Goal: Task Accomplishment & Management: Use online tool/utility

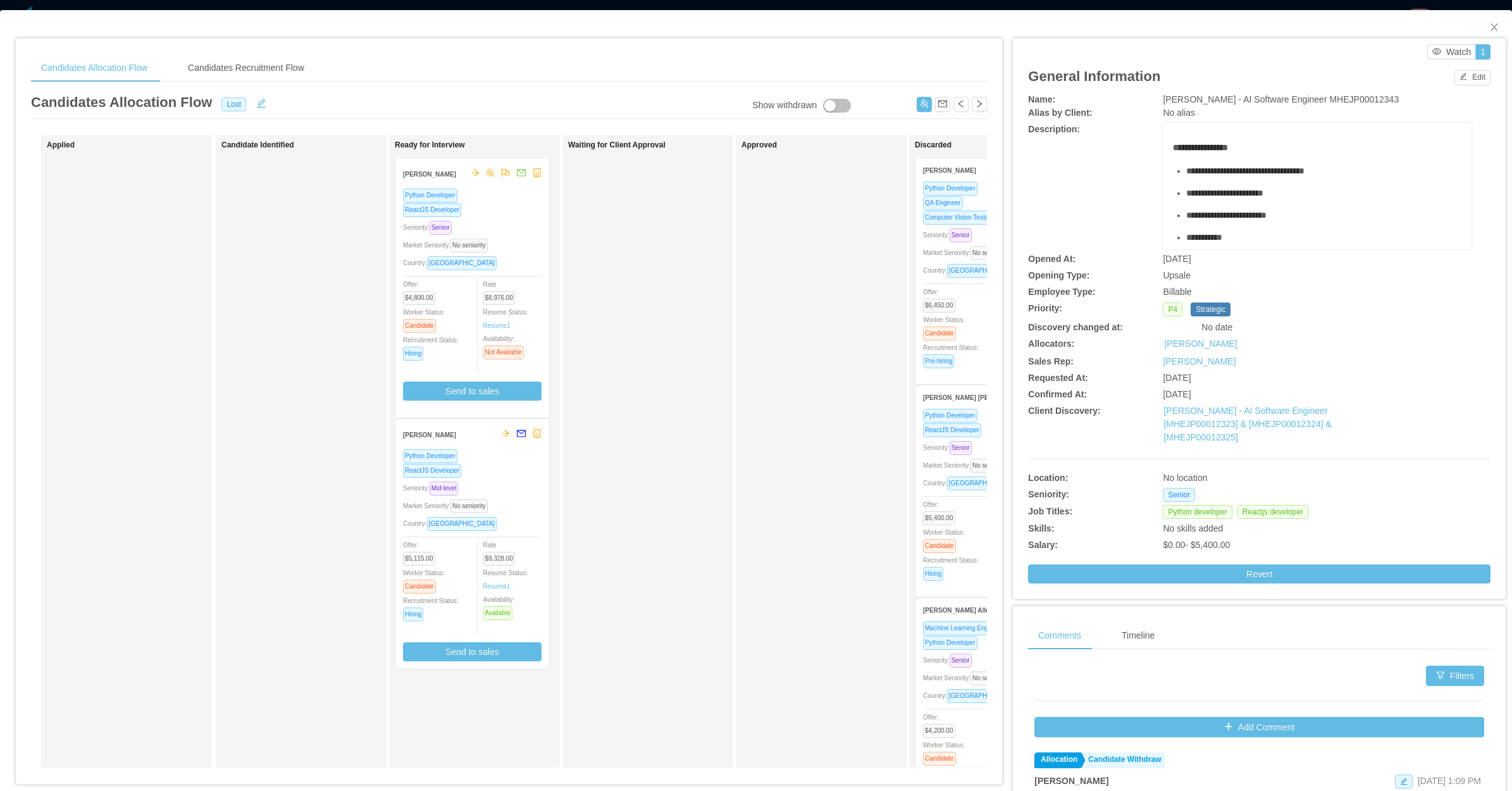
drag, startPoint x: 697, startPoint y: 283, endPoint x: 785, endPoint y: 263, distance: 90.2
click at [698, 283] on div "Waiting for Client Approval" at bounding box center [657, 451] width 177 height 622
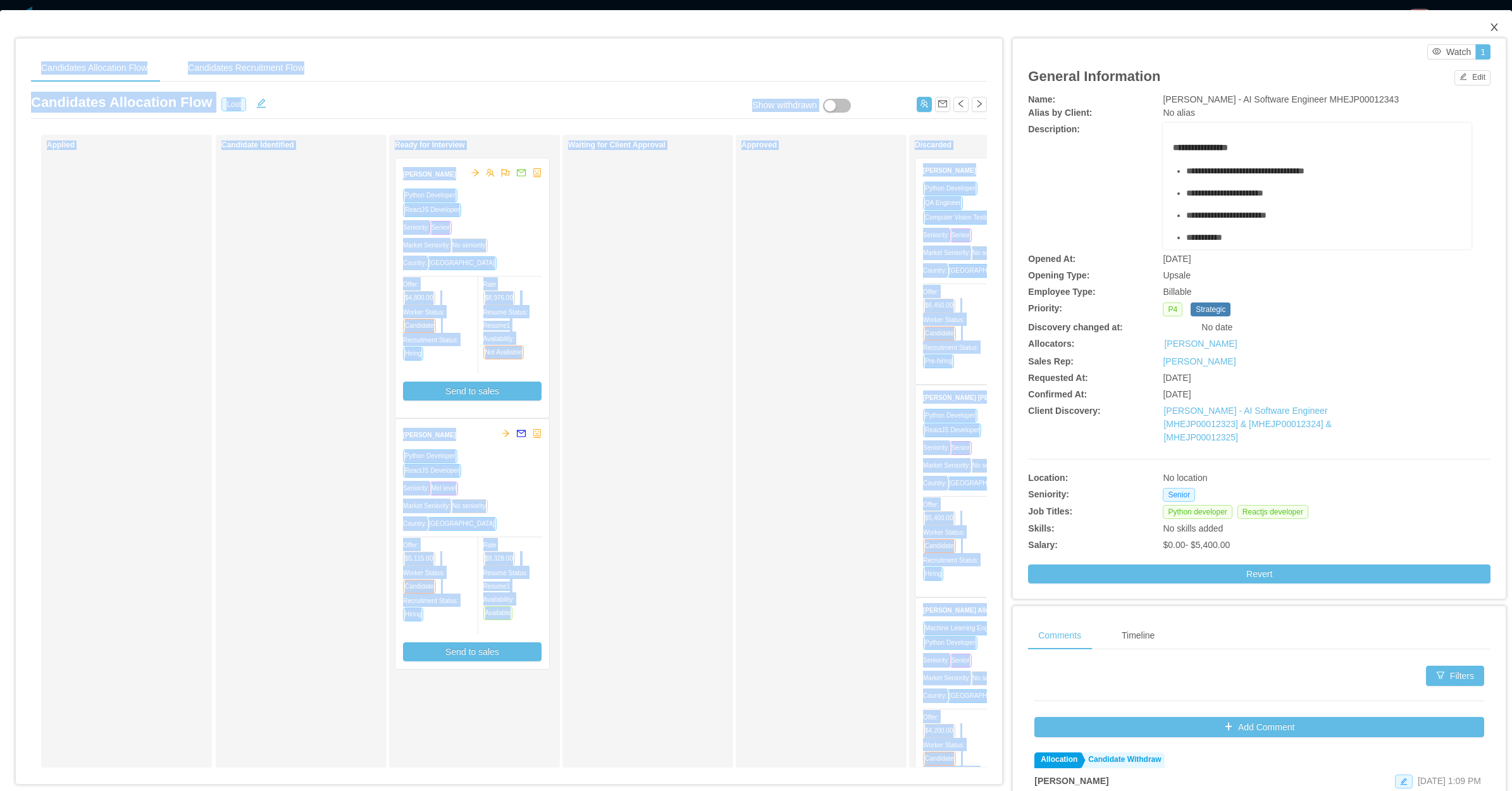
click at [1466, 31] on div "Candidates Allocation Flow Candidates Recruitment Flow Candidates Allocation Fl…" at bounding box center [756, 489] width 1512 height 958
drag, startPoint x: 1466, startPoint y: 31, endPoint x: 1479, endPoint y: 23, distance: 15.3
click at [1490, 23] on icon "icon: close" at bounding box center [1494, 27] width 10 height 10
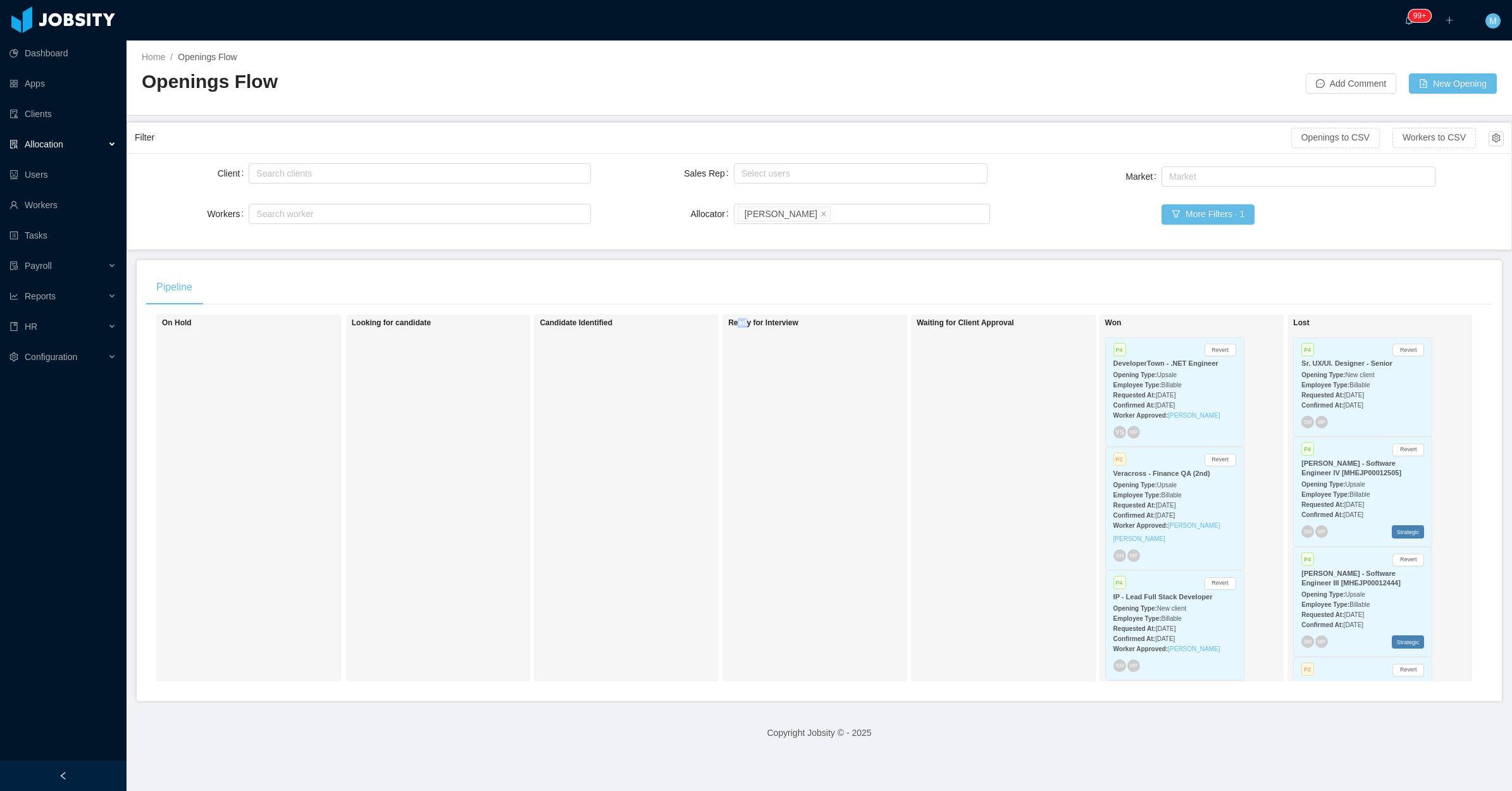
drag, startPoint x: 732, startPoint y: 412, endPoint x: 742, endPoint y: 409, distance: 10.4
click at [741, 410] on div "Ready for Interview" at bounding box center [817, 498] width 177 height 356
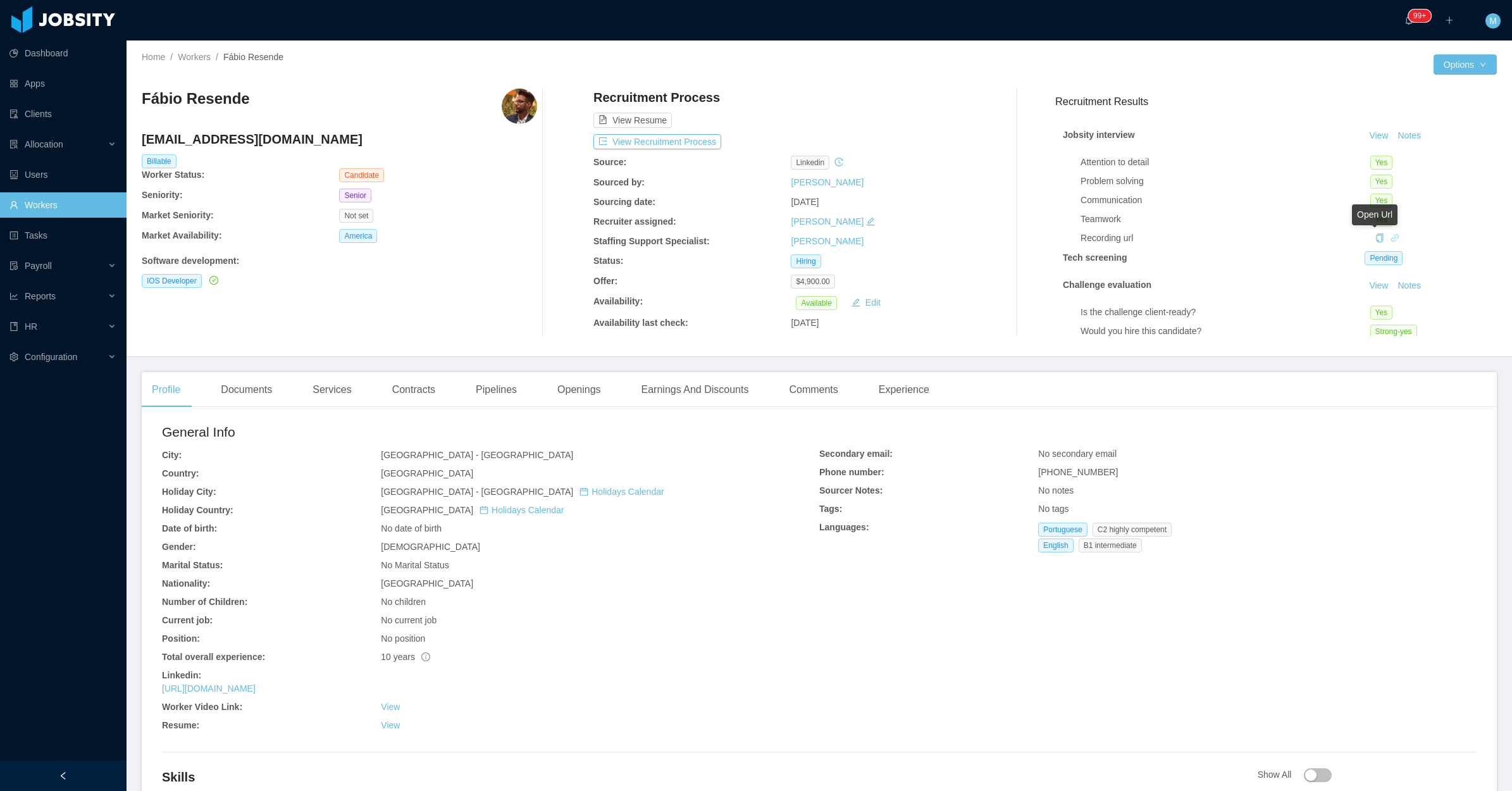
click at [1391, 238] on icon "icon: link" at bounding box center [1395, 238] width 9 height 9
click at [570, 388] on div "Openings" at bounding box center [580, 389] width 64 height 35
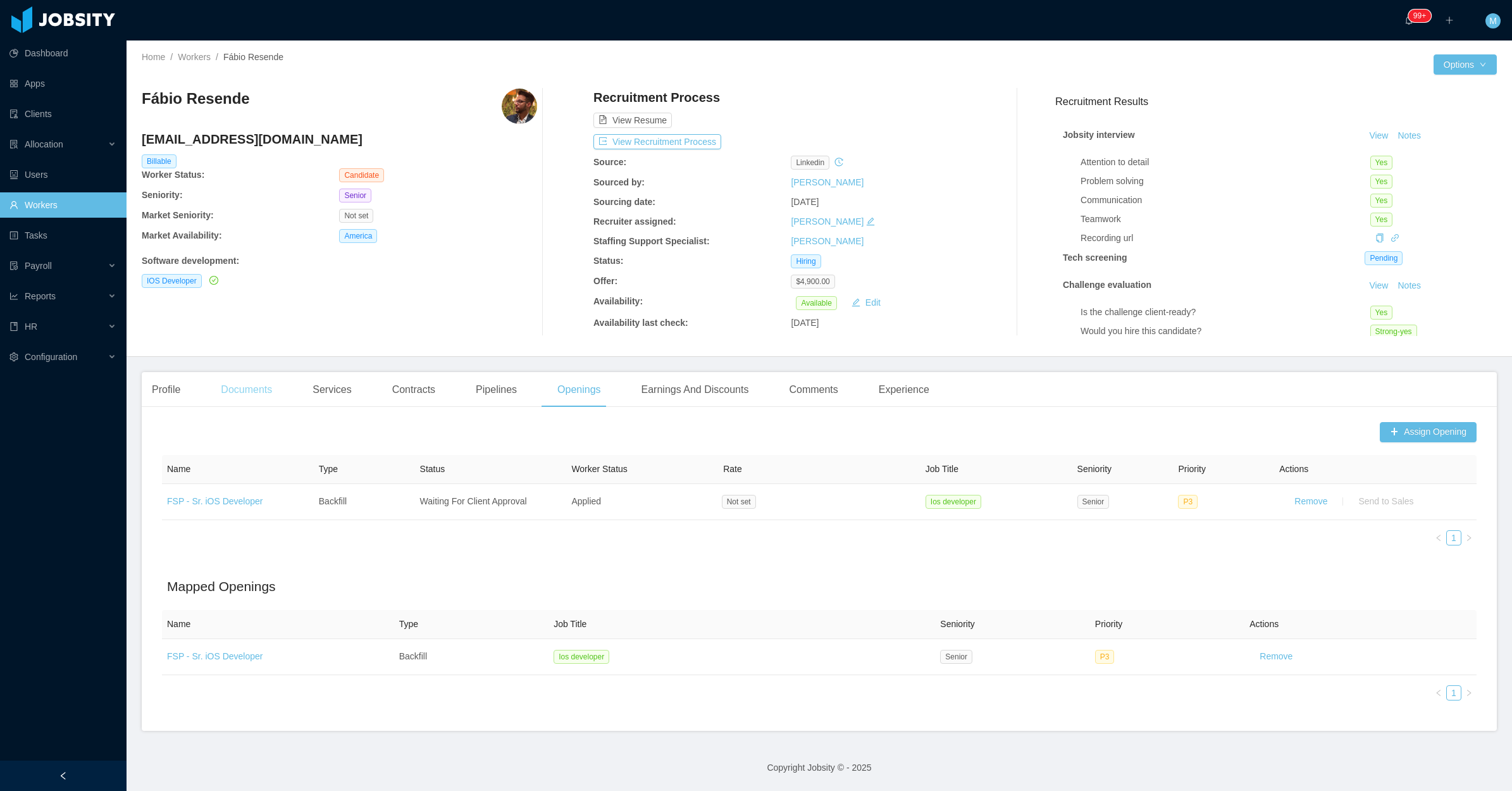
click at [254, 386] on div "Documents" at bounding box center [247, 389] width 72 height 35
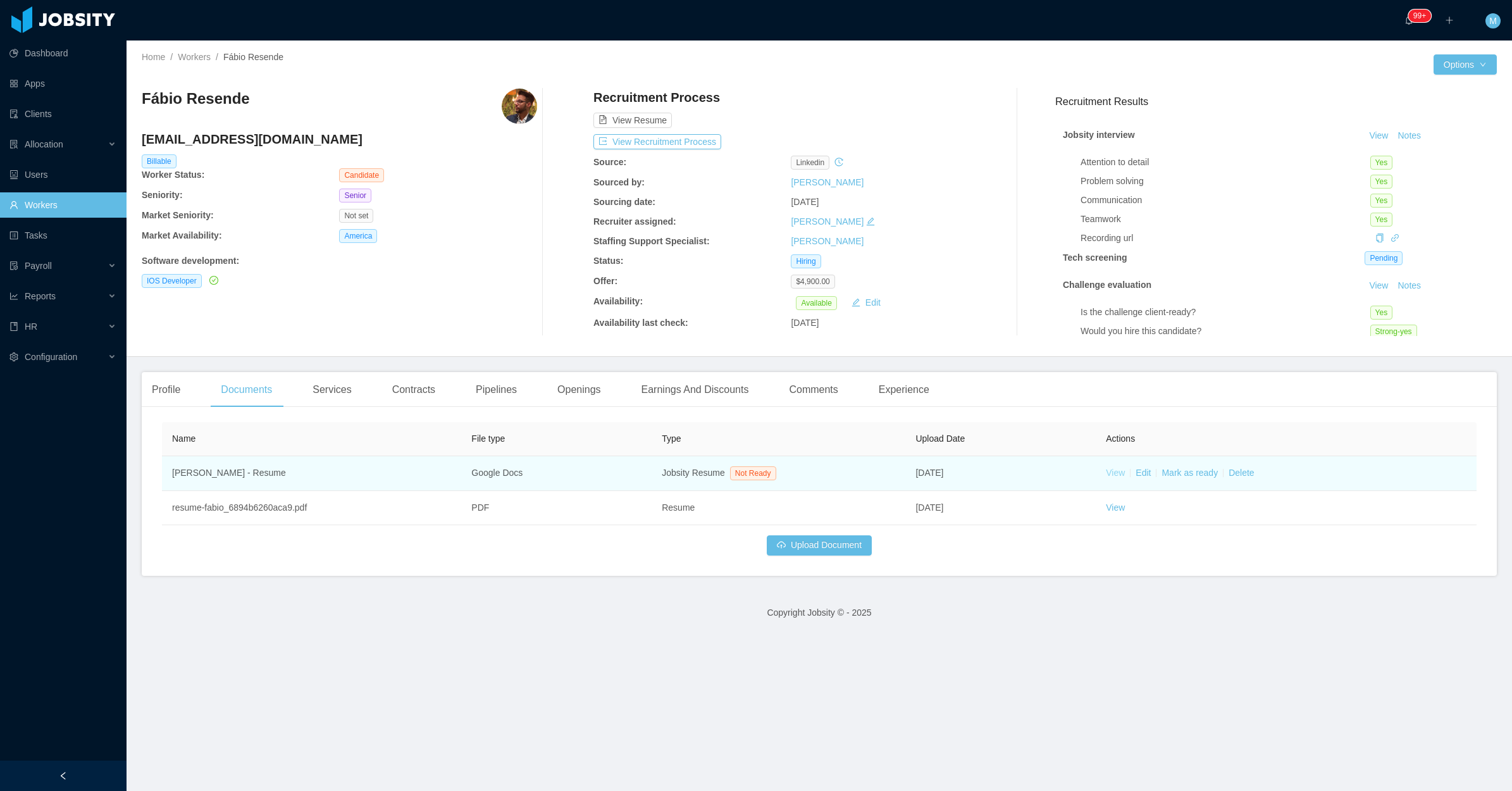
click at [1106, 468] on link "View" at bounding box center [1115, 472] width 19 height 10
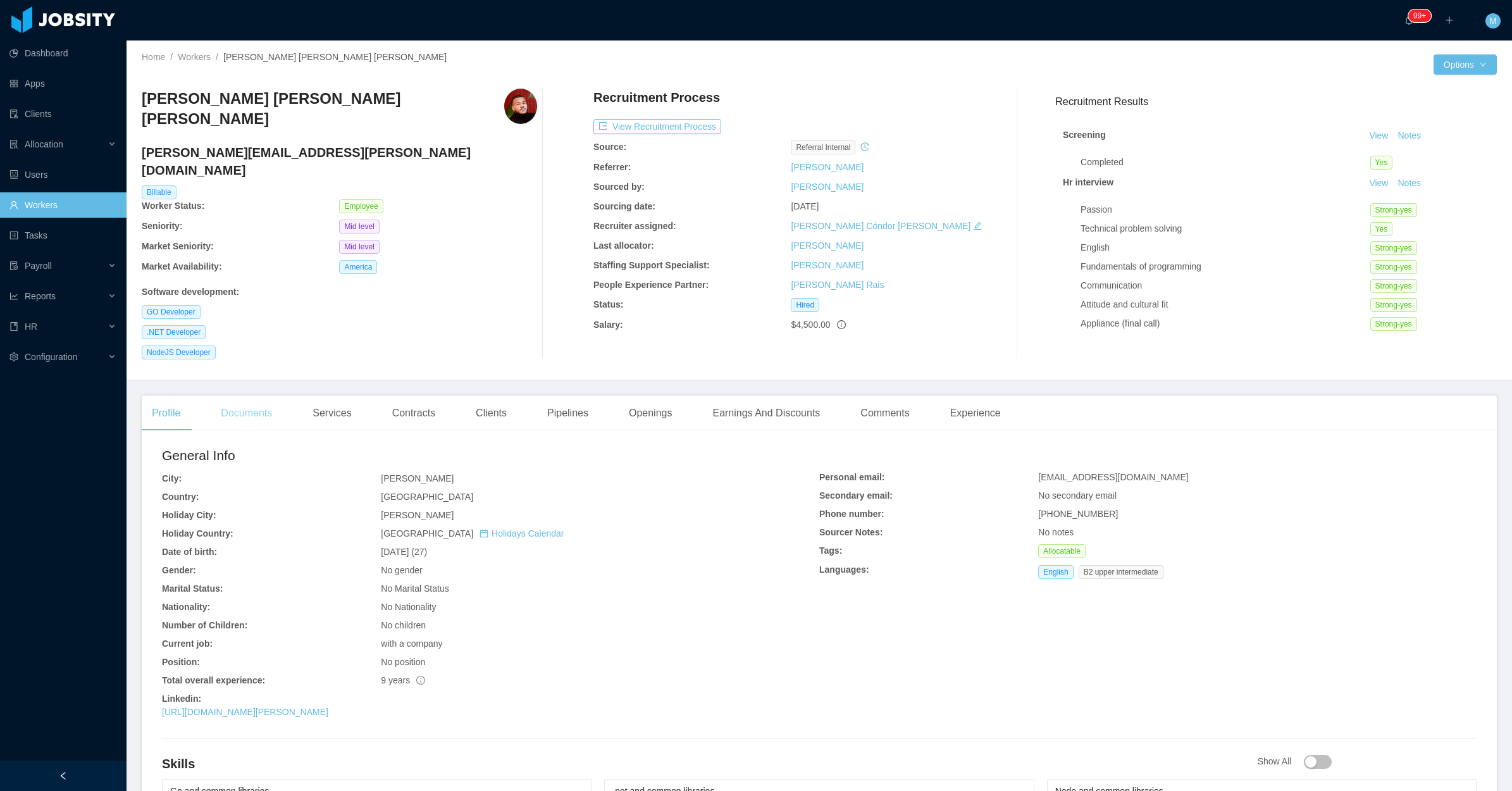
click at [264, 396] on div "Documents" at bounding box center [247, 413] width 72 height 35
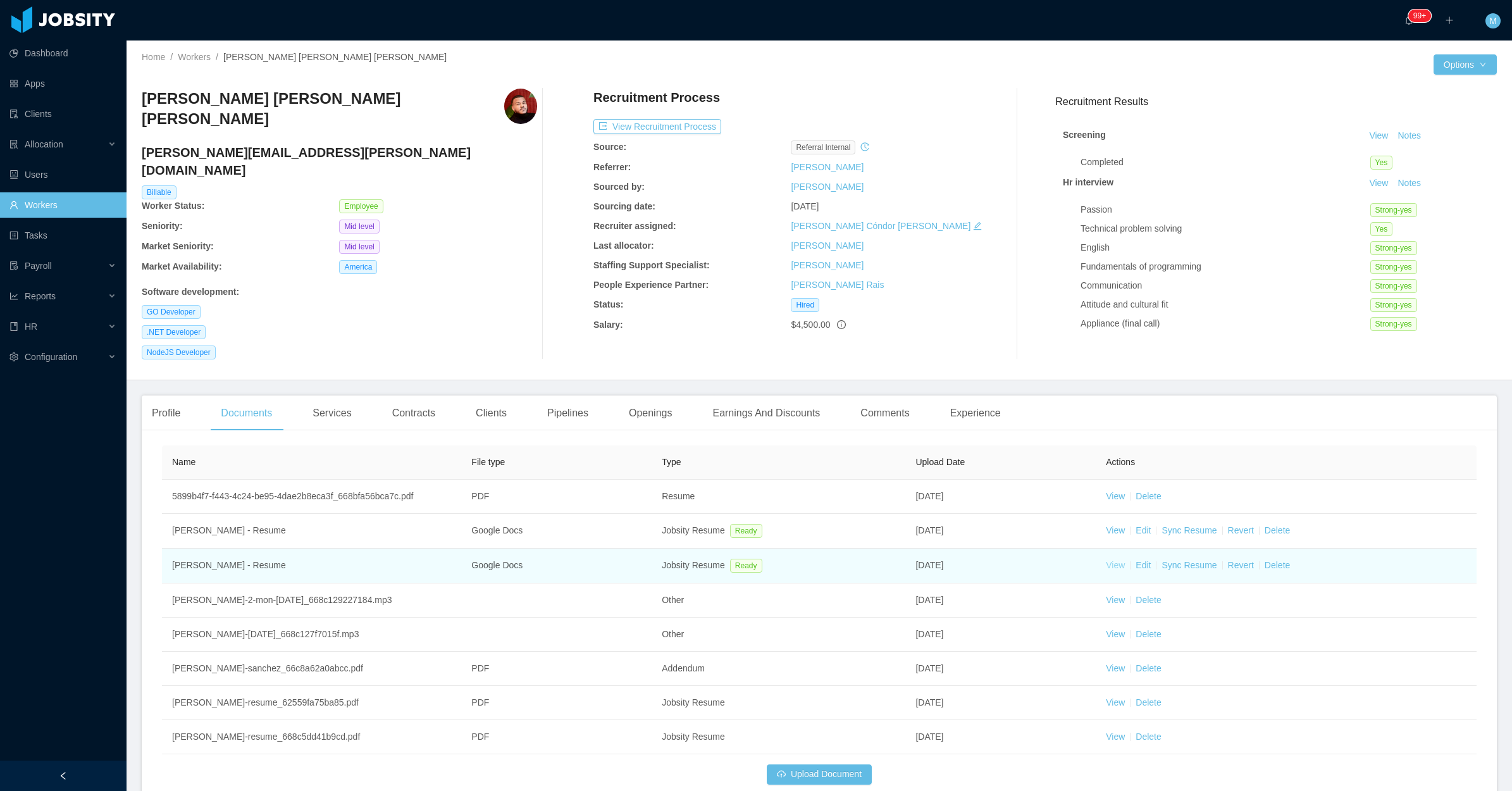
click at [1107, 560] on link "View" at bounding box center [1115, 564] width 19 height 10
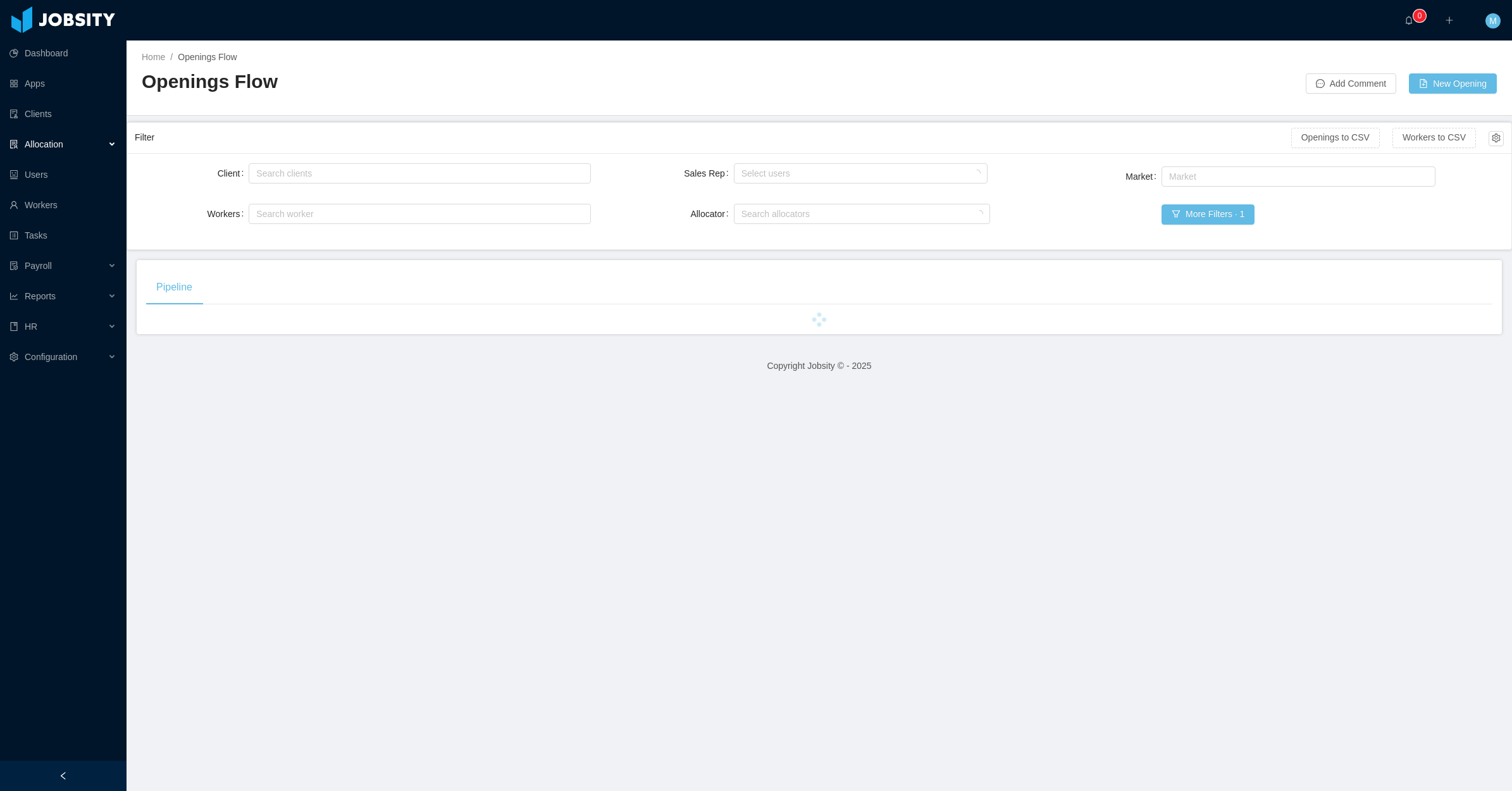
click at [73, 767] on div at bounding box center [63, 776] width 127 height 31
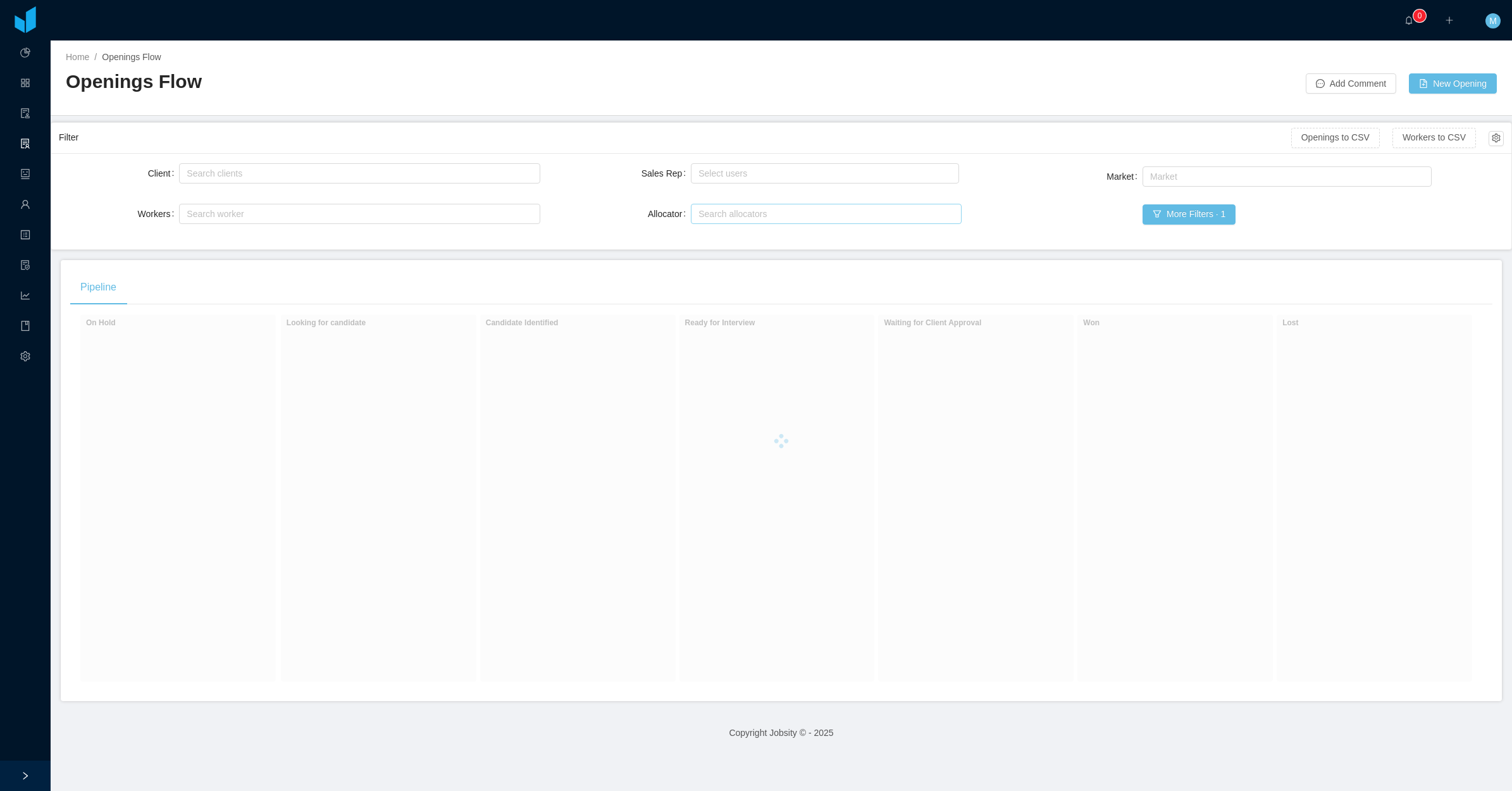
click at [748, 212] on div "Search allocators" at bounding box center [823, 214] width 250 height 13
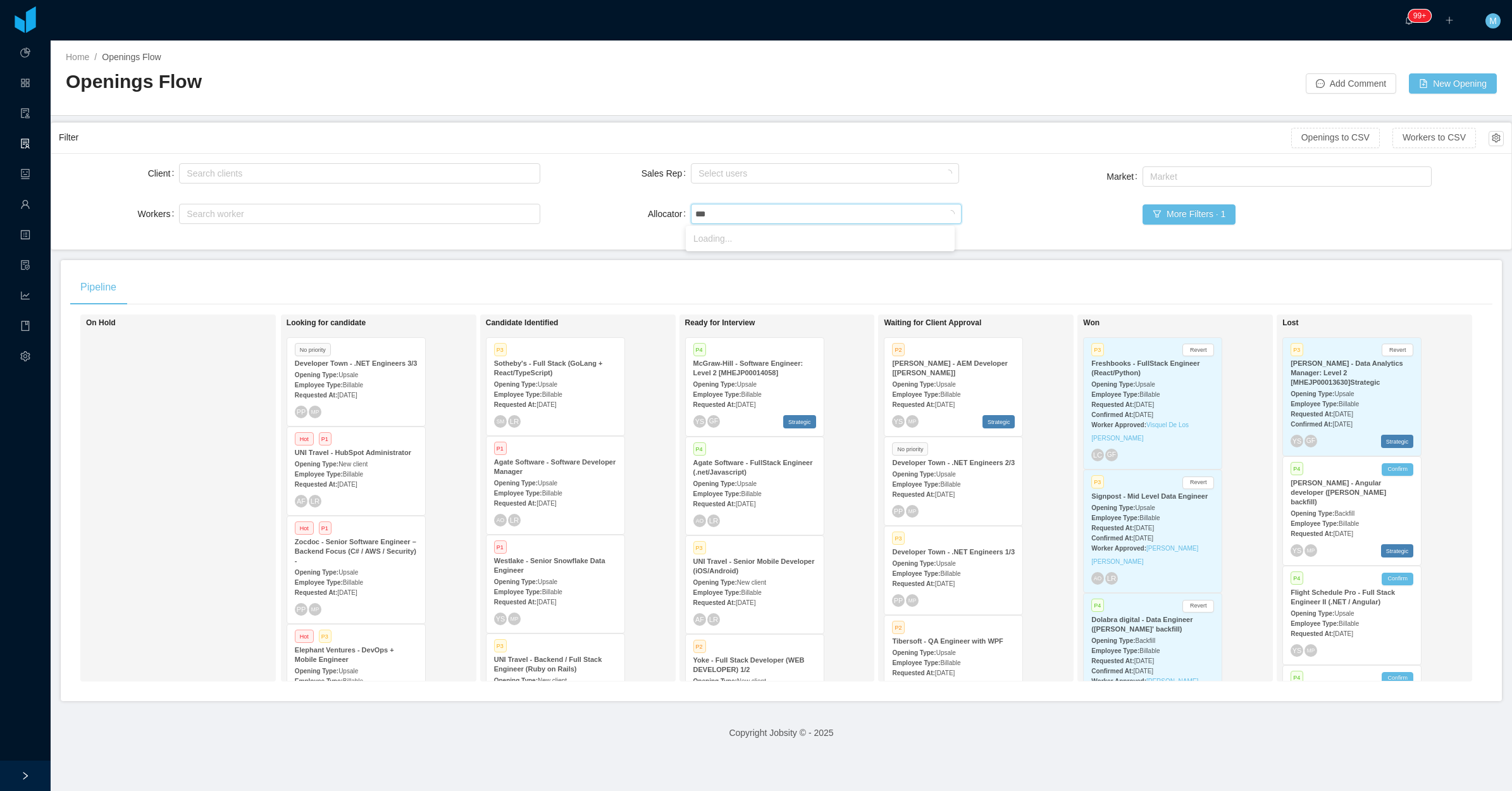
type input "****"
click at [722, 236] on li "[PERSON_NAME]" at bounding box center [820, 238] width 269 height 21
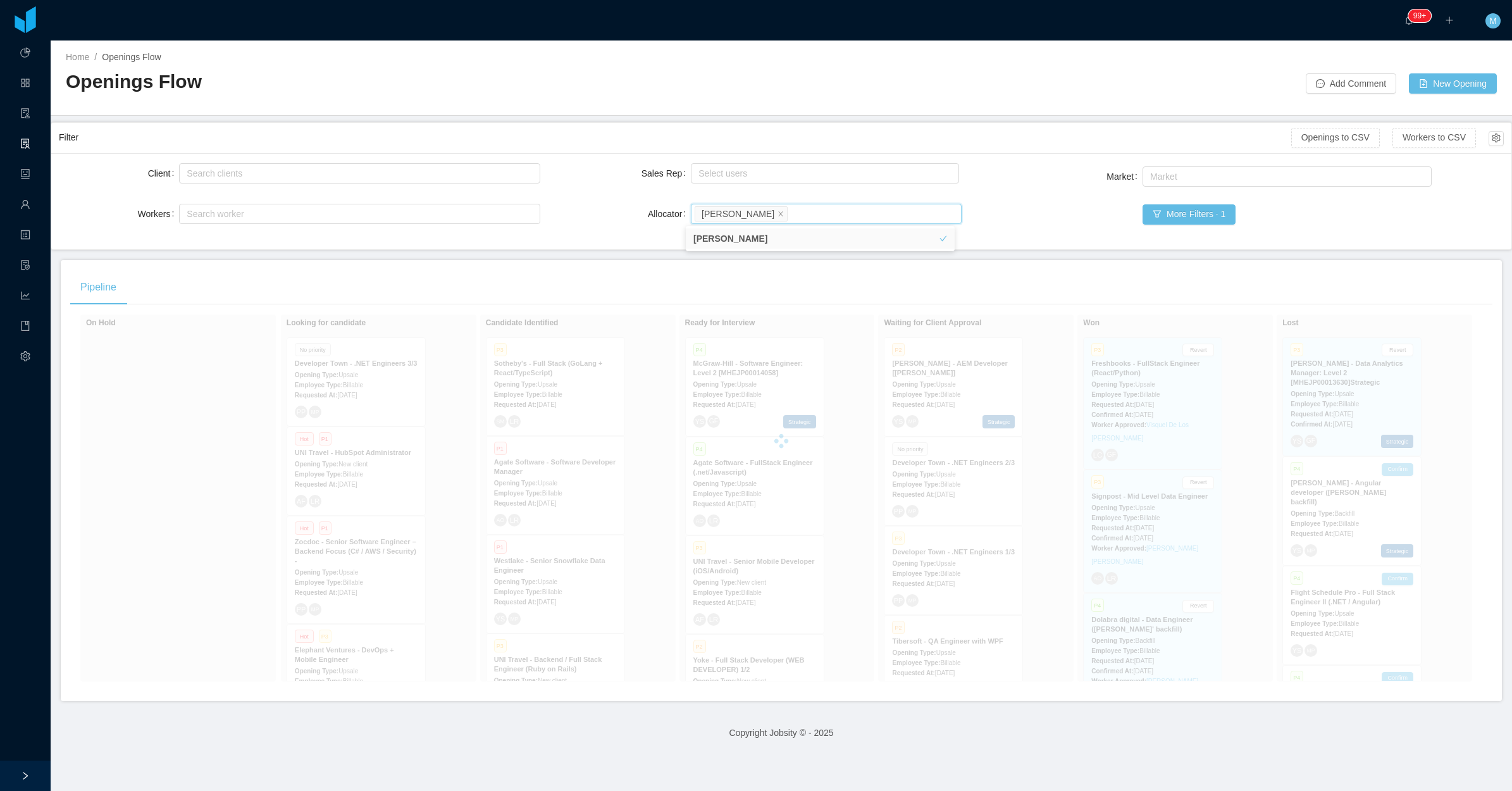
click at [589, 247] on div "Client Search clients Workers Search worker Sales Rep Select users Allocator Se…" at bounding box center [781, 202] width 1460 height 96
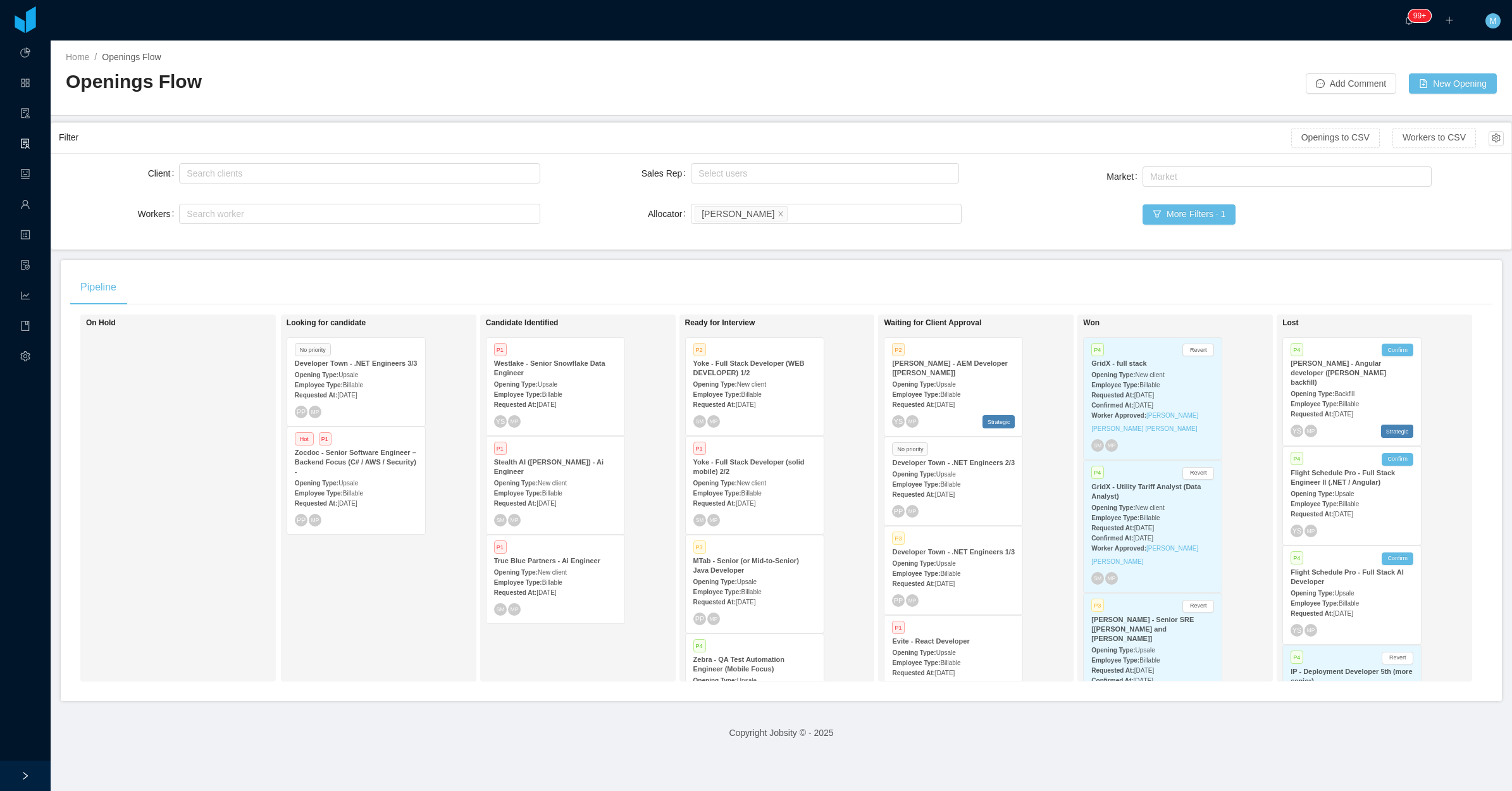
click at [973, 573] on div "Employee Type: Billable" at bounding box center [953, 573] width 123 height 13
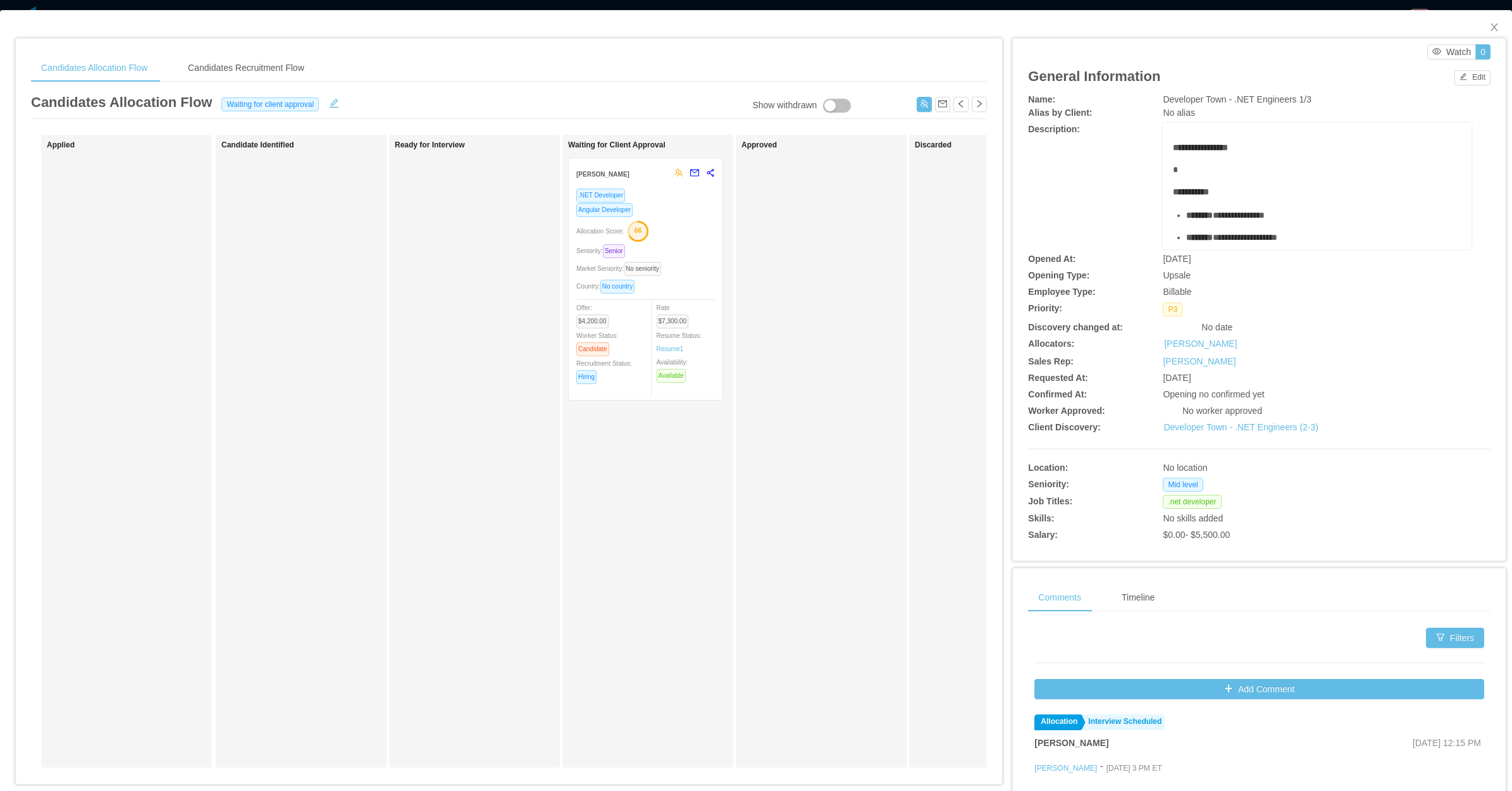
drag, startPoint x: 460, startPoint y: 573, endPoint x: 548, endPoint y: 511, distance: 107.6
click at [469, 564] on div "Ready for Interview" at bounding box center [483, 451] width 177 height 622
click at [1477, 26] on span "Close" at bounding box center [1494, 27] width 35 height 35
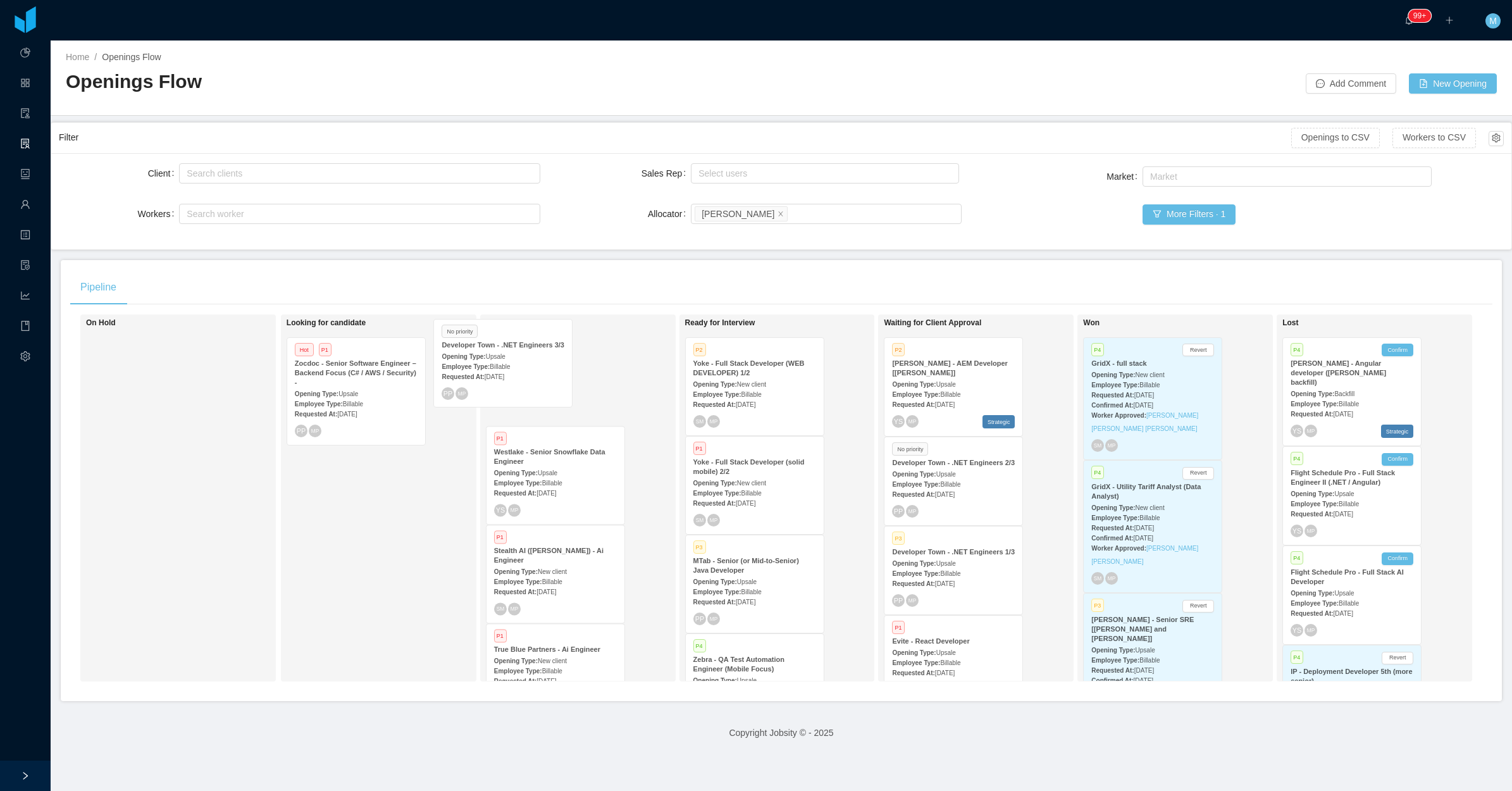
drag, startPoint x: 368, startPoint y: 397, endPoint x: 531, endPoint y: 378, distance: 164.1
click at [531, 378] on div "On Hold Looking for candidate No priority Developer Town - .NET Engineers 3/3 O…" at bounding box center [781, 503] width 1423 height 377
click at [585, 381] on div "Employee Type: Billable" at bounding box center [555, 384] width 123 height 13
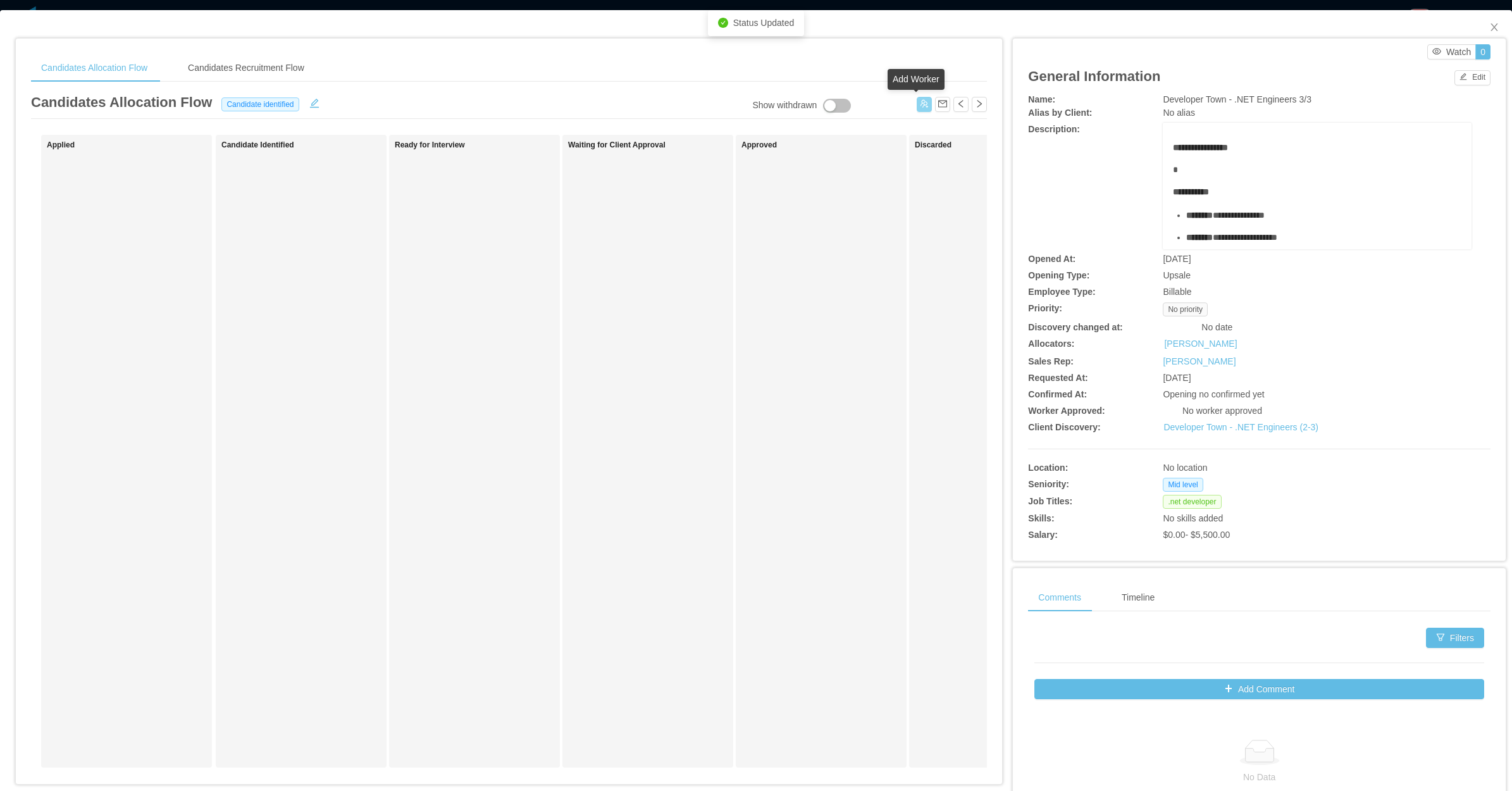
click at [921, 105] on button "button" at bounding box center [925, 105] width 15 height 15
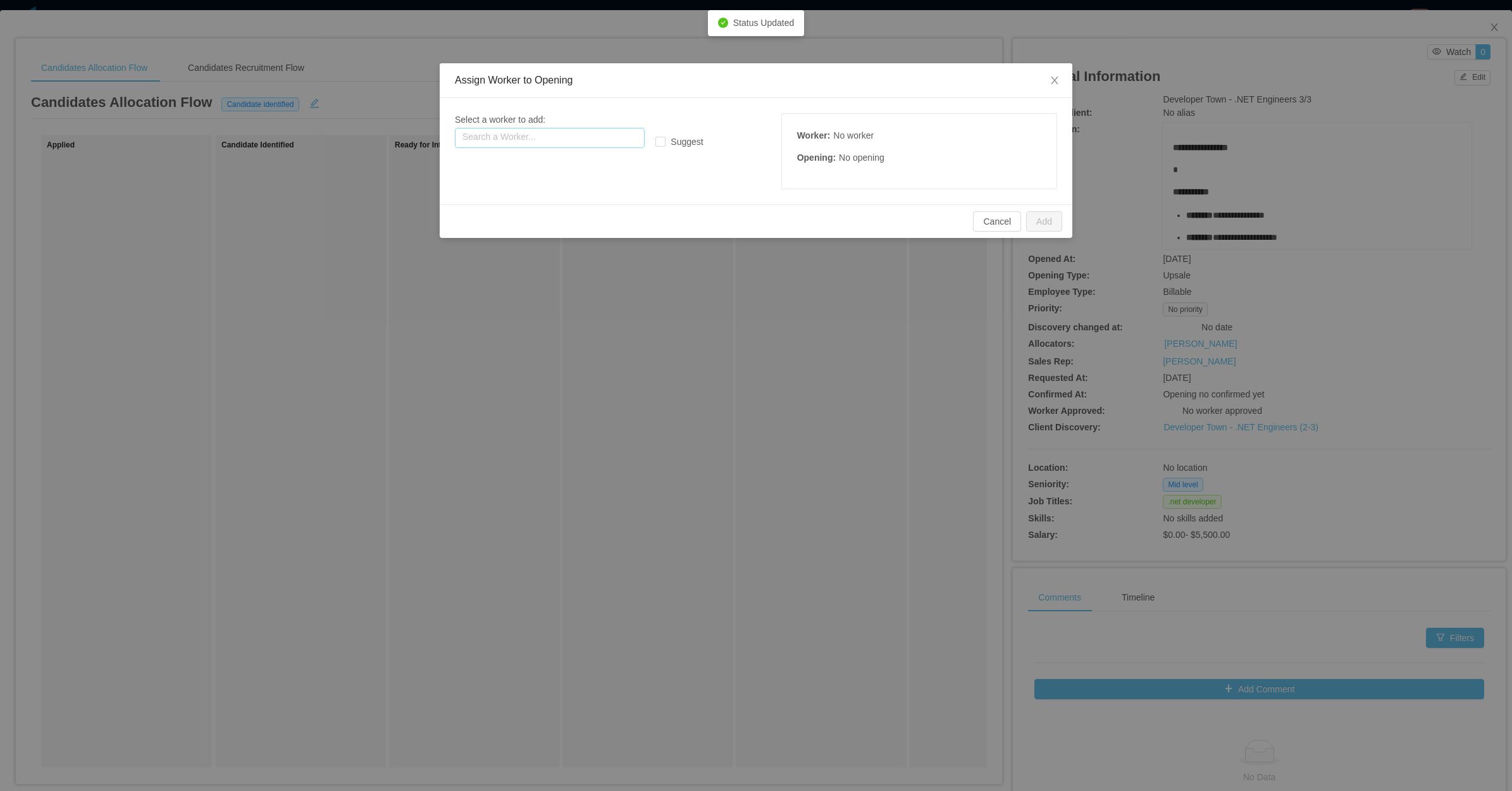
click at [536, 138] on input "text" at bounding box center [550, 137] width 190 height 21
paste input "**********"
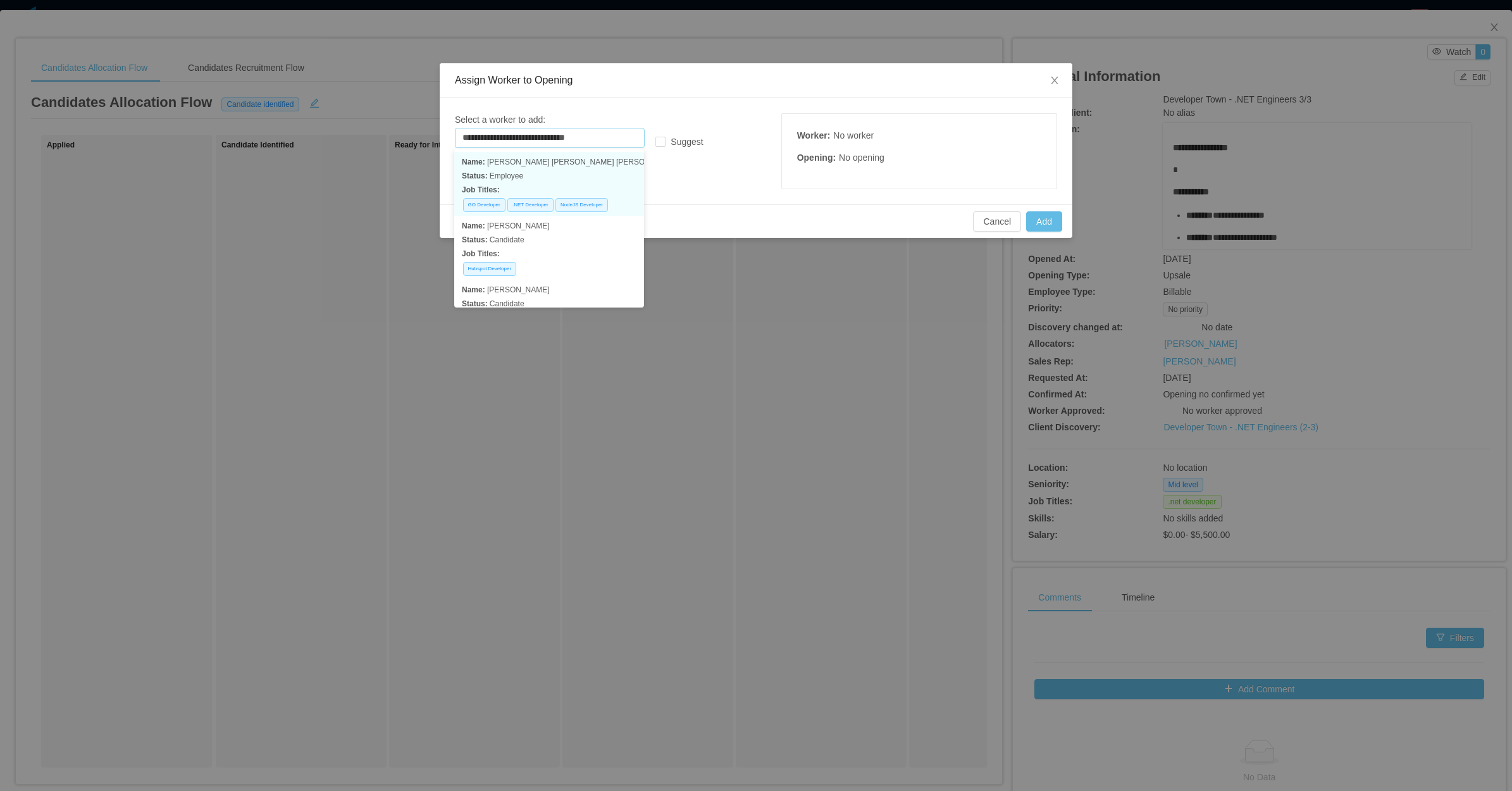
click at [578, 178] on p "Status: Employee" at bounding box center [549, 176] width 175 height 14
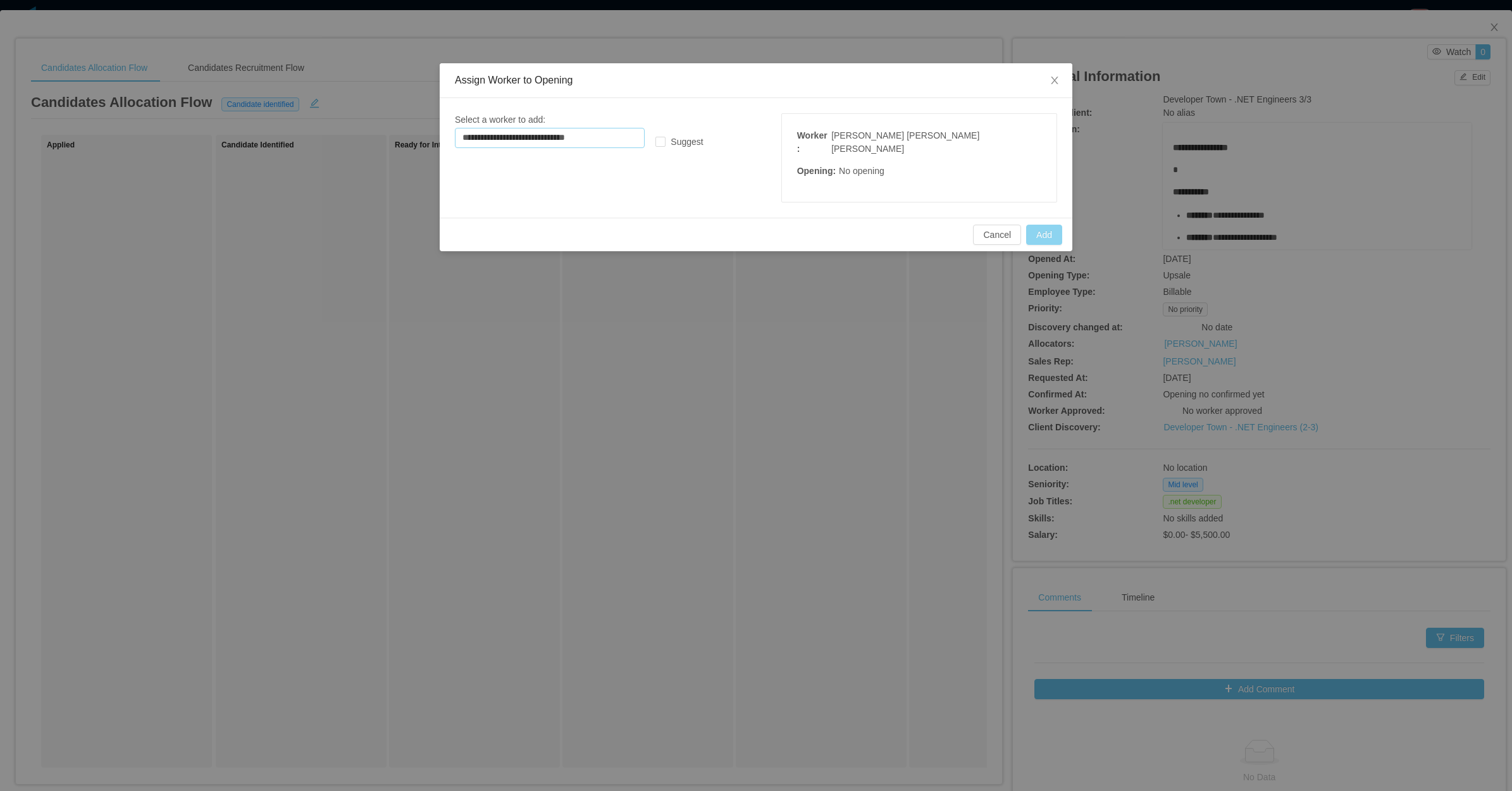
type input "**********"
drag, startPoint x: 1042, startPoint y: 218, endPoint x: 735, endPoint y: 4, distance: 374.2
click at [1041, 224] on button "Add" at bounding box center [1044, 234] width 36 height 21
drag, startPoint x: 1311, startPoint y: 180, endPoint x: 1311, endPoint y: 170, distance: 10.0
click at [1311, 180] on div "**********" at bounding box center [756, 396] width 1512 height 791
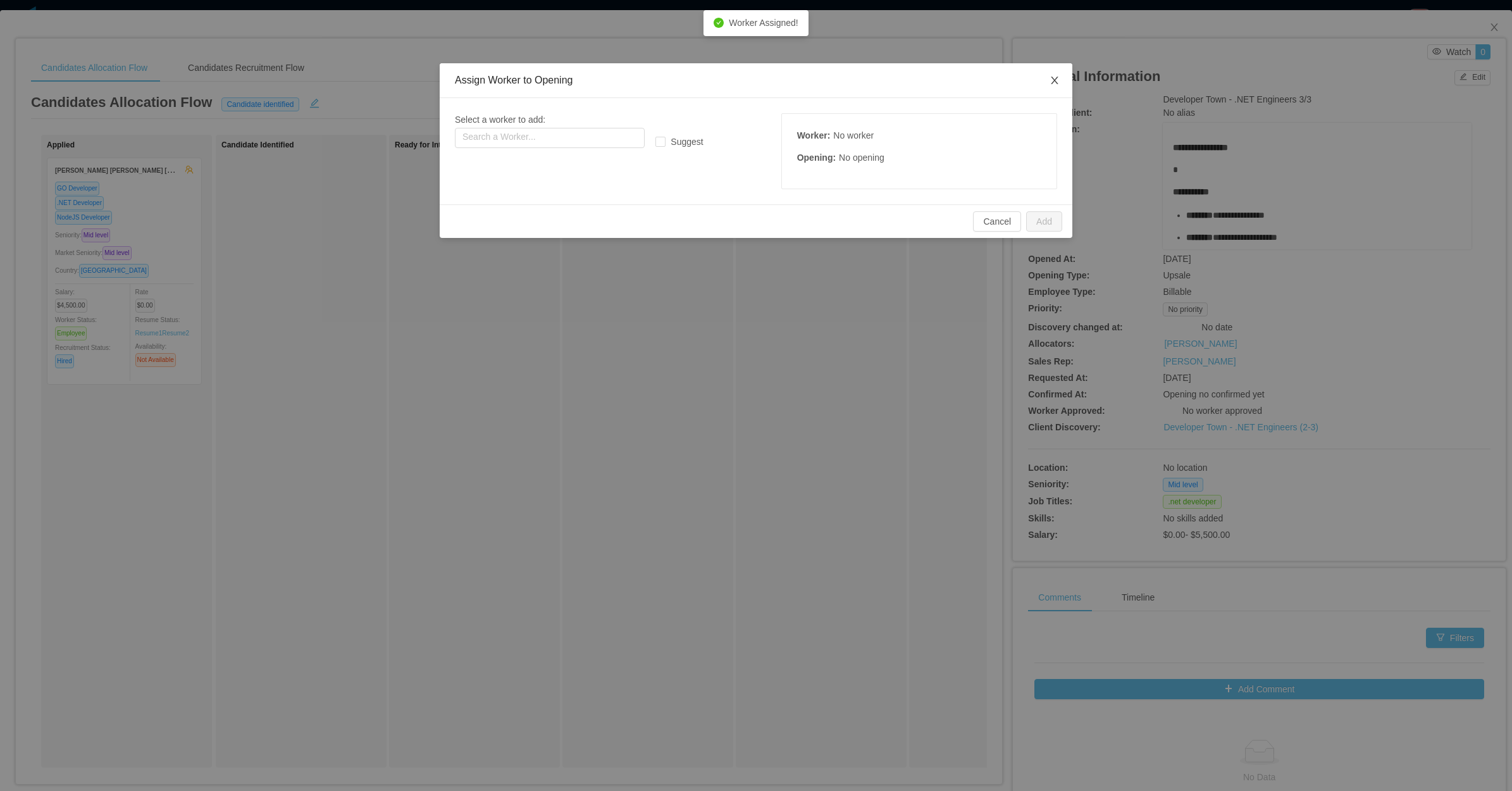
drag, startPoint x: 1055, startPoint y: 76, endPoint x: 205, endPoint y: 226, distance: 863.1
click at [1052, 76] on icon "icon: close" at bounding box center [1055, 80] width 10 height 10
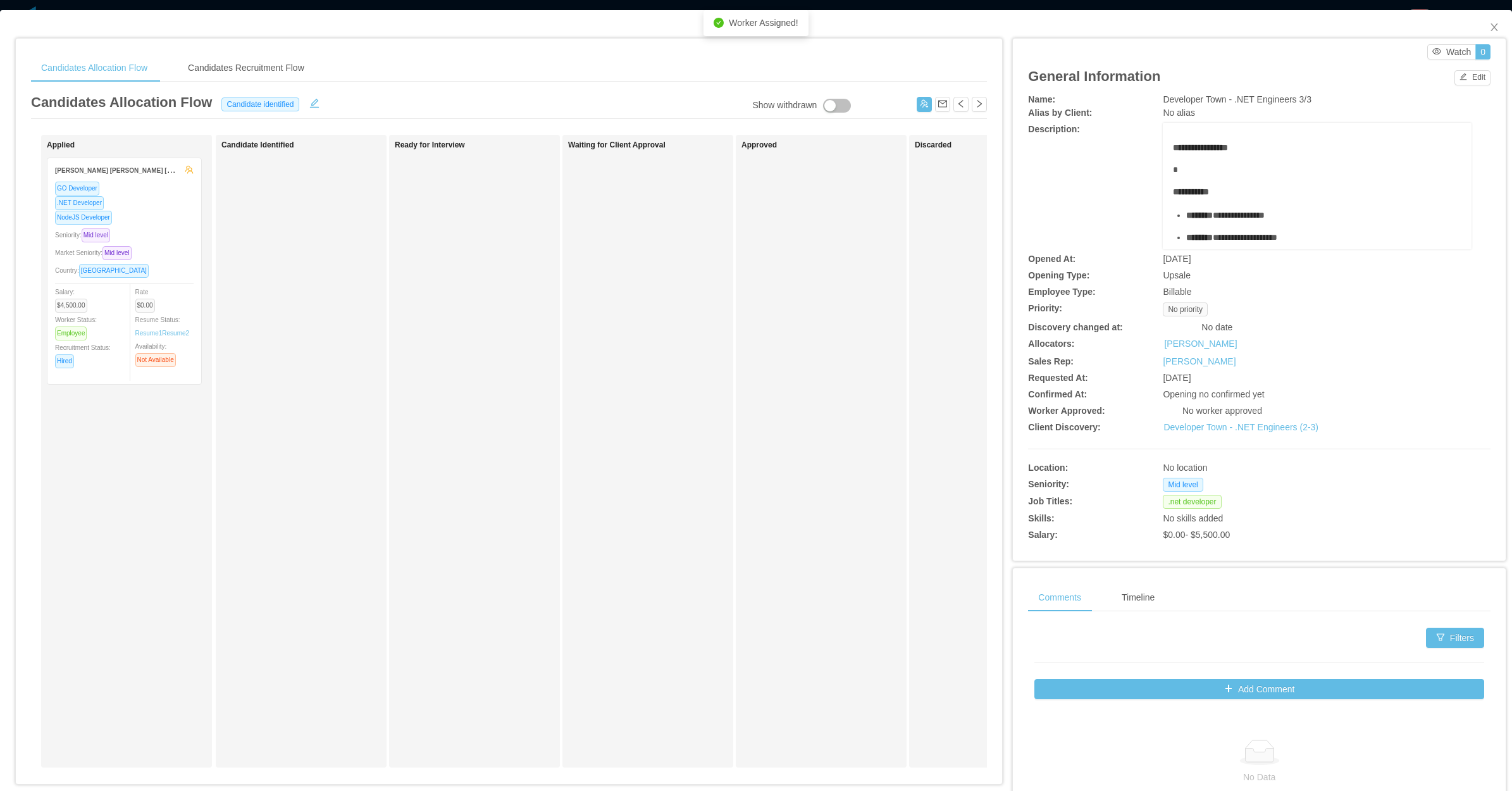
drag, startPoint x: 32, startPoint y: 263, endPoint x: 212, endPoint y: 269, distance: 180.1
click at [212, 269] on div "**********" at bounding box center [756, 470] width 1512 height 921
drag, startPoint x: 212, startPoint y: 269, endPoint x: 180, endPoint y: 286, distance: 36.2
click at [231, 282] on div "Candidate Identified" at bounding box center [310, 451] width 177 height 622
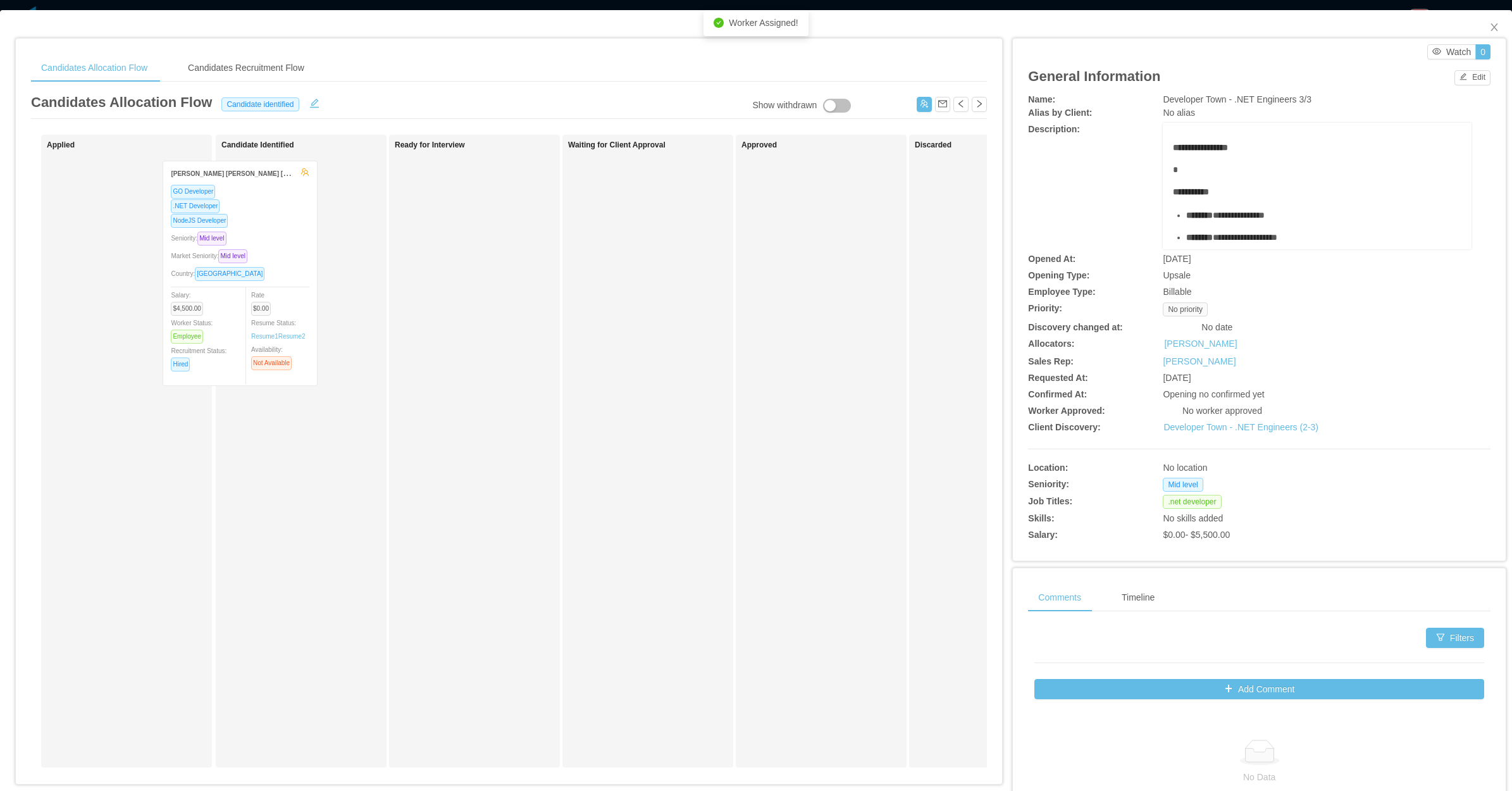
drag, startPoint x: 214, startPoint y: 291, endPoint x: 345, endPoint y: 283, distance: 131.2
click at [293, 293] on div "Applied Ezequiel Ramon Rodriguez Sanchez GO Developer .NET Developer NodeJS Dev…" at bounding box center [509, 456] width 956 height 643
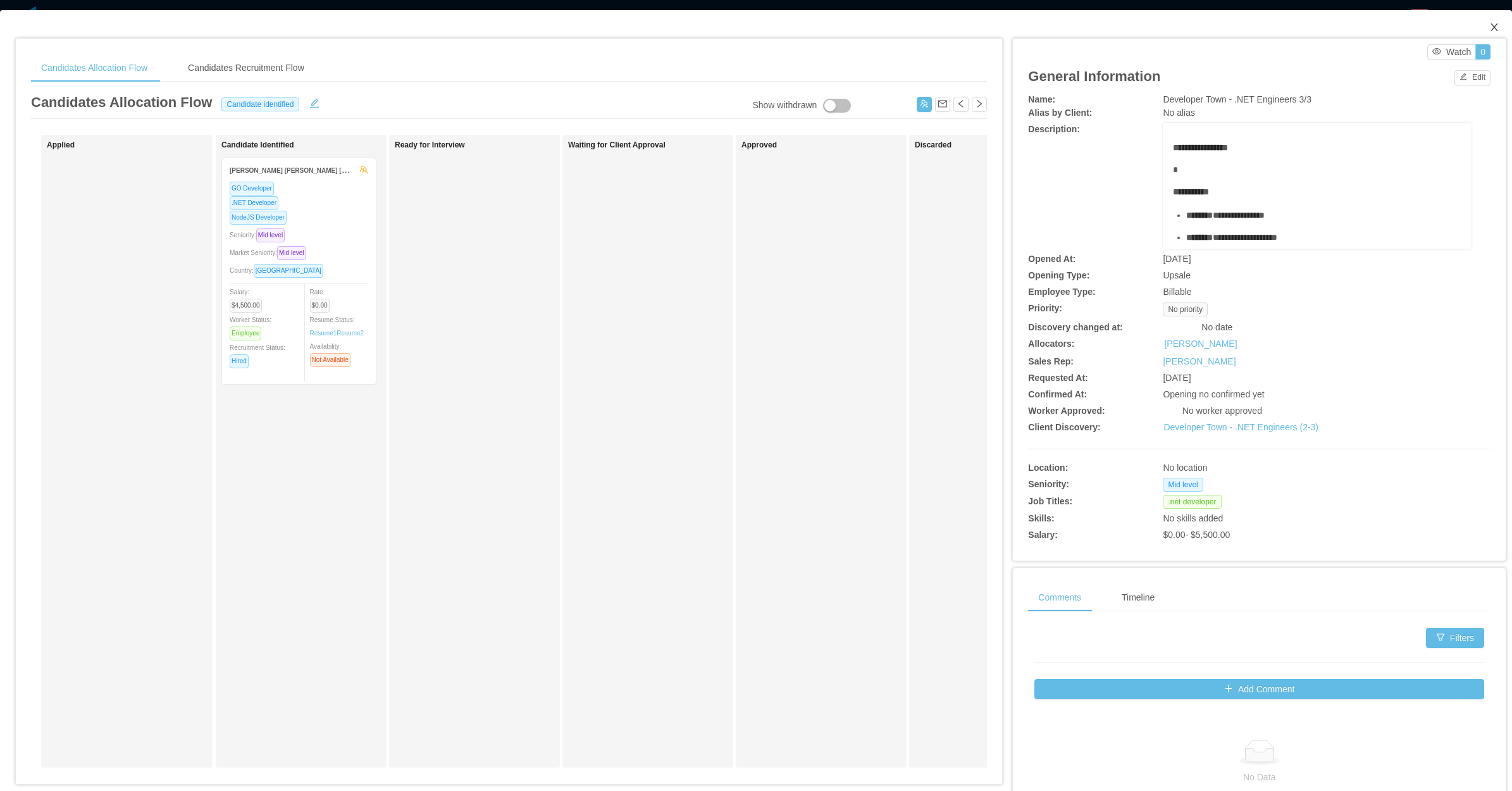
click at [1490, 26] on icon "icon: close" at bounding box center [1494, 27] width 10 height 10
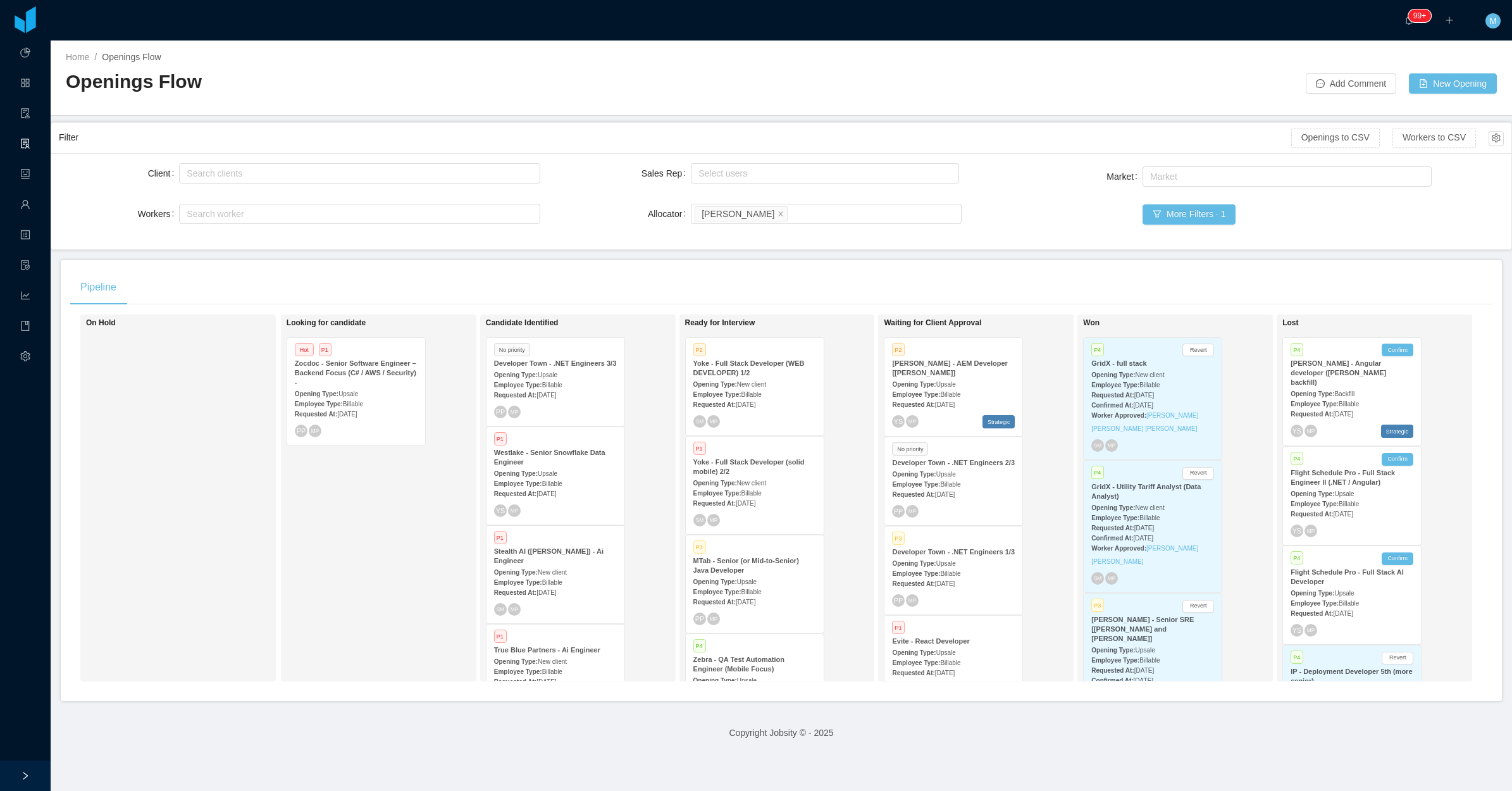
click at [953, 555] on strong "Developer Town - .NET Engineers 1/3" at bounding box center [953, 552] width 123 height 8
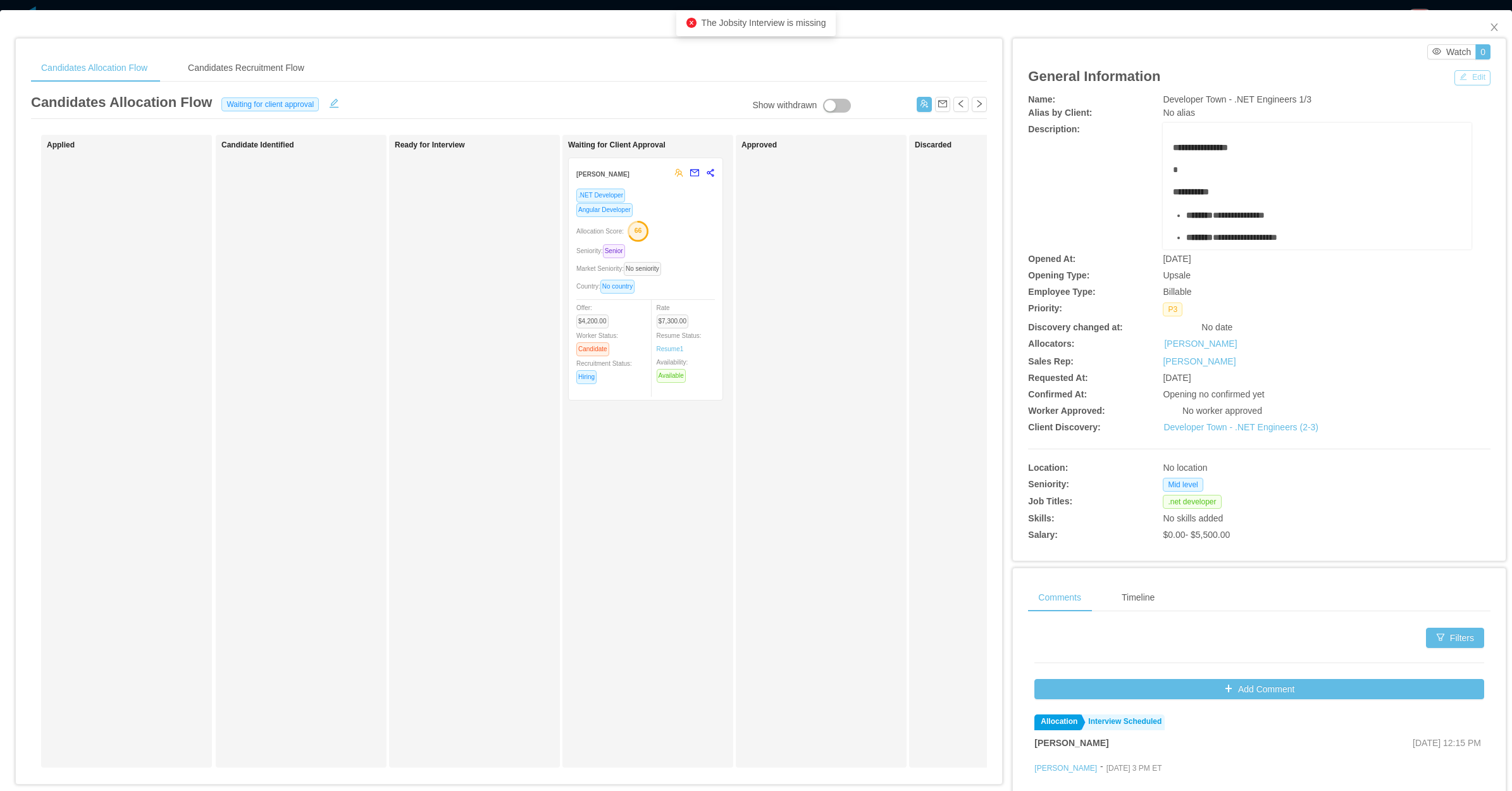
drag, startPoint x: 1459, startPoint y: 79, endPoint x: 1434, endPoint y: 86, distance: 26.0
click at [1459, 79] on button "Edit" at bounding box center [1472, 78] width 36 height 15
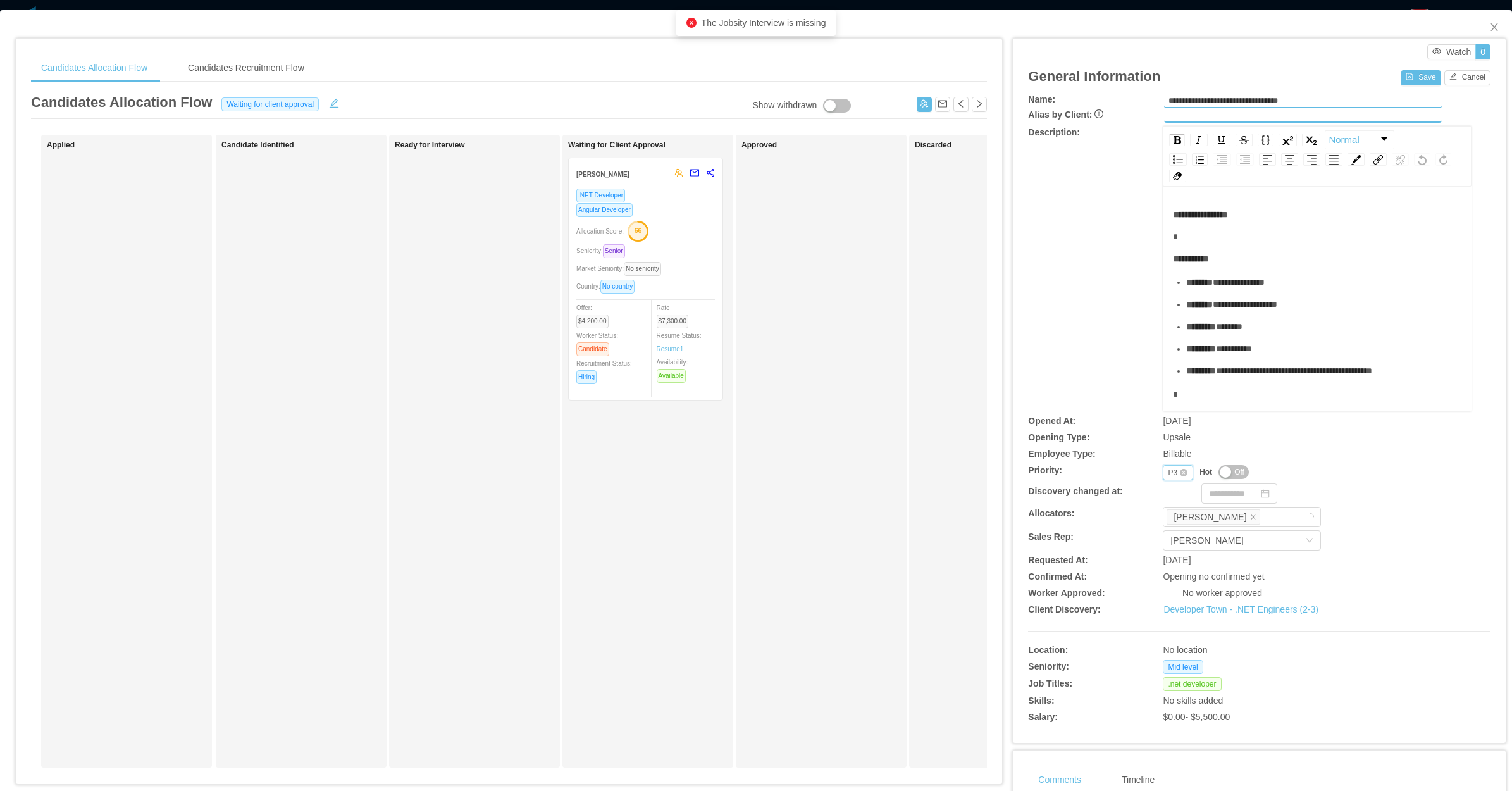
click at [1168, 470] on div "P3" at bounding box center [1173, 473] width 9 height 14
drag, startPoint x: 1165, startPoint y: 511, endPoint x: 1243, endPoint y: 312, distance: 213.7
click at [1165, 511] on li "P2" at bounding box center [1168, 512] width 30 height 21
click at [1403, 73] on button "Save" at bounding box center [1421, 78] width 40 height 15
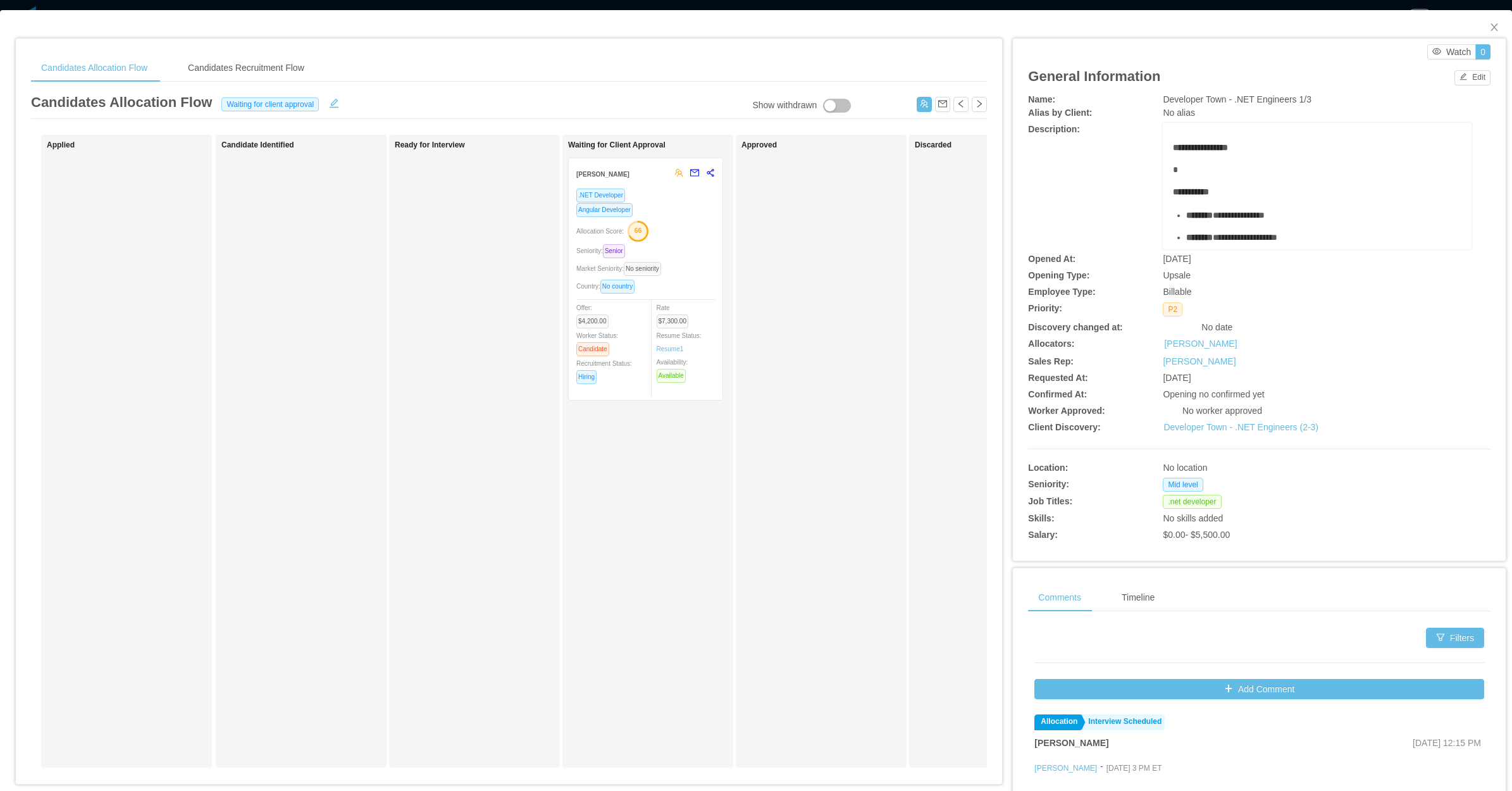
click at [813, 330] on div "Approved" at bounding box center [830, 451] width 177 height 622
click at [1490, 23] on icon "icon: close" at bounding box center [1494, 27] width 10 height 10
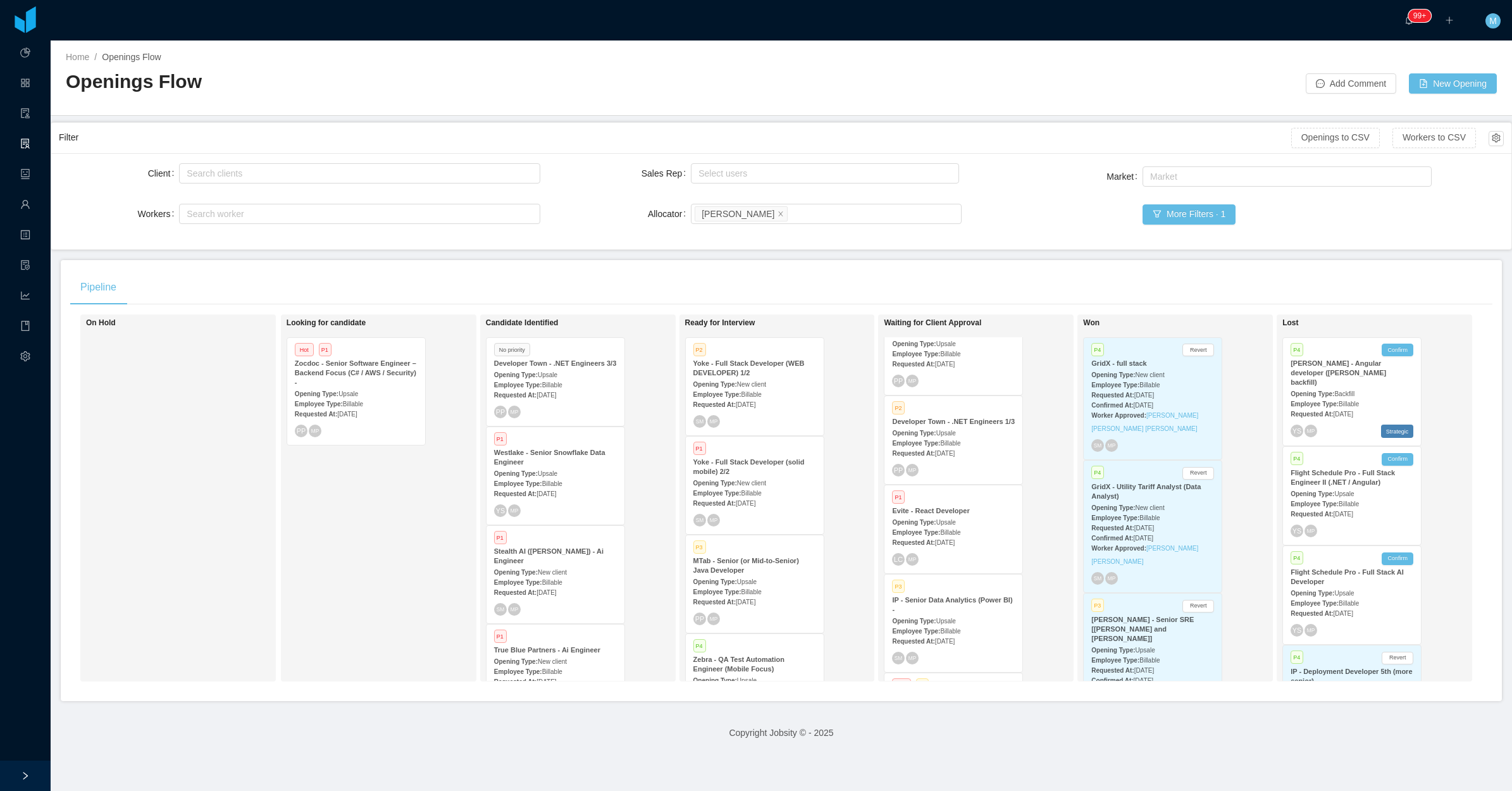
scroll to position [158, 0]
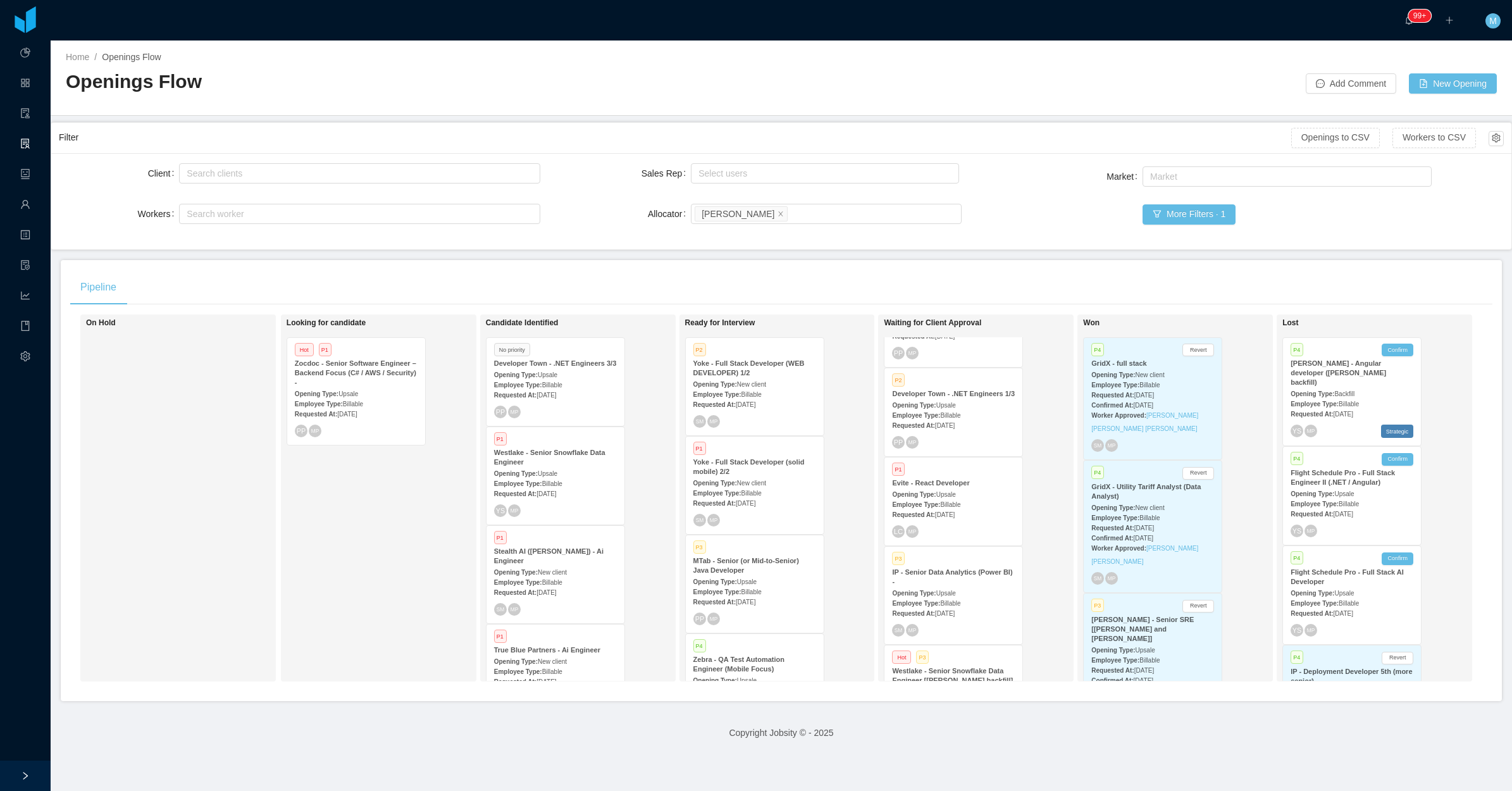
click at [951, 512] on span "Jul 21st, 2025" at bounding box center [945, 515] width 20 height 7
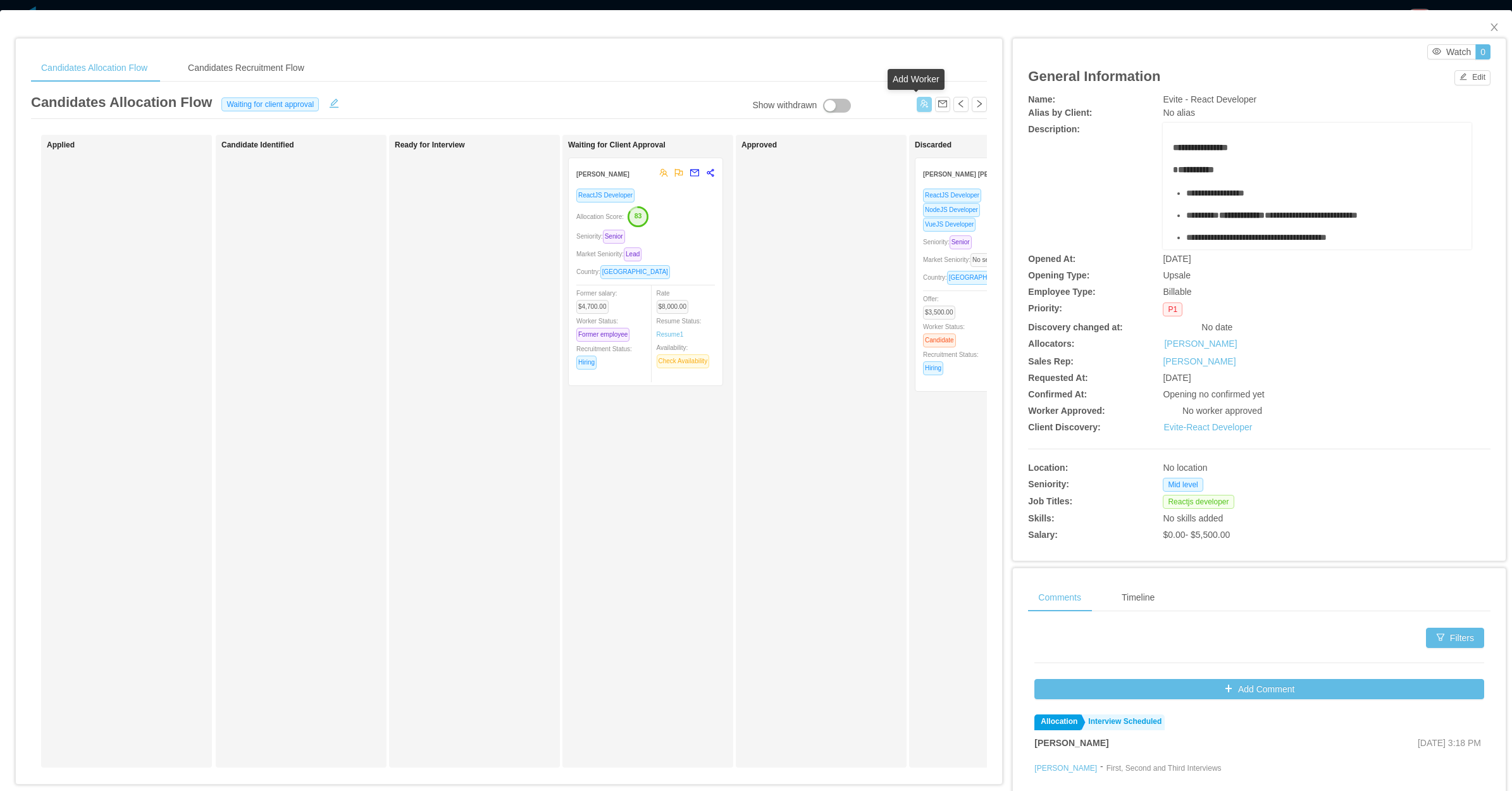
click at [917, 105] on button "button" at bounding box center [925, 105] width 15 height 15
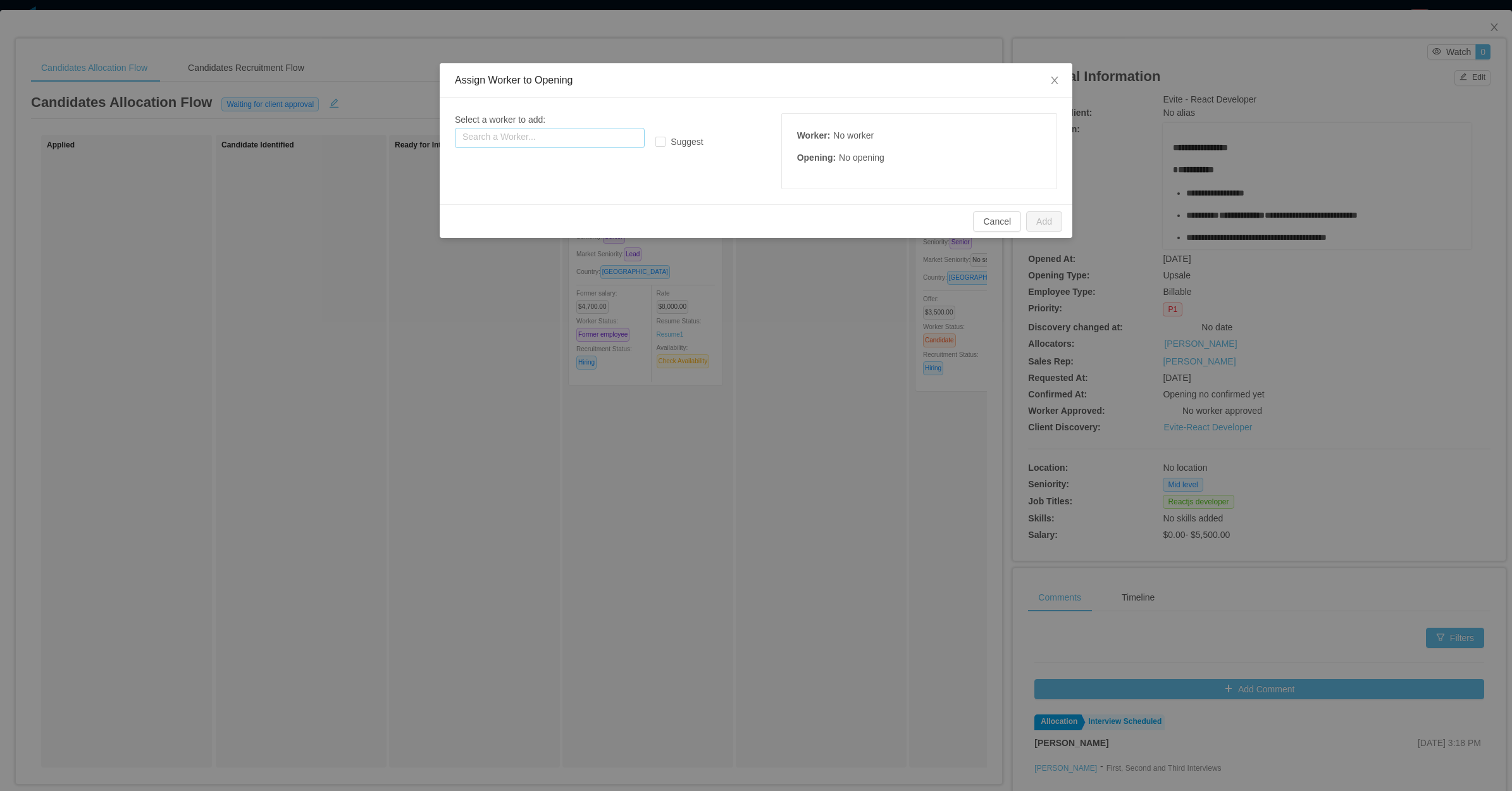
click at [514, 134] on input "text" at bounding box center [550, 137] width 190 height 21
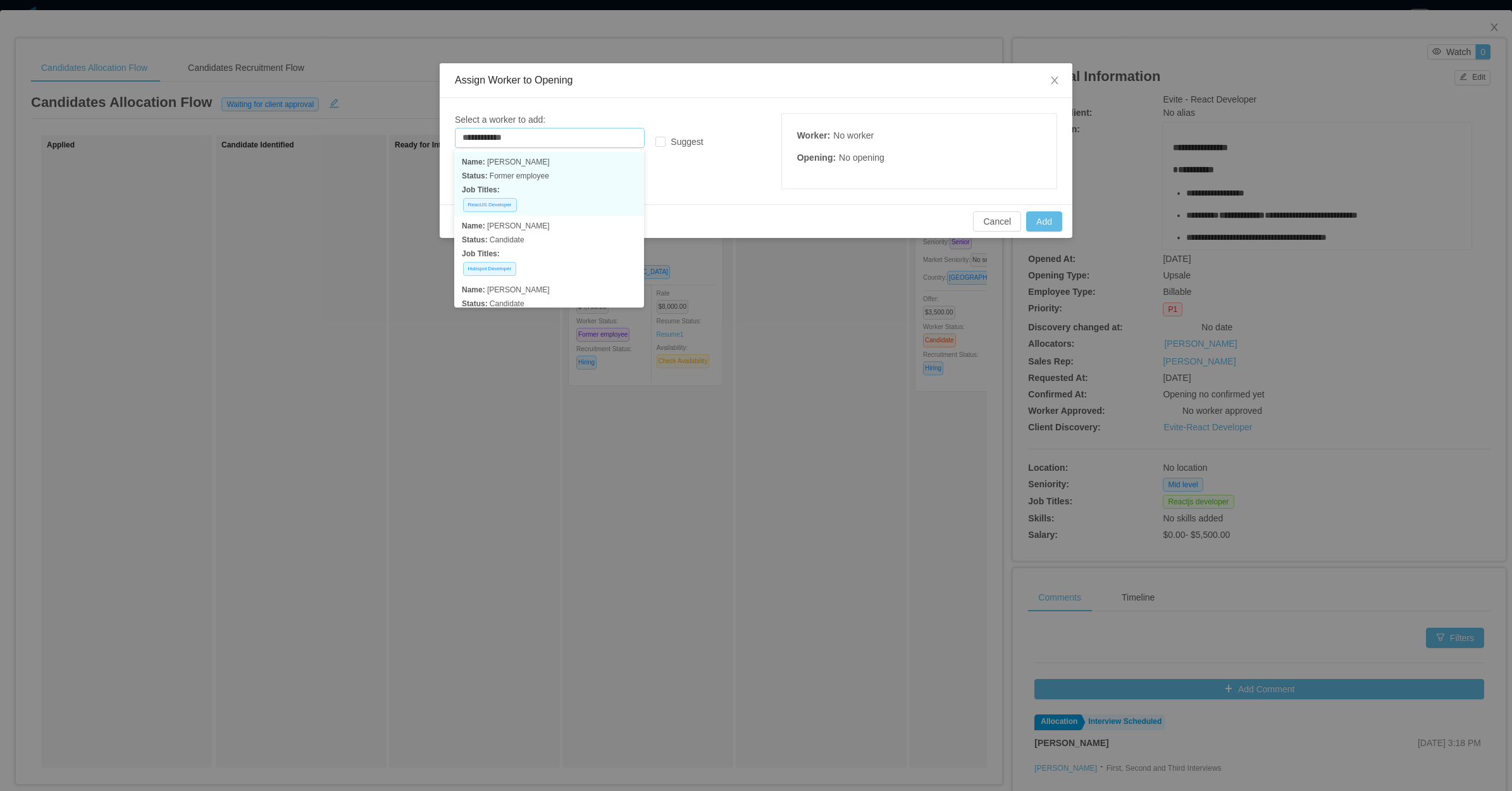
click at [552, 190] on p "Job Titles:" at bounding box center [549, 189] width 175 height 14
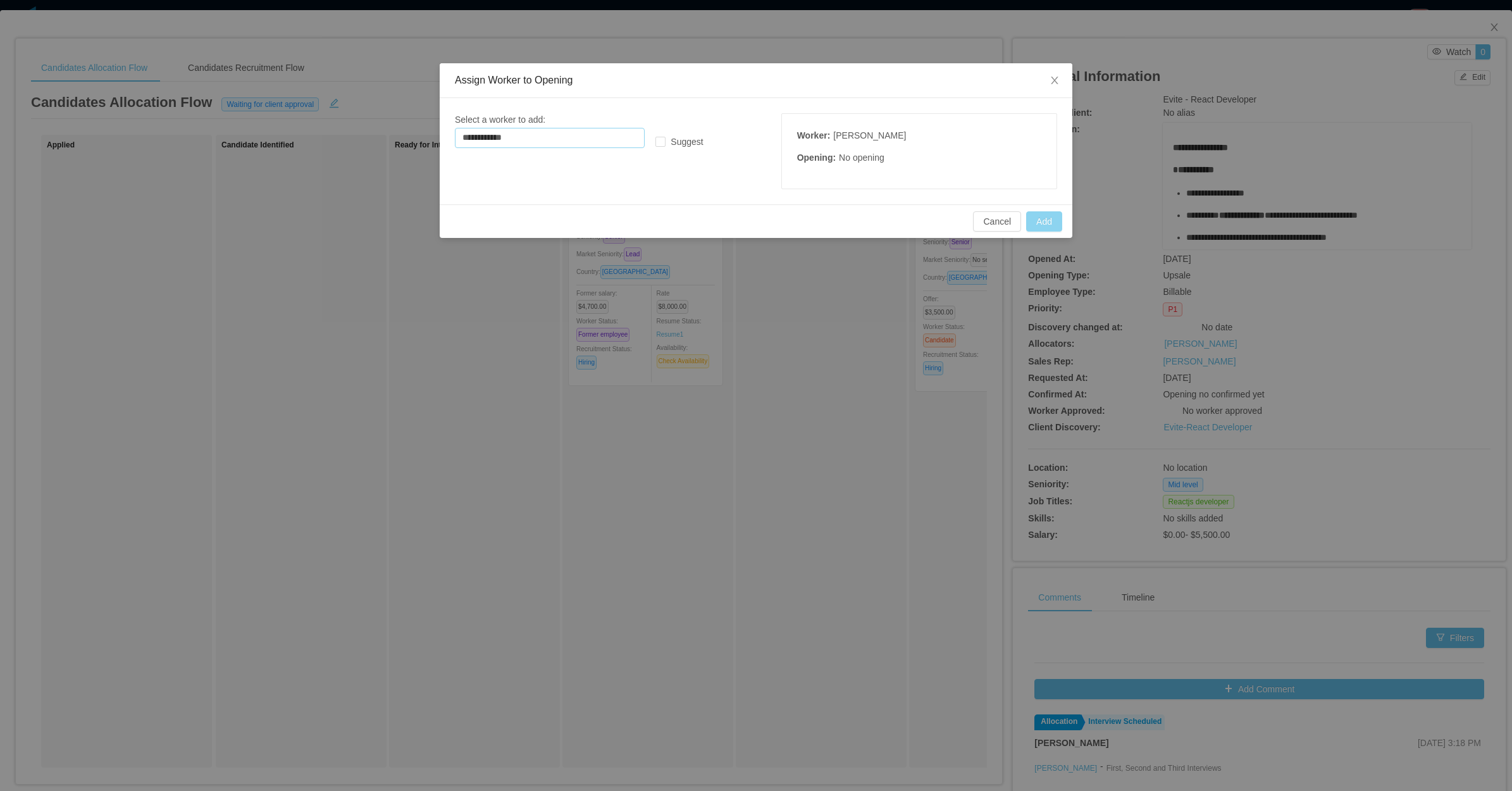
type input "**********"
click at [1039, 218] on button "Add" at bounding box center [1044, 221] width 36 height 21
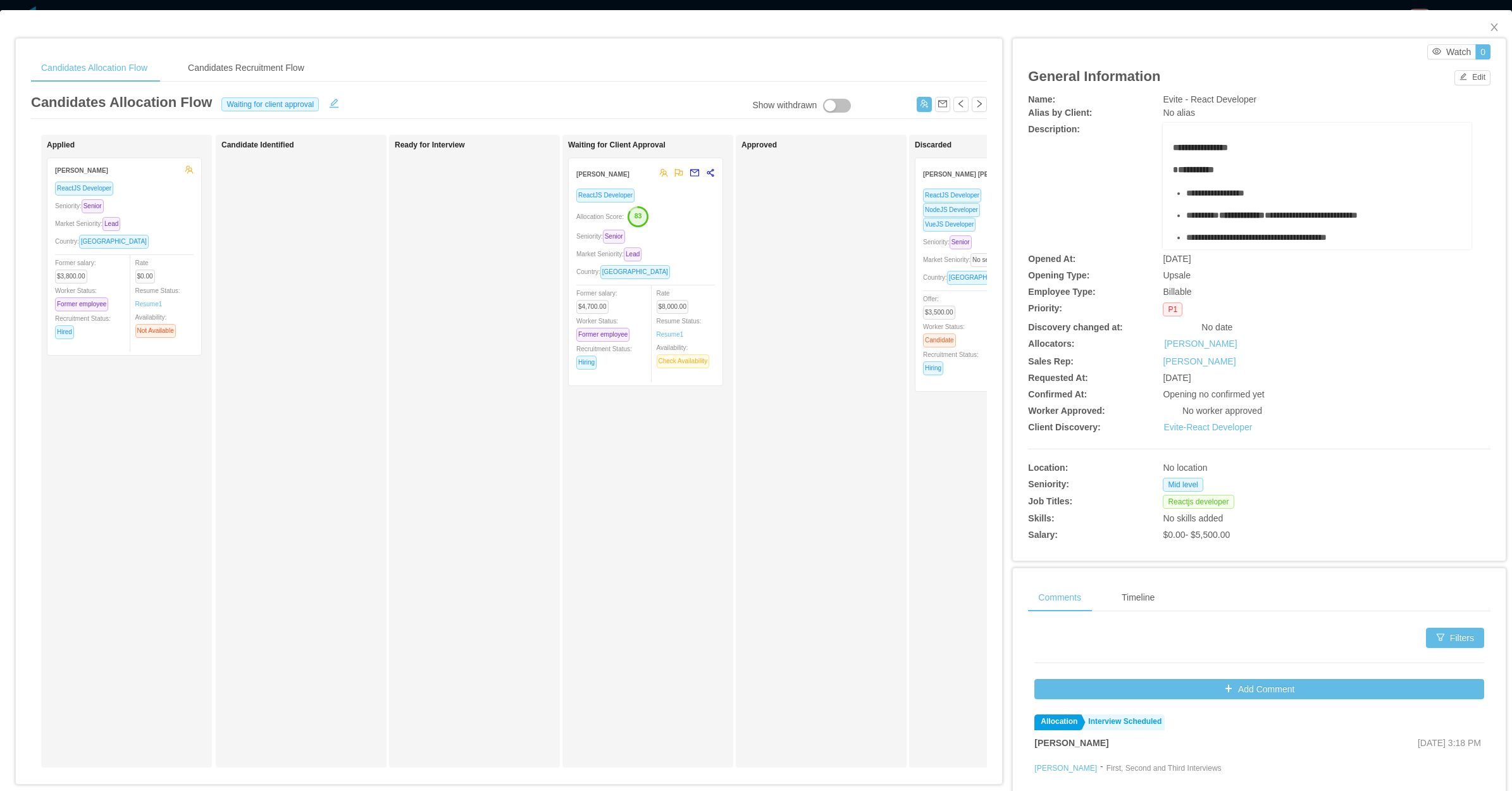
drag, startPoint x: 393, startPoint y: 470, endPoint x: 380, endPoint y: 465, distance: 13.9
click at [391, 470] on div "Ready for Interview" at bounding box center [475, 450] width 171 height 633
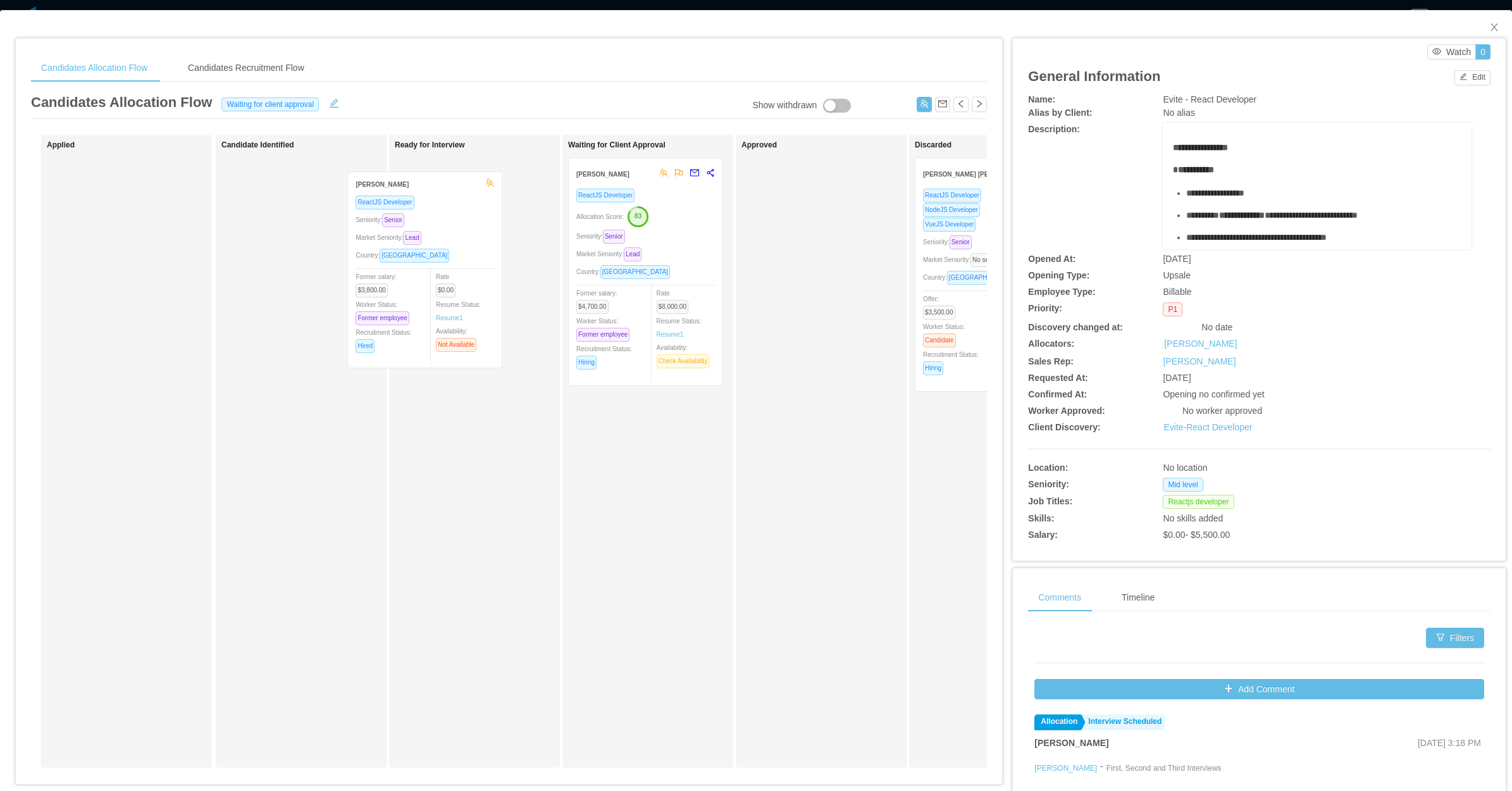
drag, startPoint x: 168, startPoint y: 286, endPoint x: 512, endPoint y: 296, distance: 344.1
click at [512, 296] on div "Applied Freddy Duque ReactJS Developer Seniority: Senior Market Seniority: Lead…" at bounding box center [509, 456] width 956 height 643
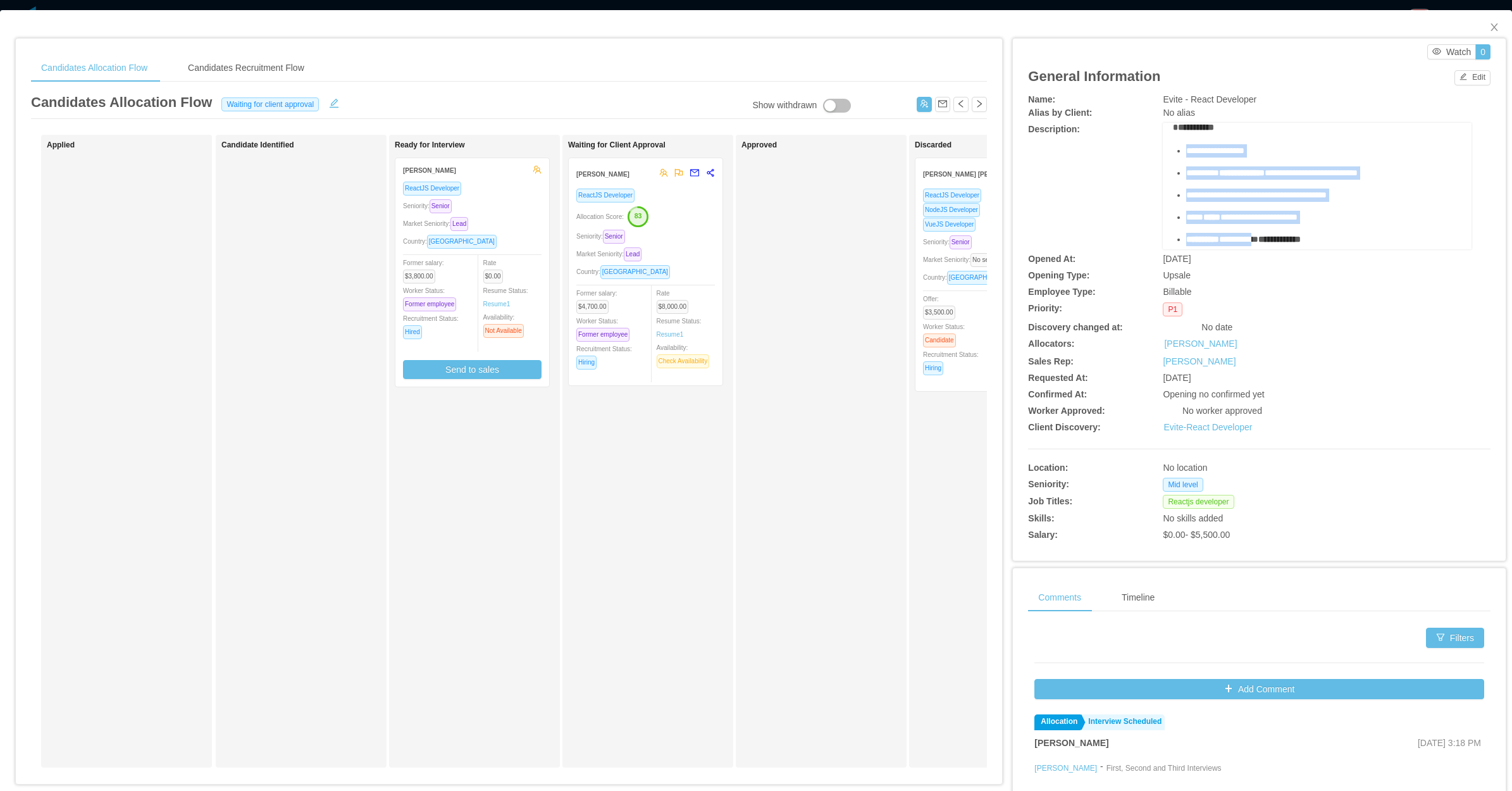
scroll to position [79, 0]
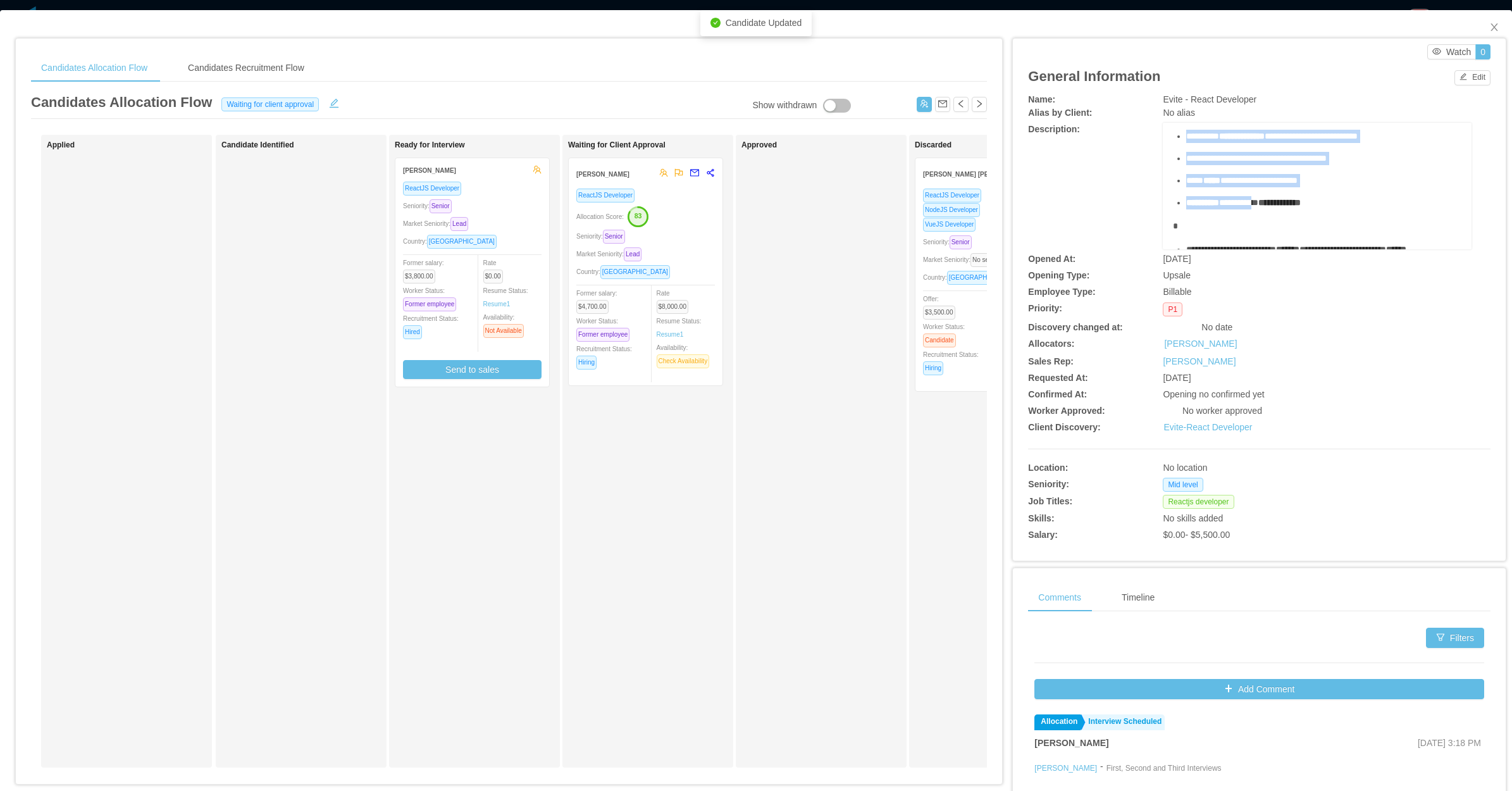
drag, startPoint x: 1213, startPoint y: 203, endPoint x: 1337, endPoint y: 205, distance: 124.0
click at [1337, 205] on ul "**********" at bounding box center [1317, 158] width 289 height 102
copy ul "**********"
drag, startPoint x: 581, startPoint y: 614, endPoint x: 570, endPoint y: 541, distance: 73.8
click at [581, 609] on div "Waiting for Client Approval Andres Perez ReactJS Developer Allocation Score: 83…" at bounding box center [657, 451] width 177 height 622
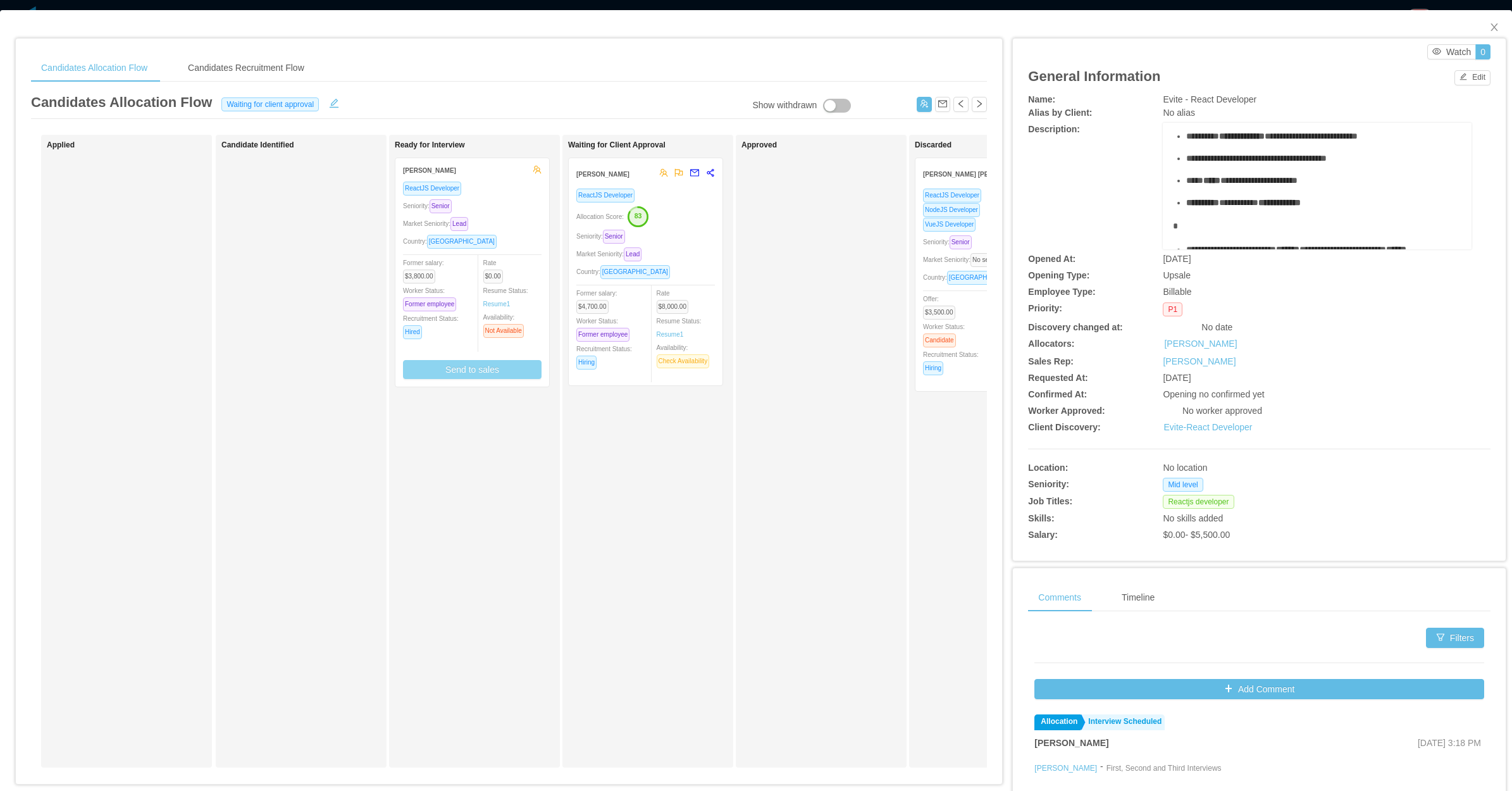
click at [492, 368] on button "Send to sales" at bounding box center [472, 369] width 138 height 19
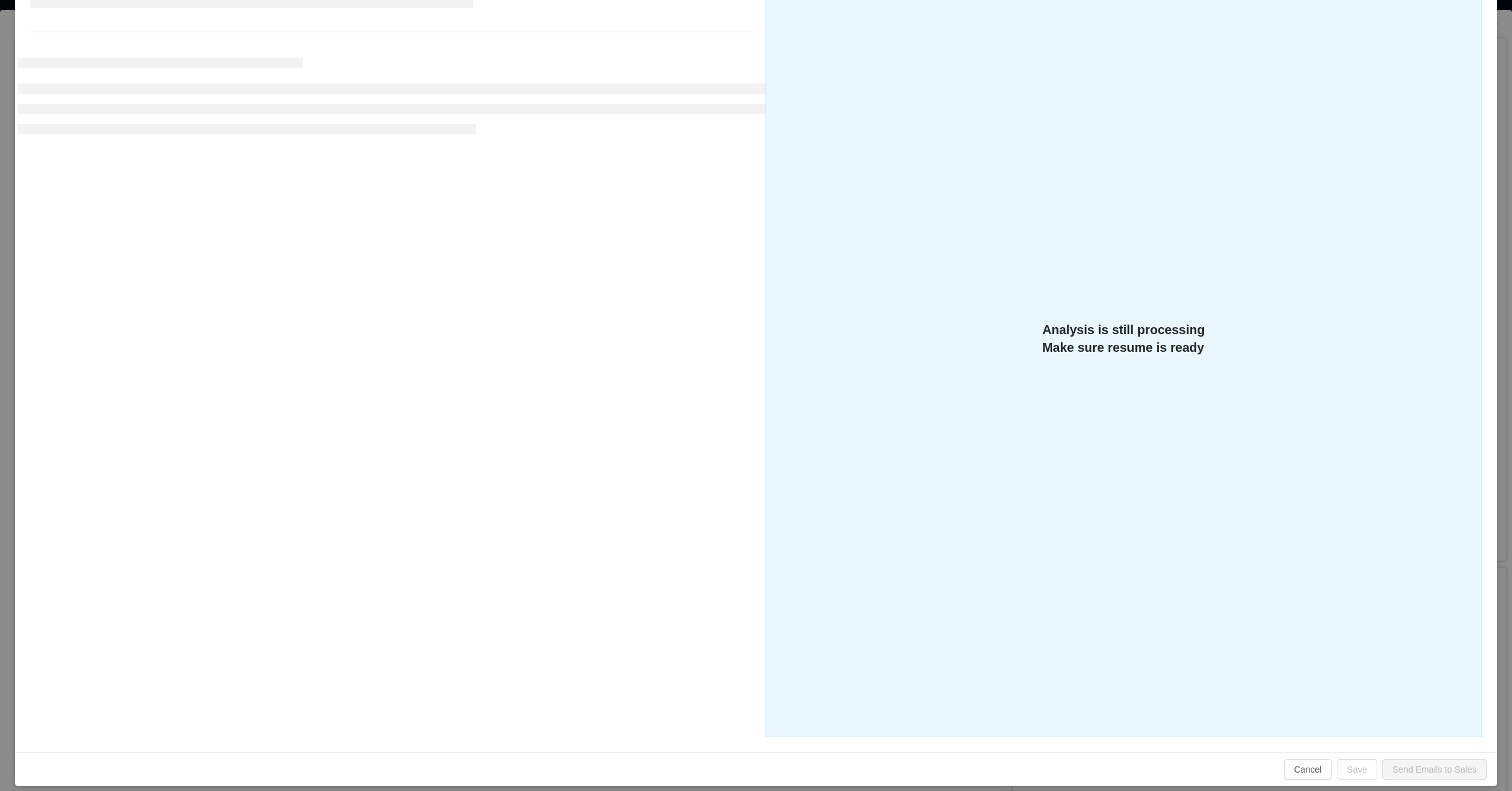
scroll to position [202, 0]
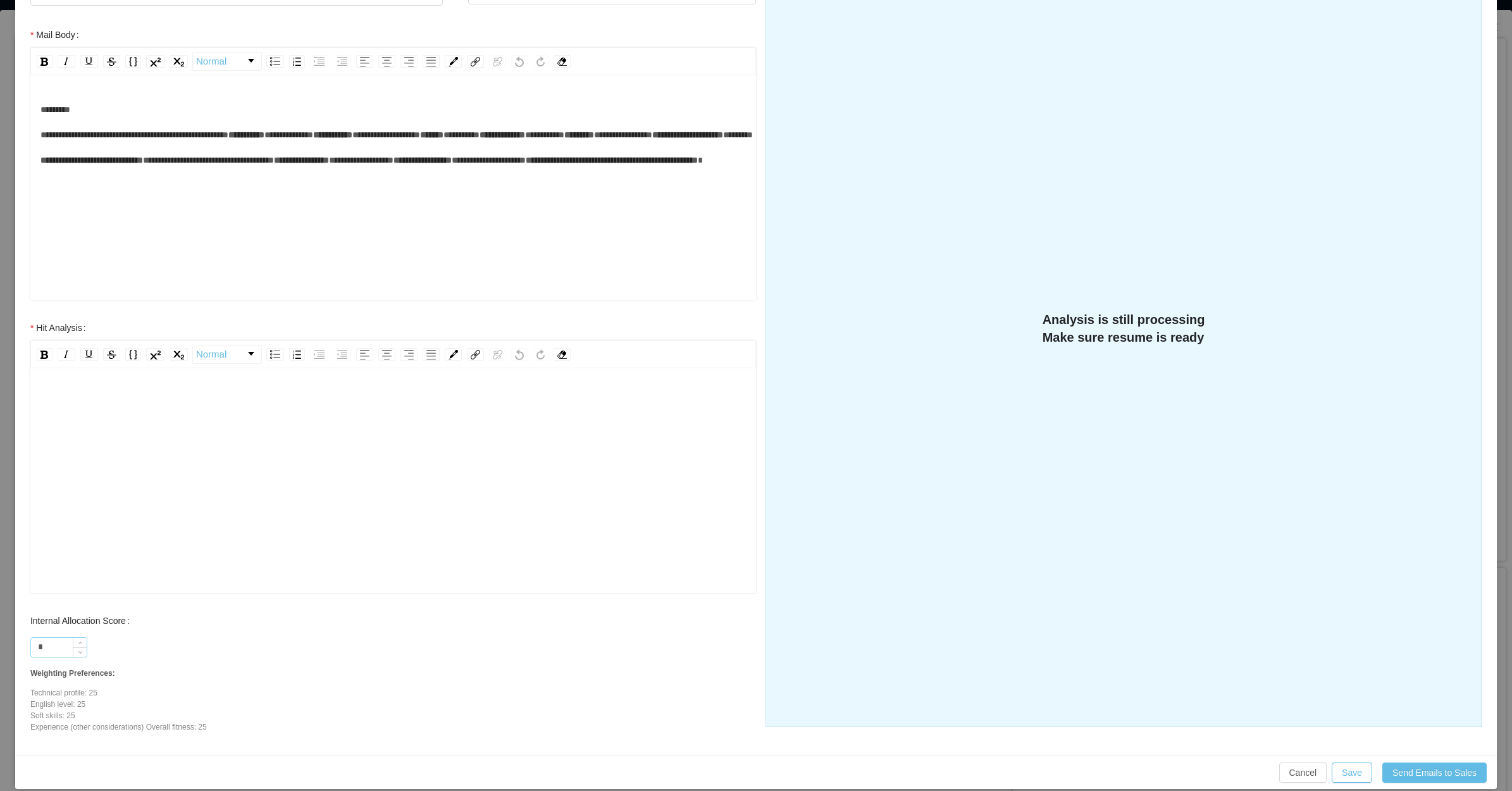
click at [58, 652] on input "*" at bounding box center [59, 647] width 56 height 19
type input "**"
click at [105, 445] on div "rdw-editor" at bounding box center [393, 500] width 706 height 221
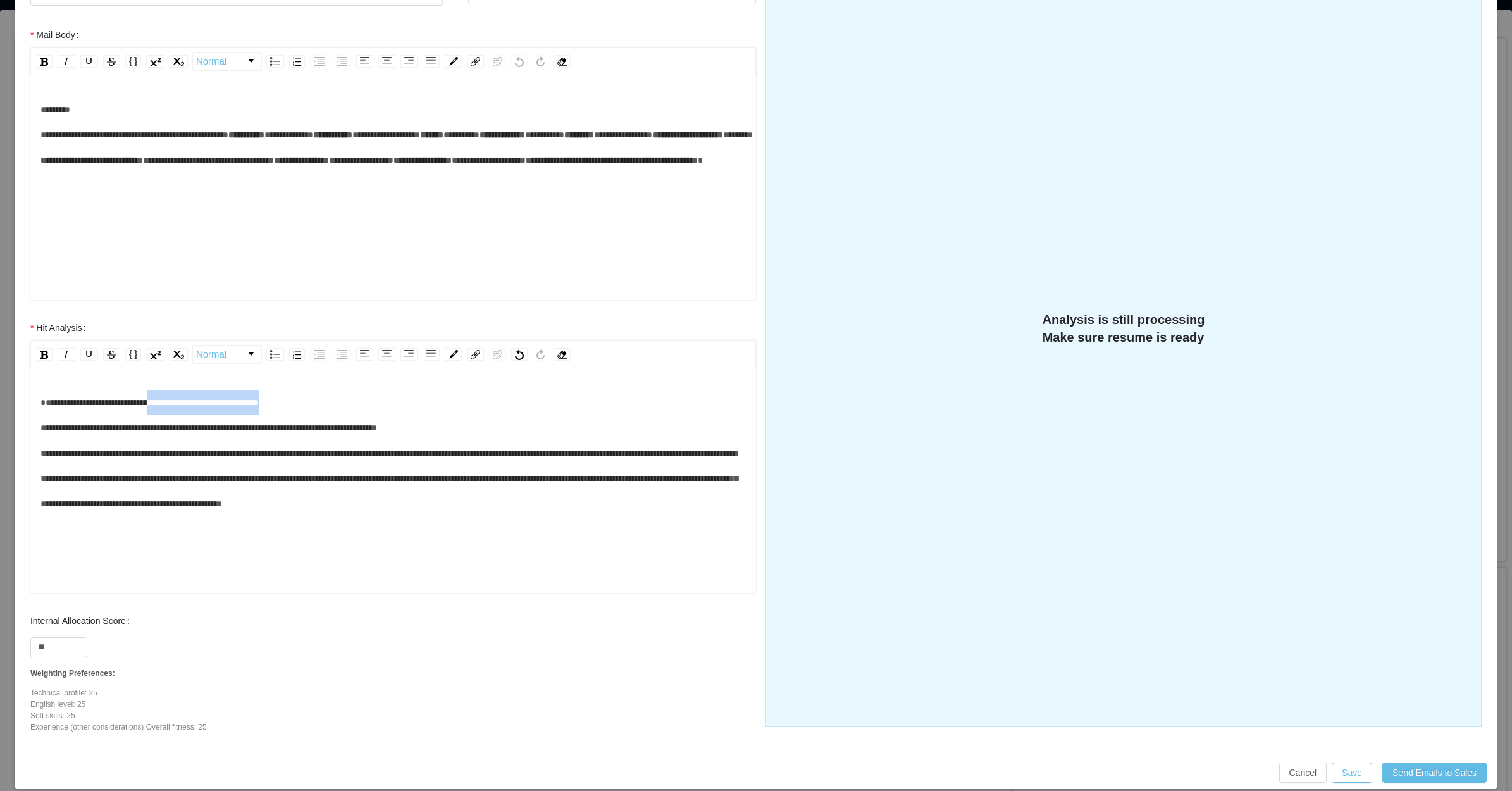
drag, startPoint x: 327, startPoint y: 397, endPoint x: 174, endPoint y: 402, distance: 153.1
click at [174, 402] on div "**********" at bounding box center [393, 453] width 706 height 127
drag, startPoint x: 225, startPoint y: 396, endPoint x: 39, endPoint y: 401, distance: 186.1
click at [39, 401] on div "**********" at bounding box center [393, 482] width 725 height 221
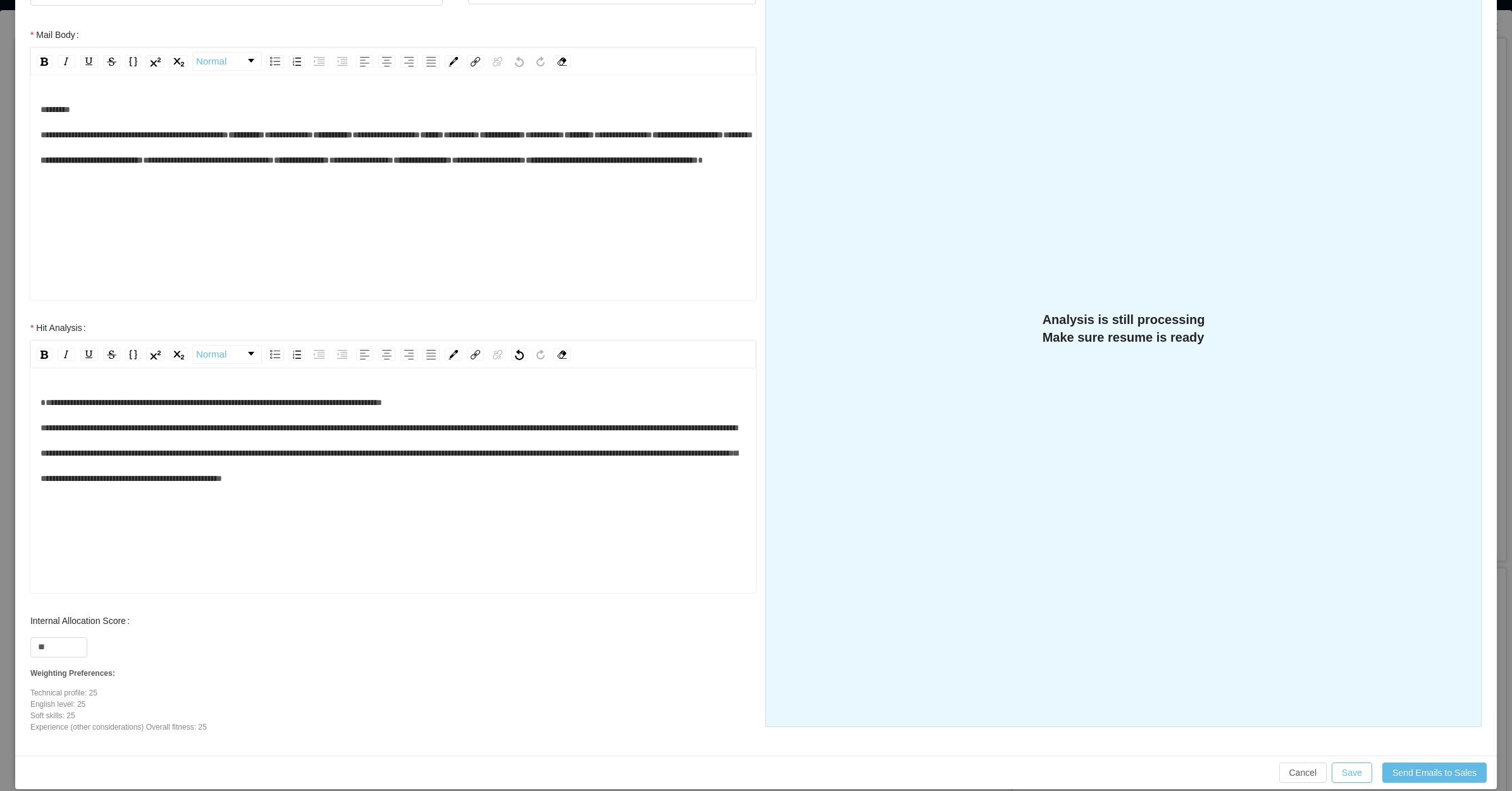
drag, startPoint x: 30, startPoint y: 437, endPoint x: 46, endPoint y: 437, distance: 16.0
click at [44, 437] on div "**********" at bounding box center [393, 482] width 725 height 221
click at [338, 441] on div "**********" at bounding box center [393, 440] width 706 height 102
click at [486, 437] on div "**********" at bounding box center [393, 440] width 706 height 102
drag, startPoint x: 475, startPoint y: 431, endPoint x: 409, endPoint y: 434, distance: 66.1
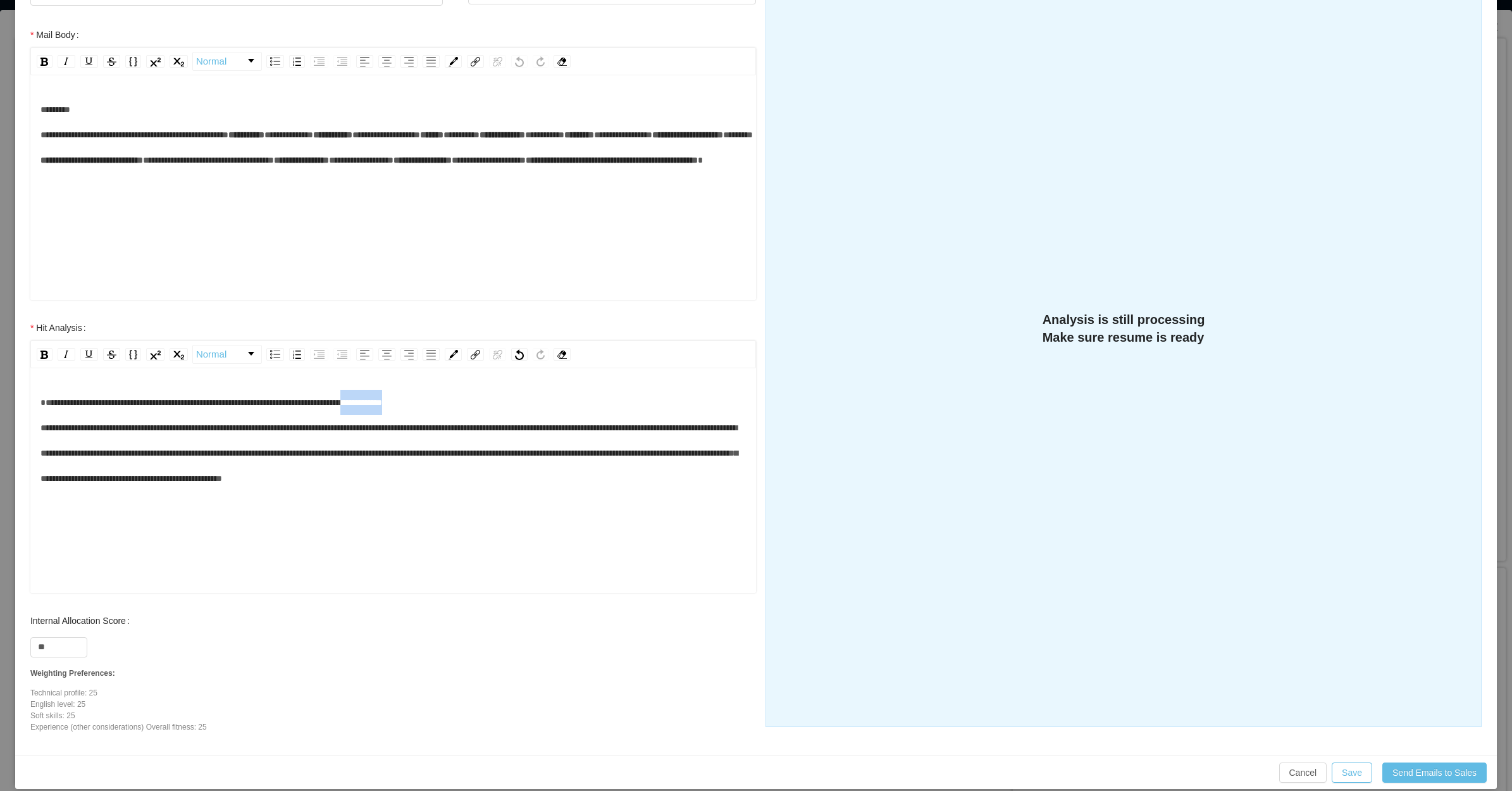
click at [409, 434] on div "**********" at bounding box center [393, 440] width 706 height 102
click at [53, 429] on span "**********" at bounding box center [389, 440] width 697 height 85
click at [51, 441] on div "**********" at bounding box center [393, 440] width 706 height 102
drag, startPoint x: 153, startPoint y: 427, endPoint x: 333, endPoint y: 434, distance: 180.1
click at [337, 434] on span "**********" at bounding box center [389, 440] width 697 height 85
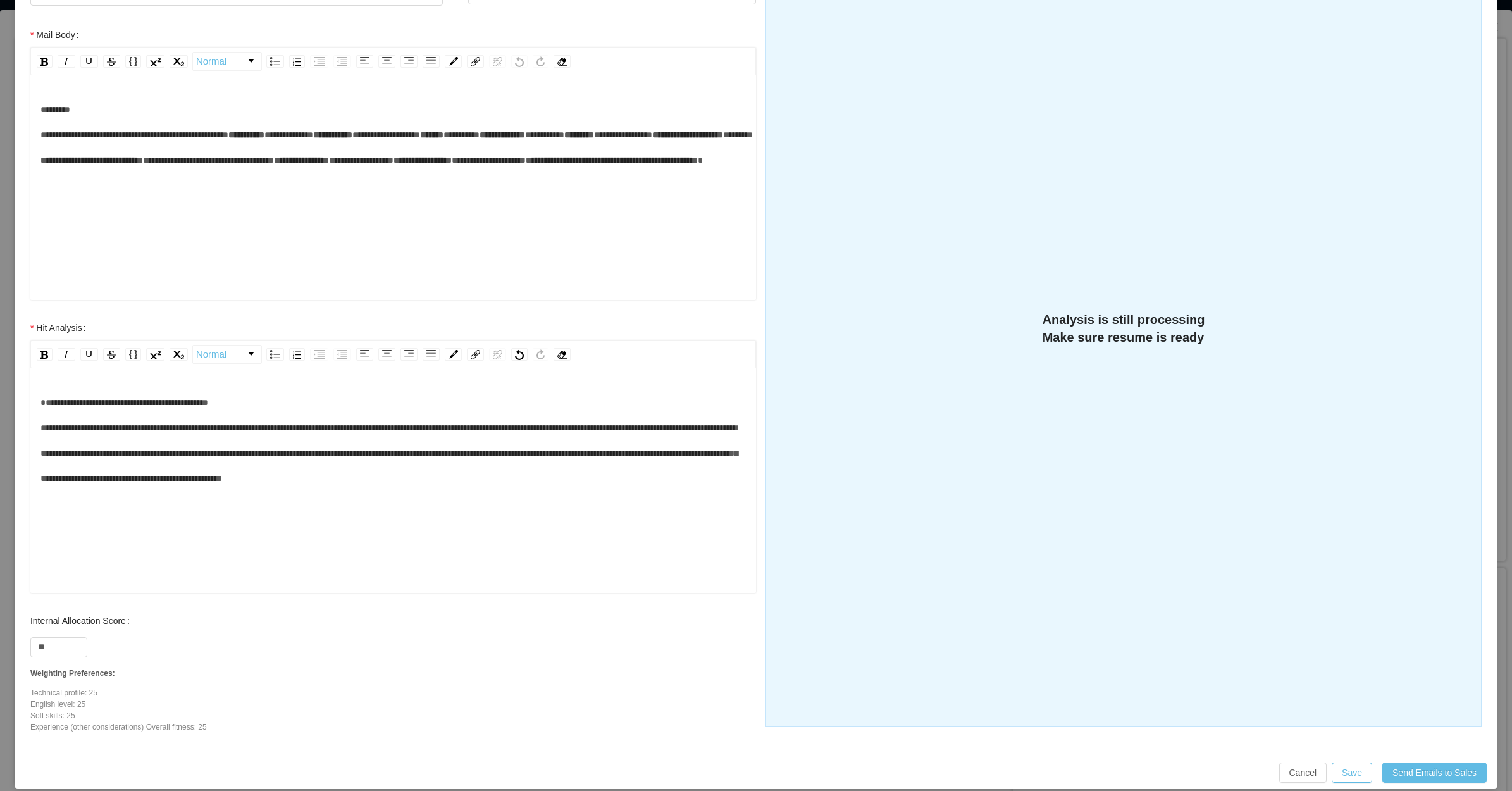
click at [350, 427] on div "**********" at bounding box center [393, 440] width 706 height 102
drag, startPoint x: 106, startPoint y: 453, endPoint x: 8, endPoint y: 454, distance: 98.0
click at [8, 454] on div "**********" at bounding box center [756, 396] width 1512 height 791
drag, startPoint x: 63, startPoint y: 465, endPoint x: 83, endPoint y: 466, distance: 20.0
click at [65, 467] on div "**********" at bounding box center [393, 440] width 706 height 102
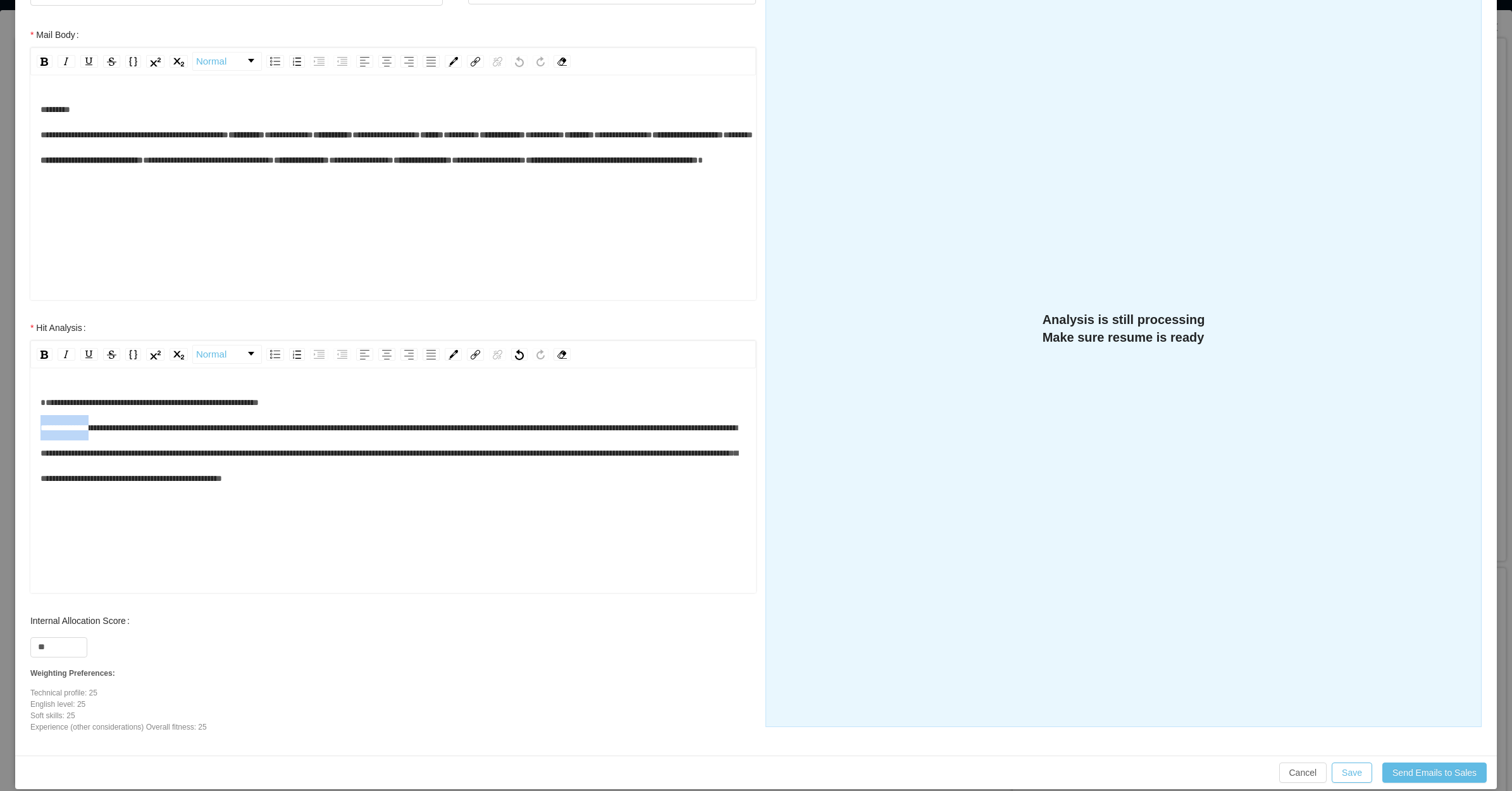
click at [98, 457] on span "**********" at bounding box center [389, 440] width 697 height 85
click at [102, 453] on span "**********" at bounding box center [389, 440] width 697 height 85
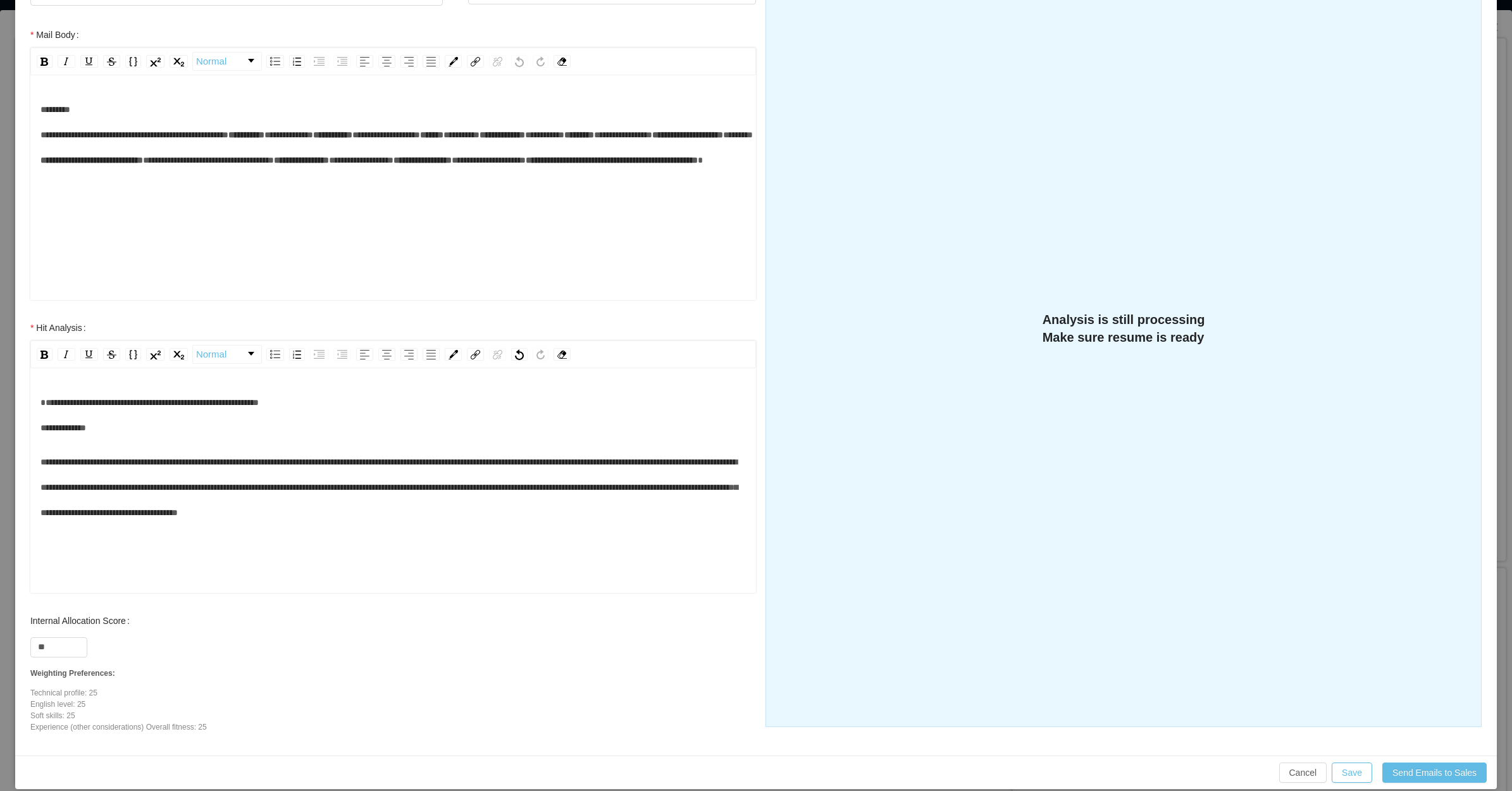
click at [318, 491] on span "**********" at bounding box center [389, 487] width 697 height 60
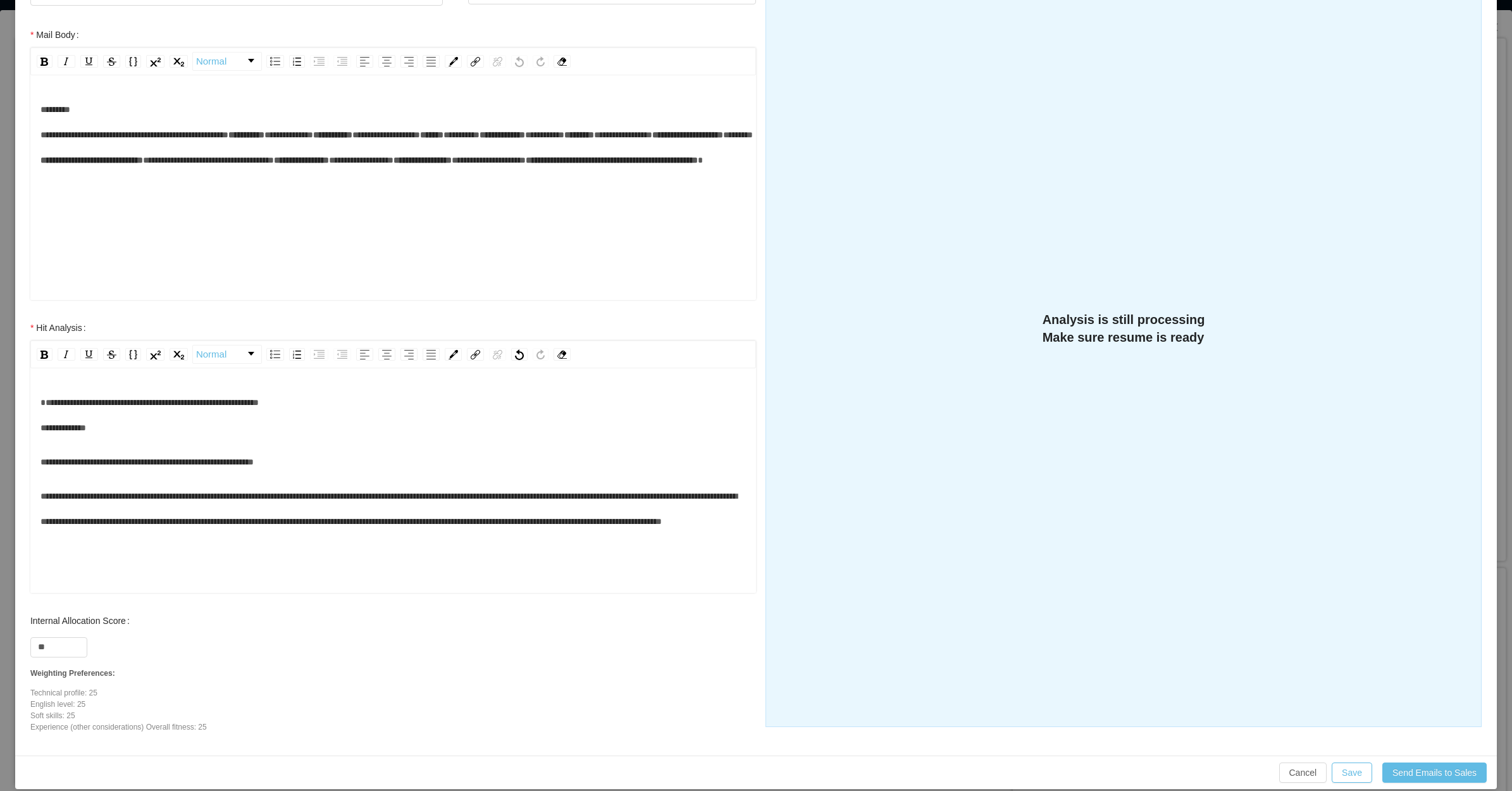
click at [211, 520] on span "**********" at bounding box center [389, 508] width 696 height 34
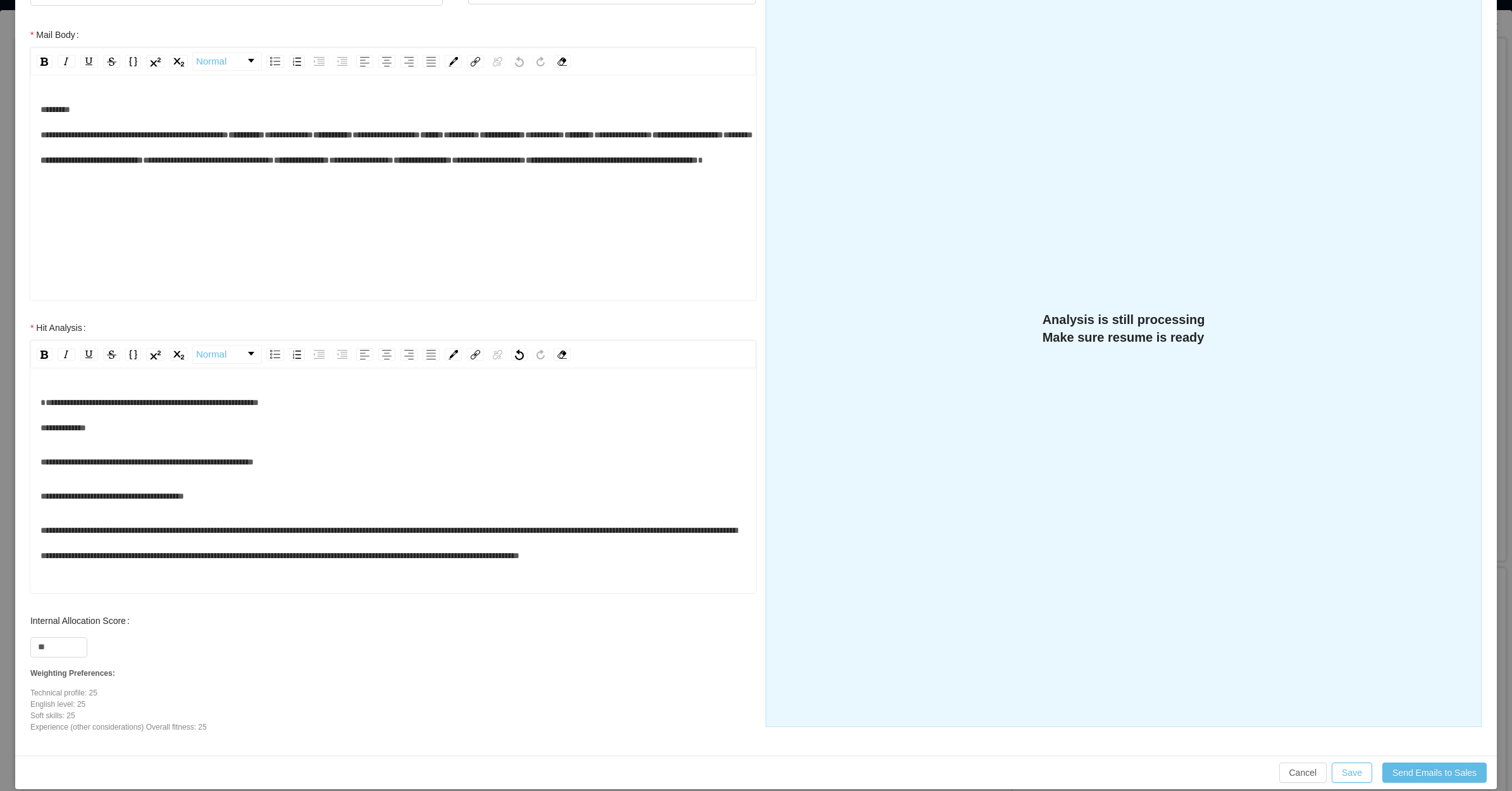
scroll to position [39, 0]
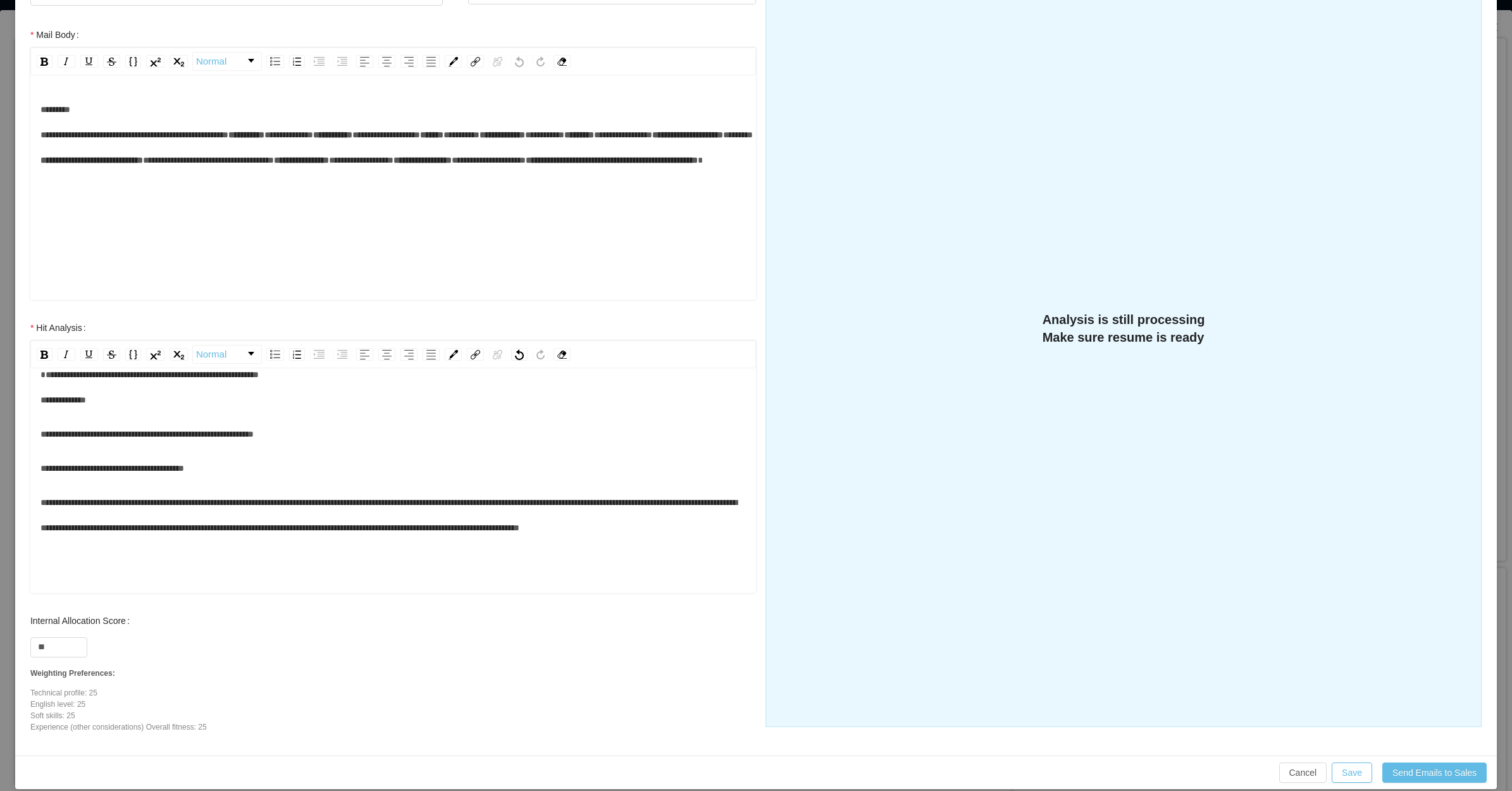
click at [438, 515] on span "**********" at bounding box center [389, 515] width 696 height 34
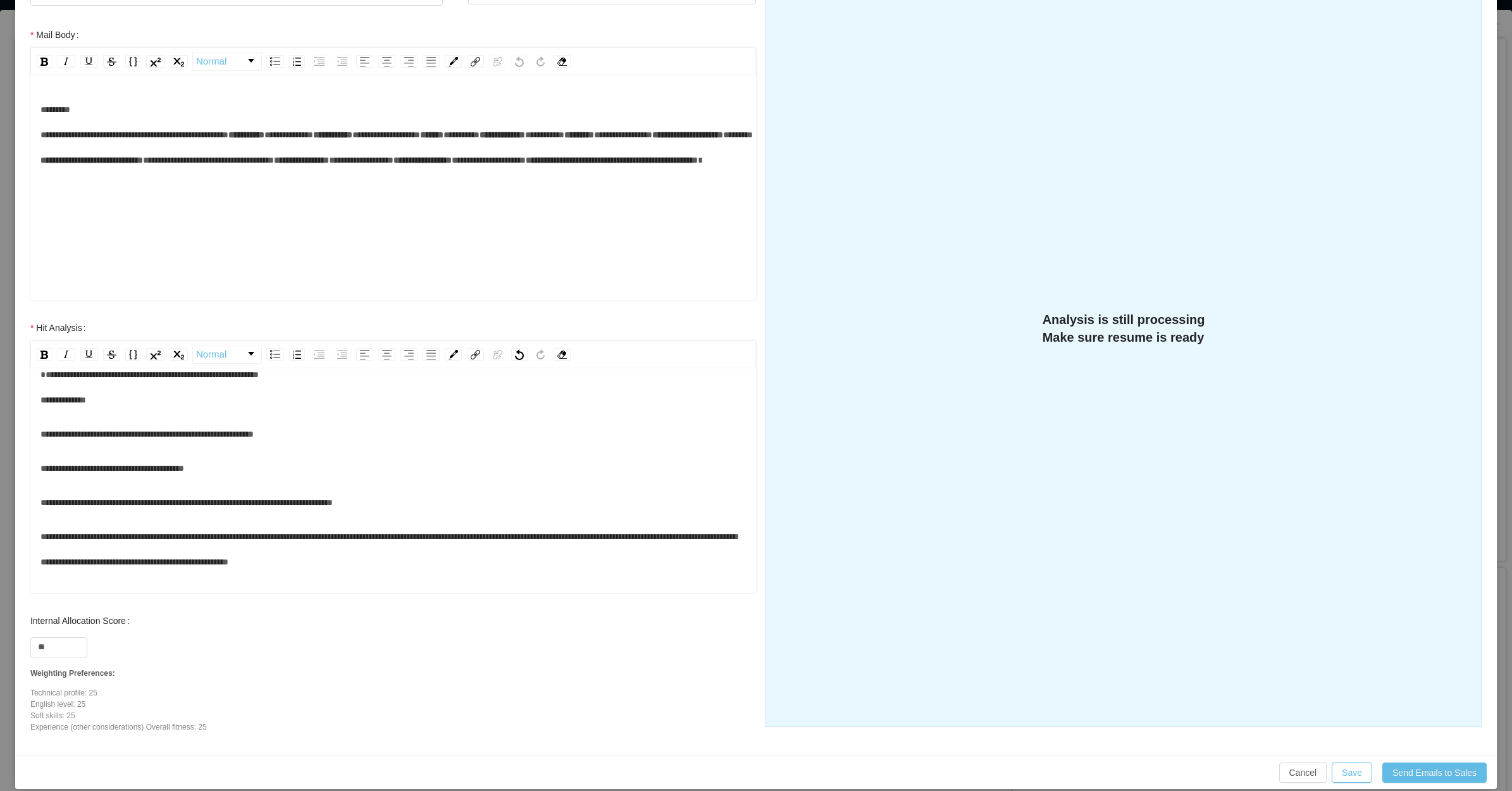
click at [510, 544] on span "**********" at bounding box center [389, 549] width 696 height 34
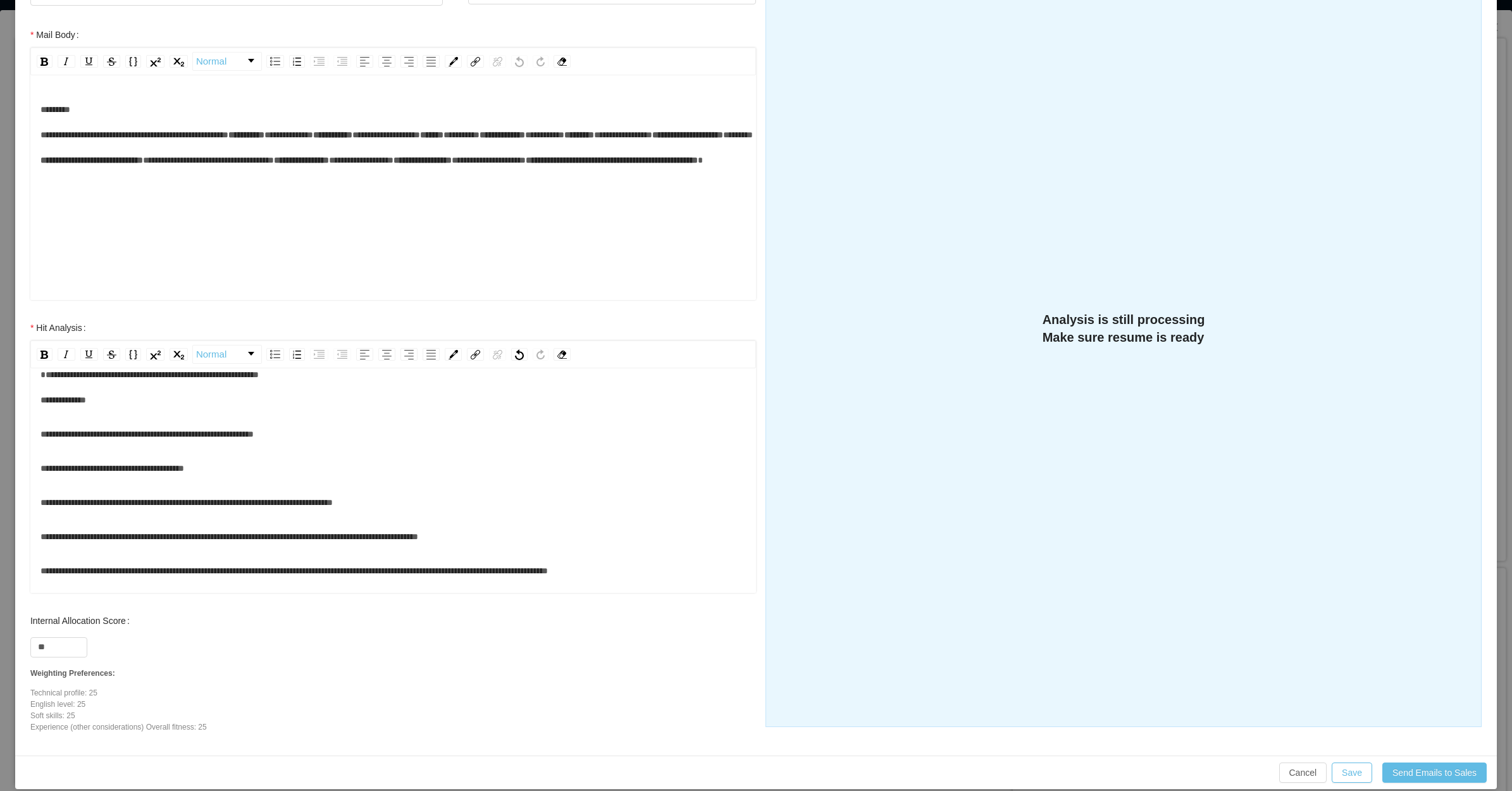
scroll to position [68, 0]
click at [453, 567] on span "**********" at bounding box center [294, 571] width 508 height 9
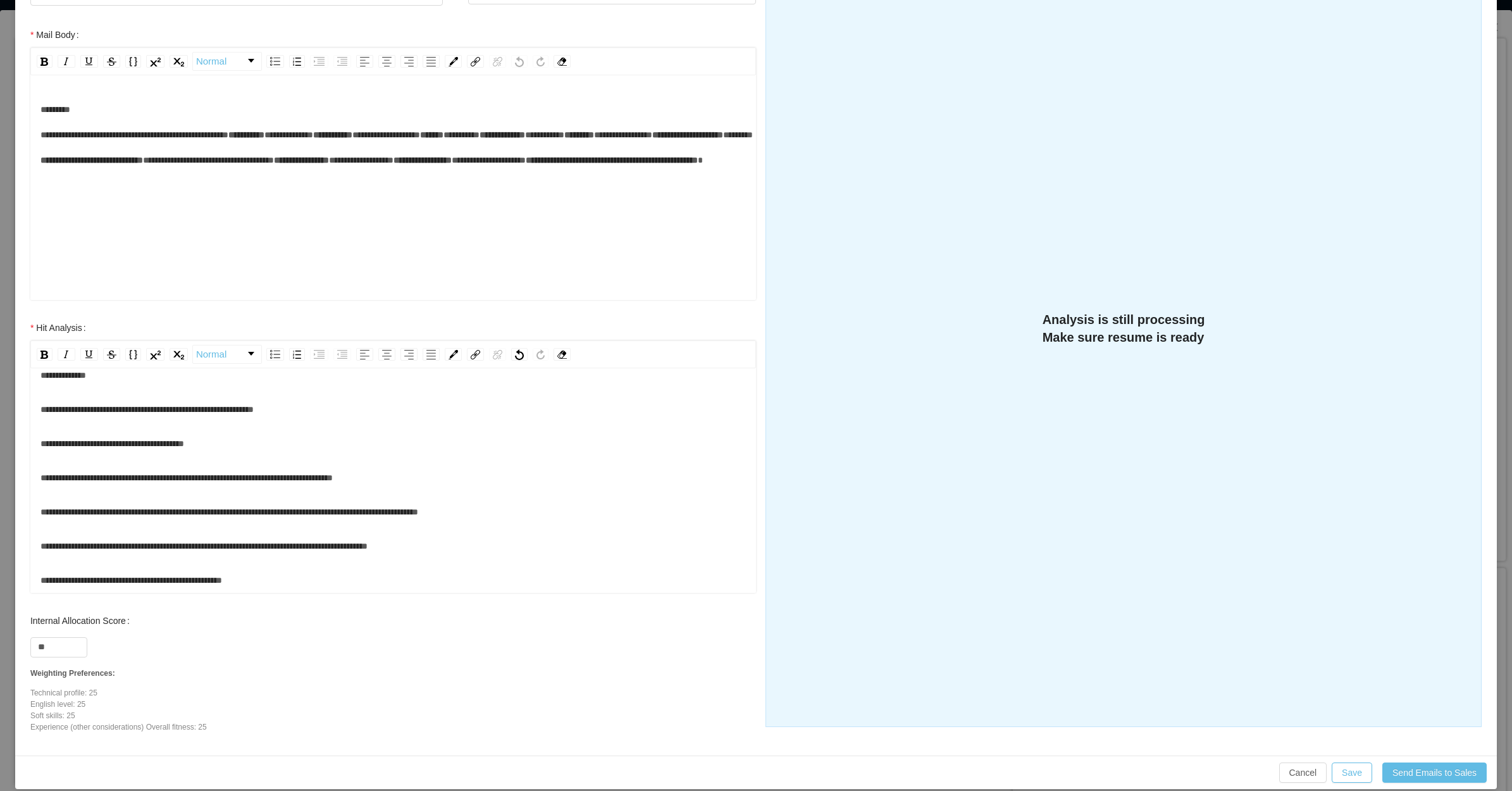
scroll to position [90, 0]
click at [318, 552] on div "**********" at bounding box center [393, 465] width 706 height 256
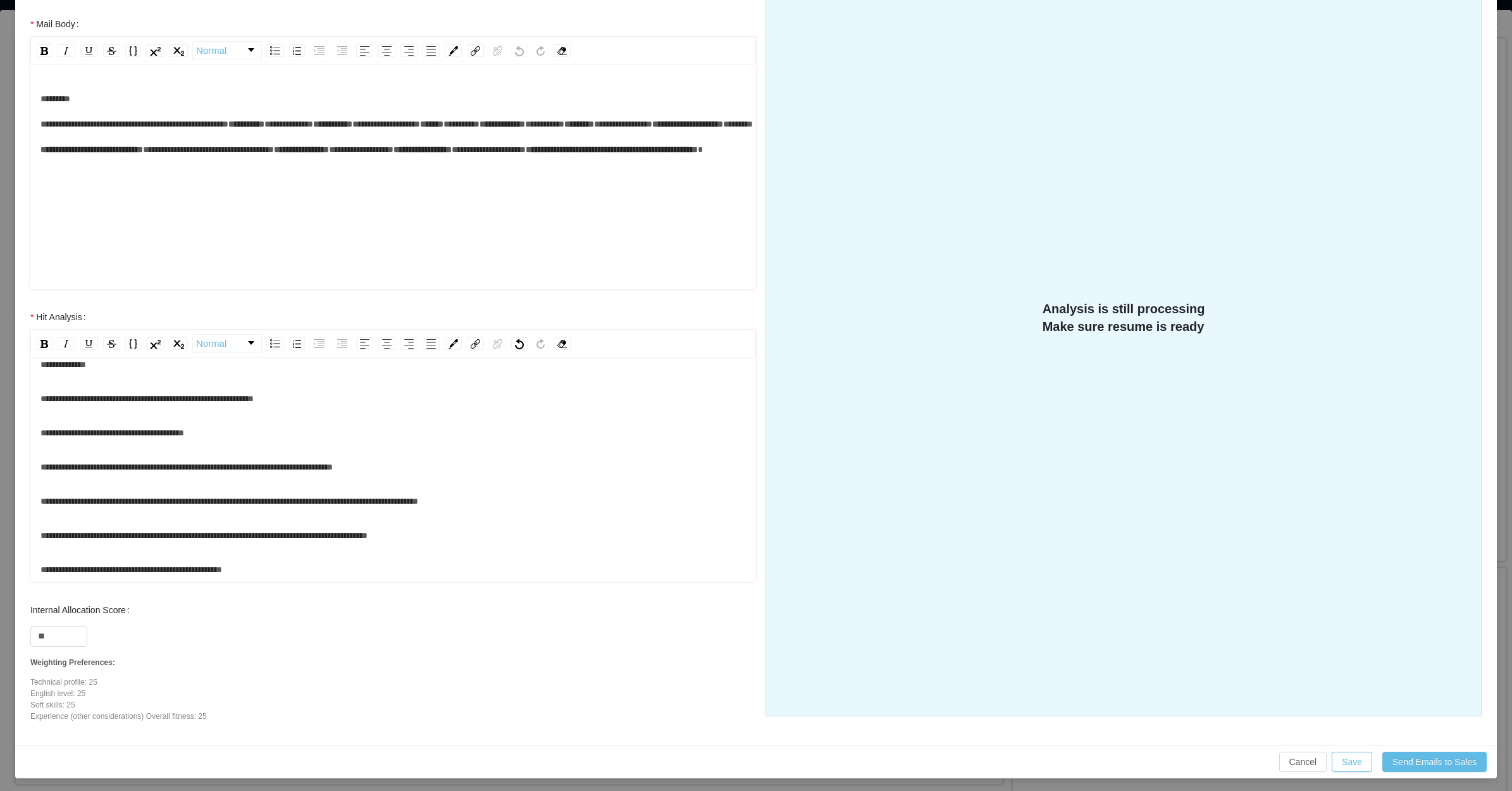
scroll to position [215, 0]
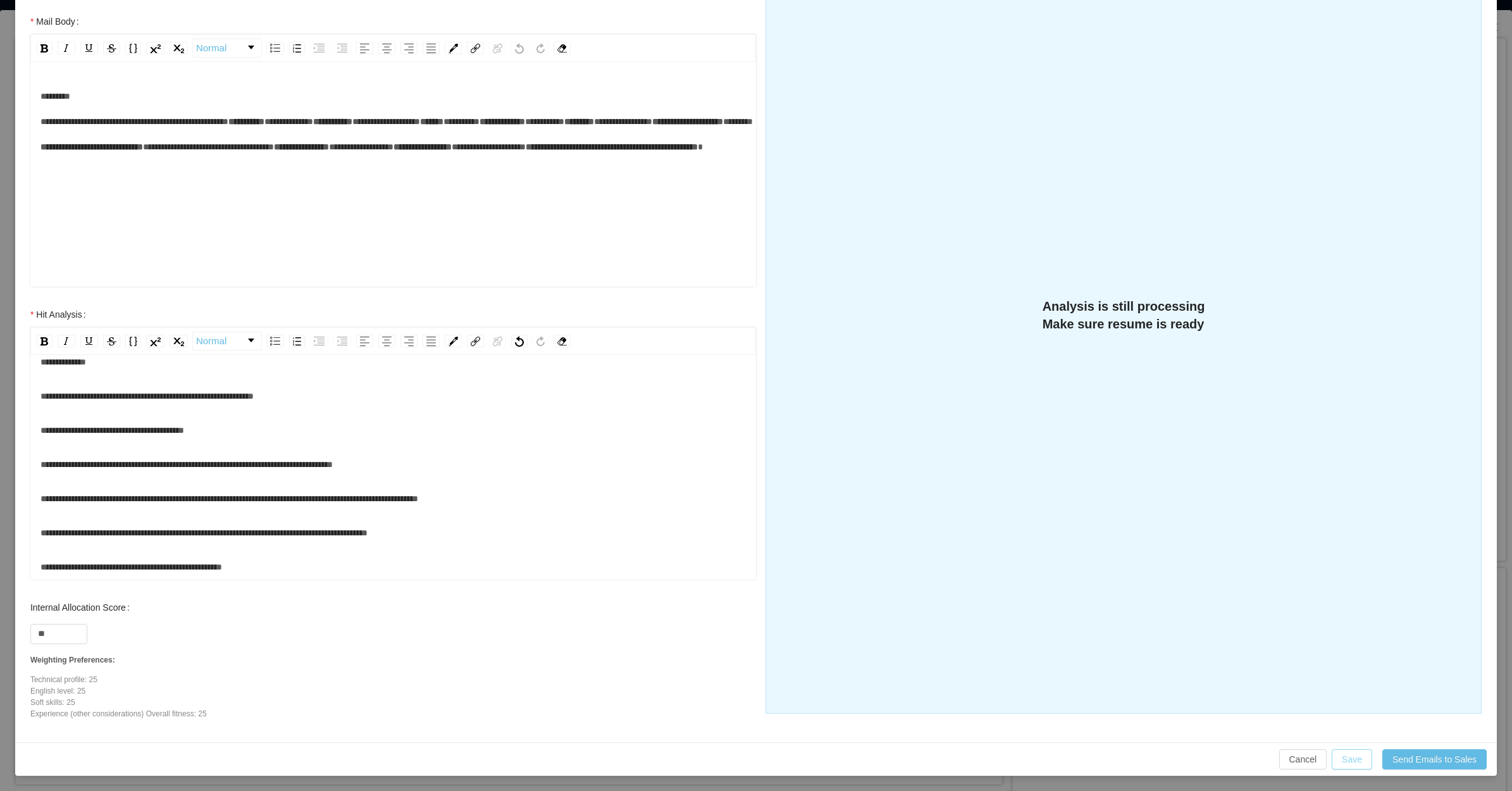
click at [1345, 753] on button "Save" at bounding box center [1352, 759] width 40 height 21
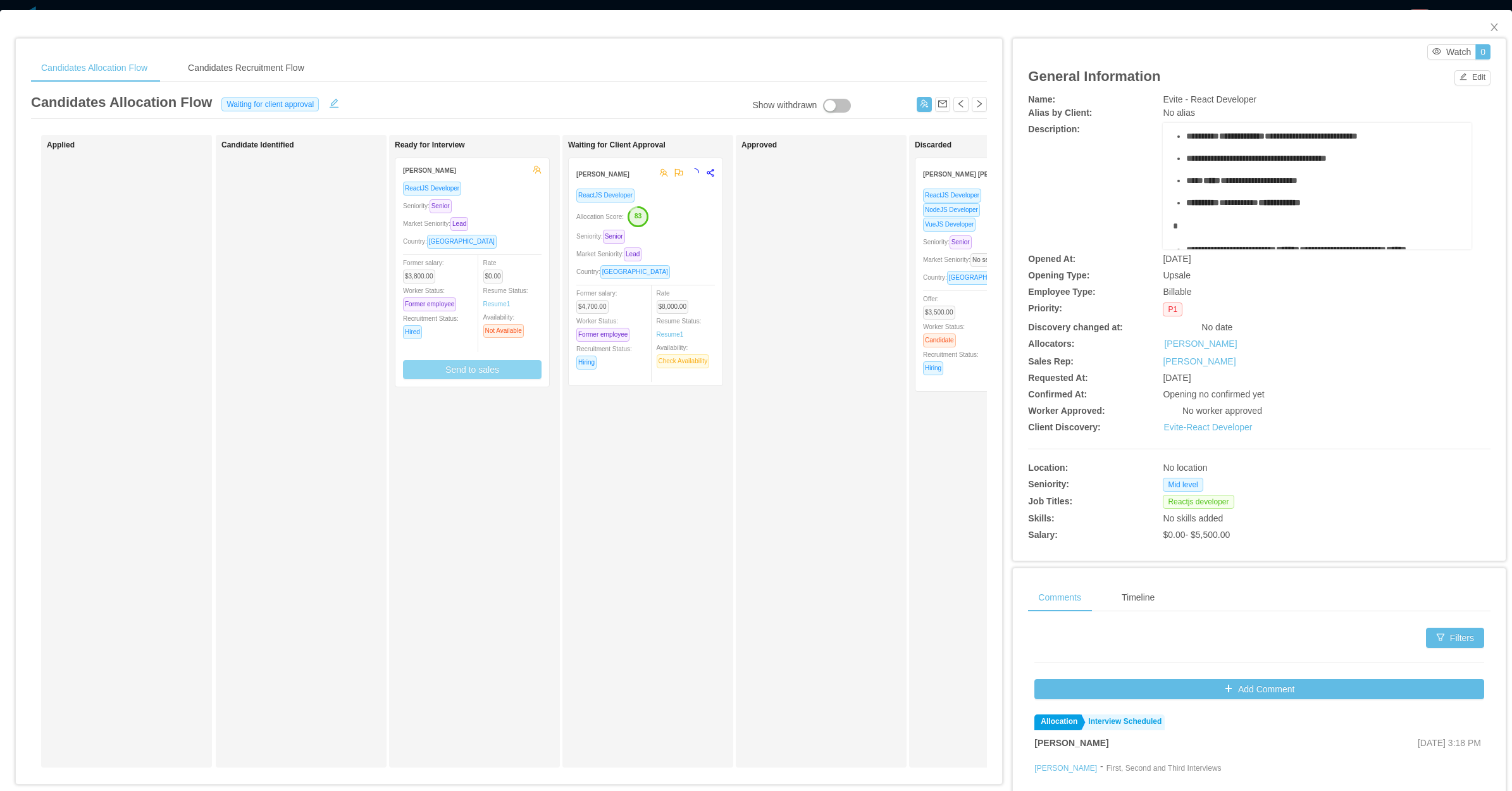
scroll to position [152, 0]
click at [478, 231] on div "Market Seniority: Lead" at bounding box center [472, 231] width 138 height 15
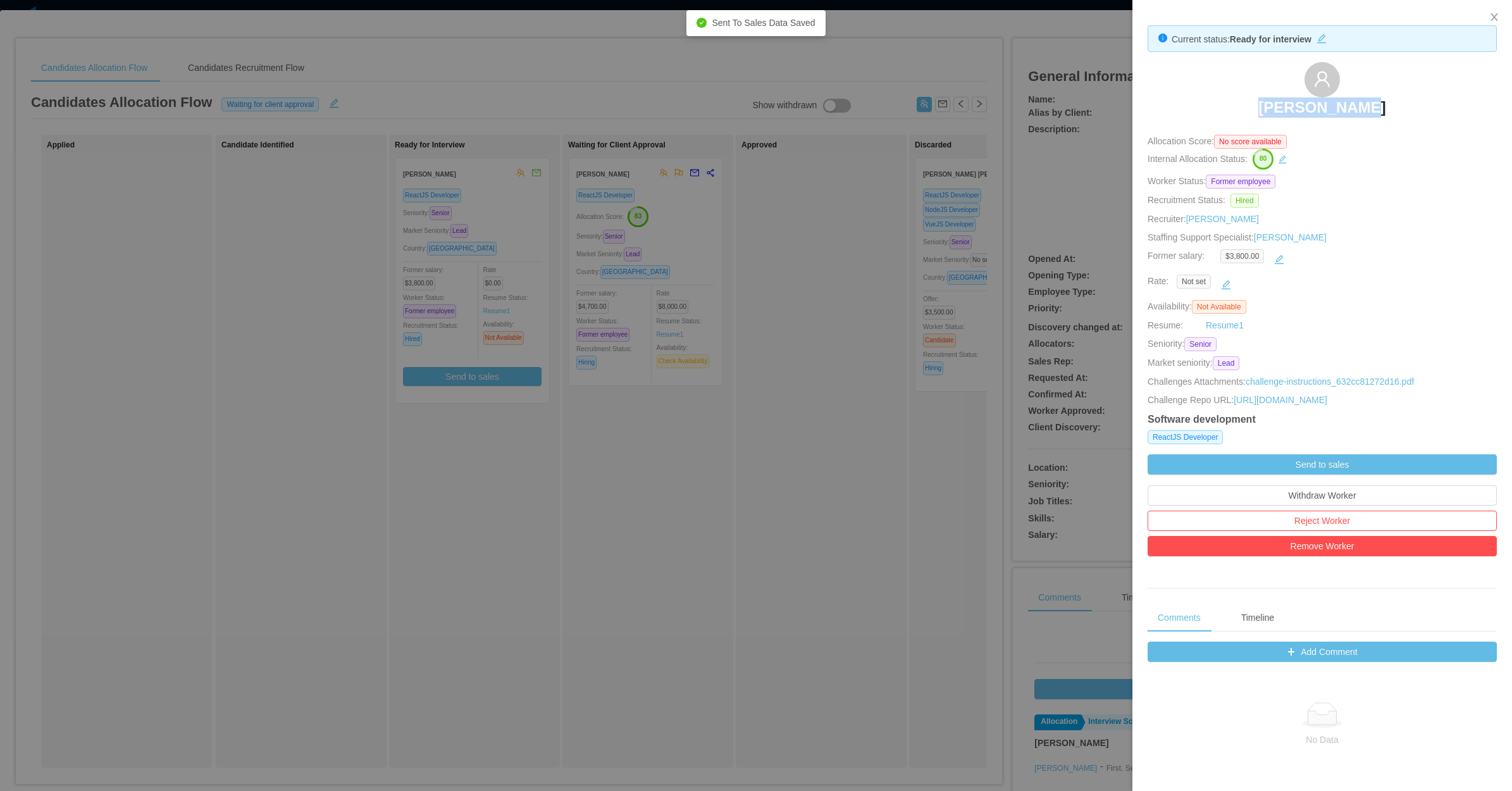
drag, startPoint x: 1272, startPoint y: 105, endPoint x: 1377, endPoint y: 108, distance: 105.0
click at [1377, 108] on div "Freddy Duque" at bounding box center [1322, 93] width 349 height 63
copy h3 "Freddy Duque"
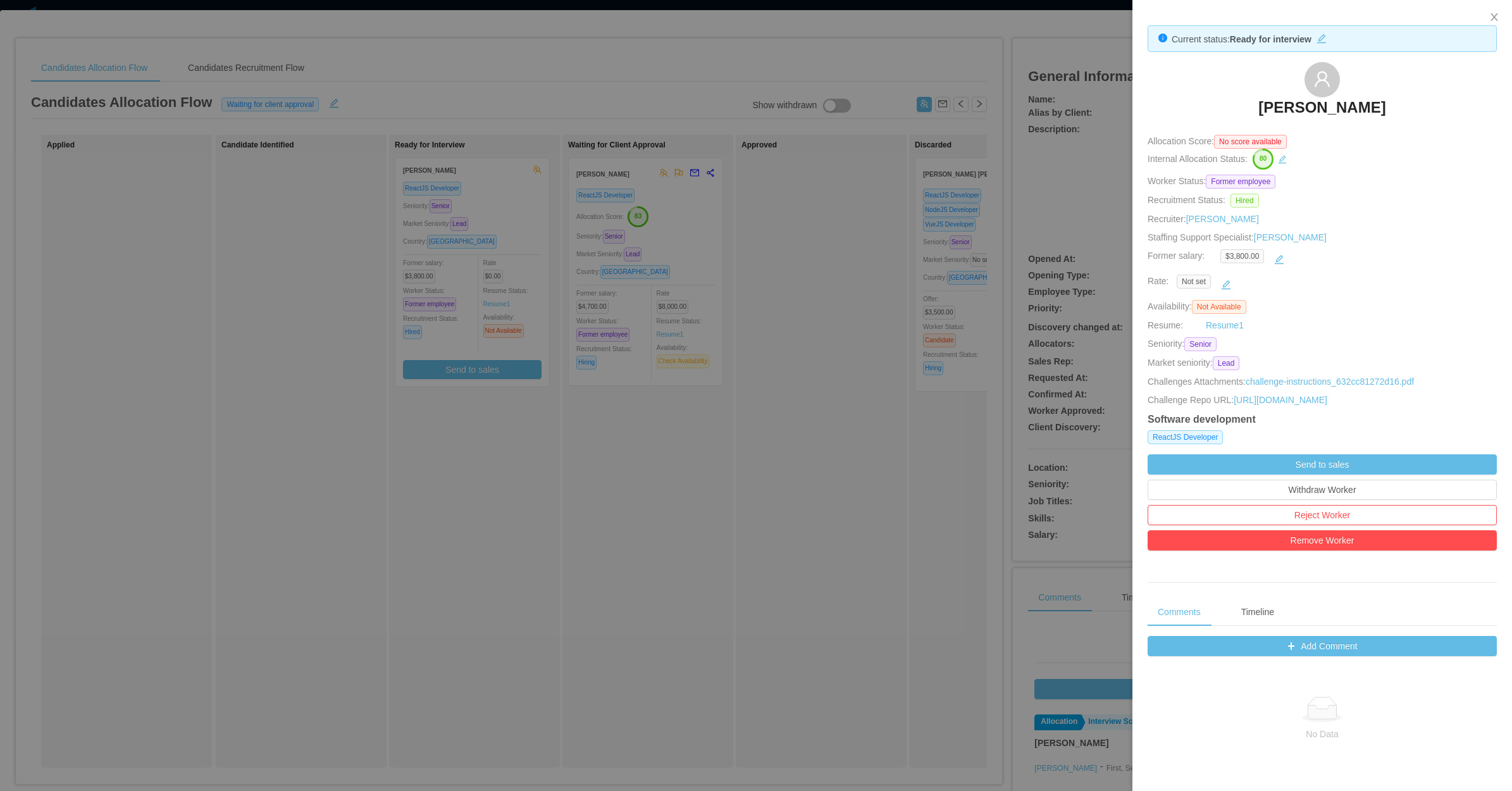
drag, startPoint x: 587, startPoint y: 618, endPoint x: 671, endPoint y: 558, distance: 103.2
click at [589, 620] on div at bounding box center [756, 396] width 1512 height 791
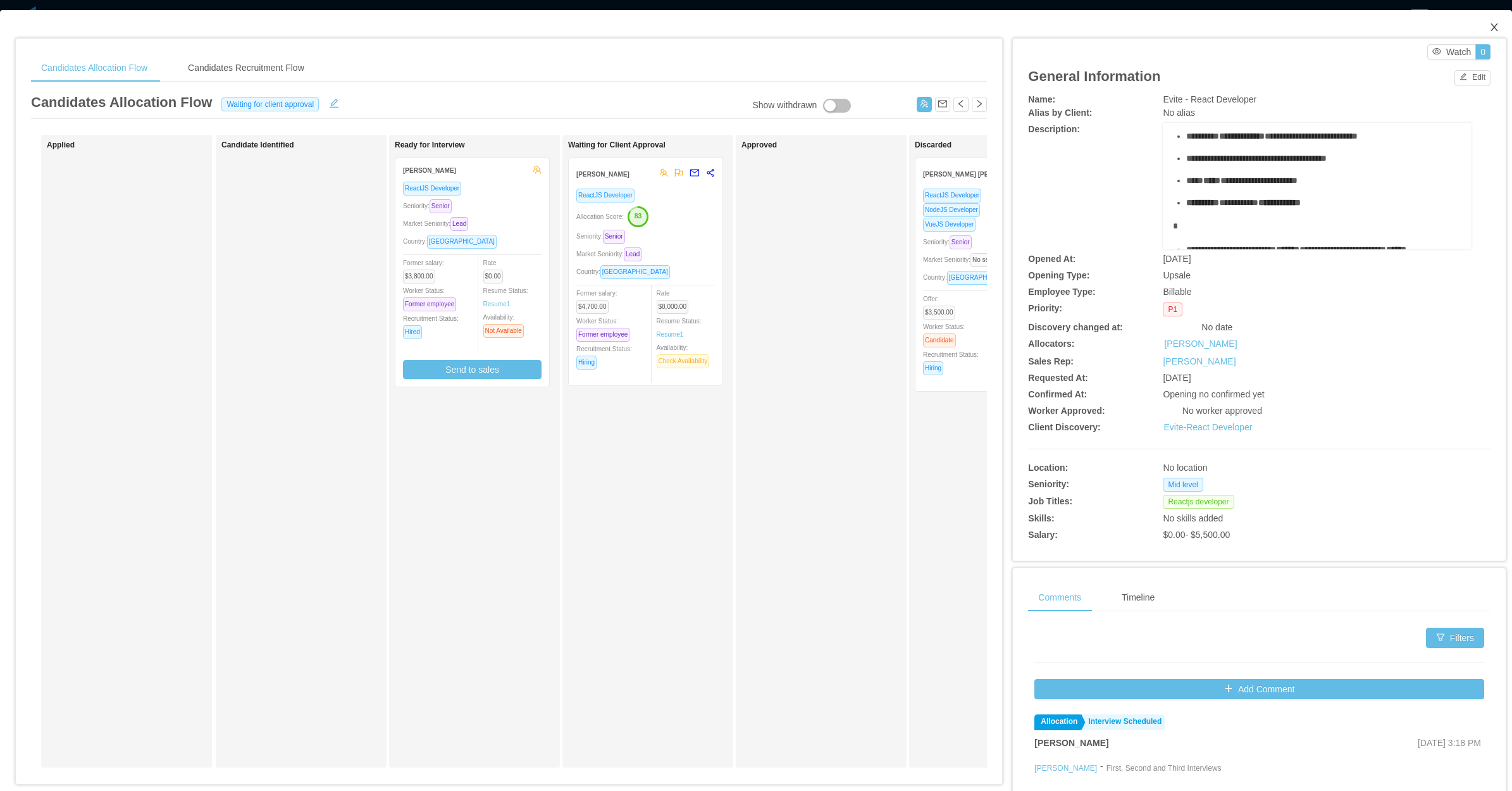
drag, startPoint x: 1486, startPoint y: 21, endPoint x: 1420, endPoint y: 59, distance: 76.2
click at [1485, 22] on span "Close" at bounding box center [1494, 27] width 35 height 35
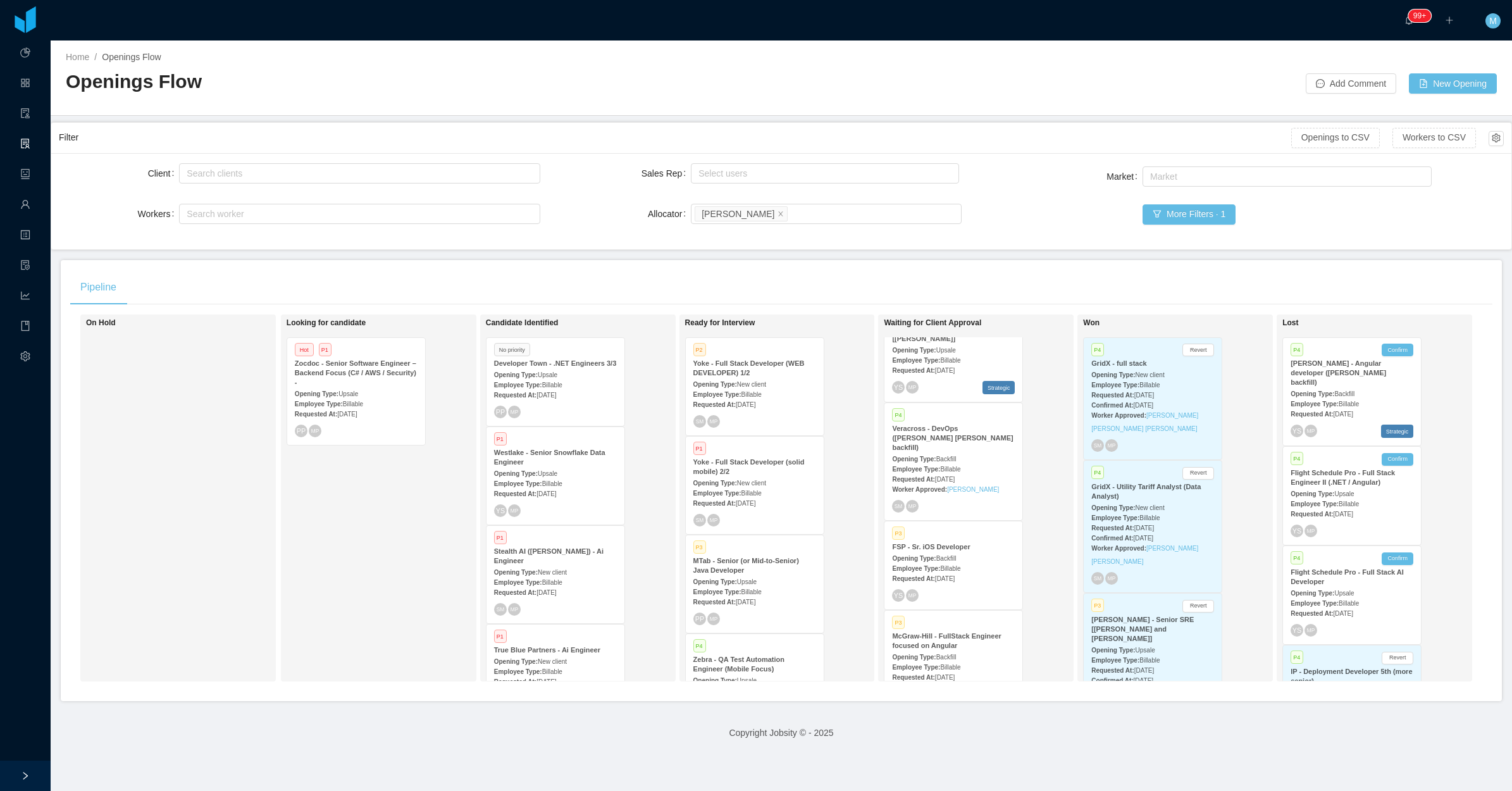
scroll to position [717, 0]
click at [964, 570] on div "Requested At: Jul 22nd, 2025" at bounding box center [953, 576] width 123 height 13
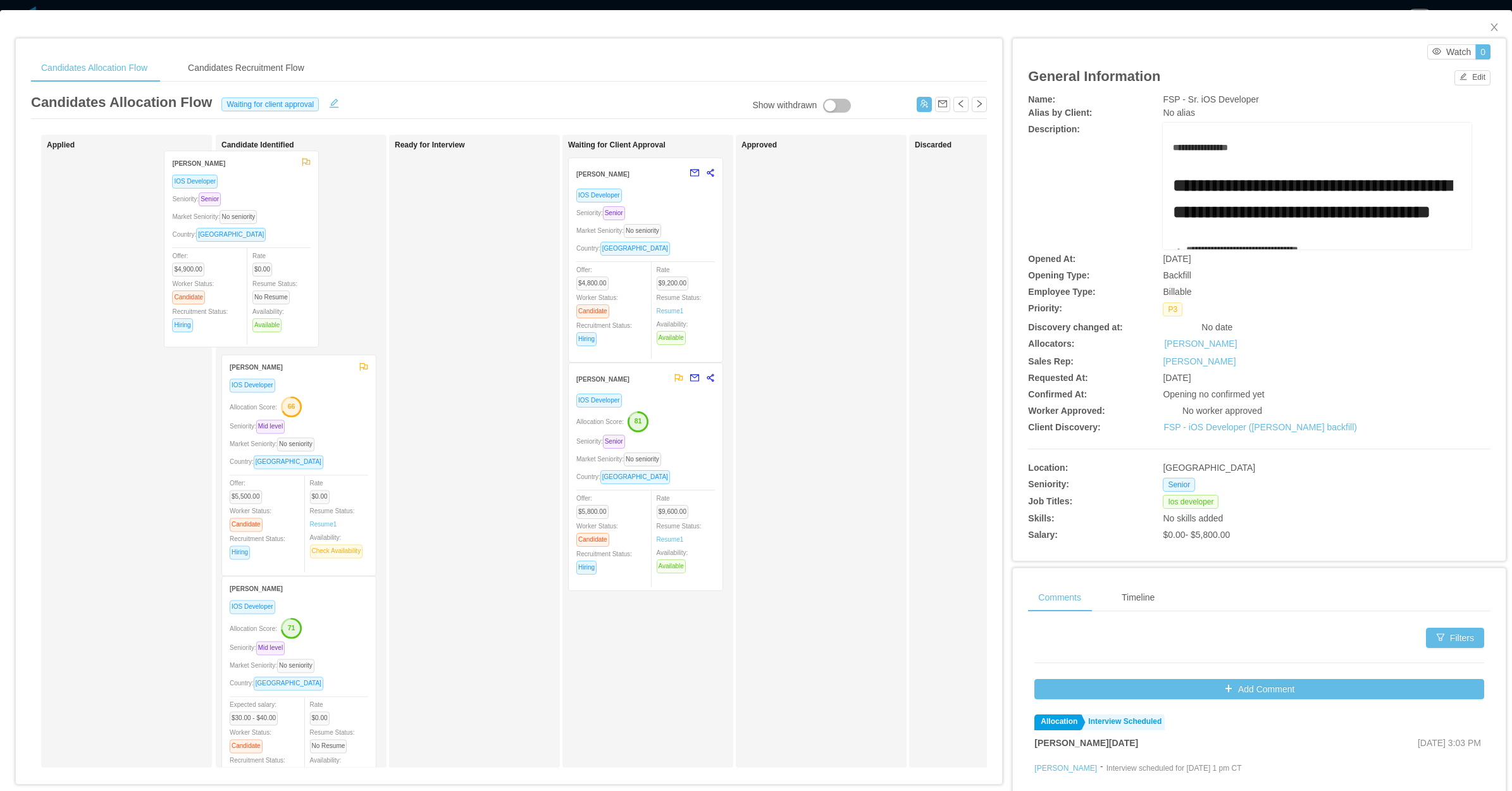
drag, startPoint x: 153, startPoint y: 302, endPoint x: 270, endPoint y: 311, distance: 117.3
click at [270, 311] on div "Applied Fábio Resende IOS Developer Seniority: Senior Market Seniority: No seni…" at bounding box center [509, 456] width 956 height 643
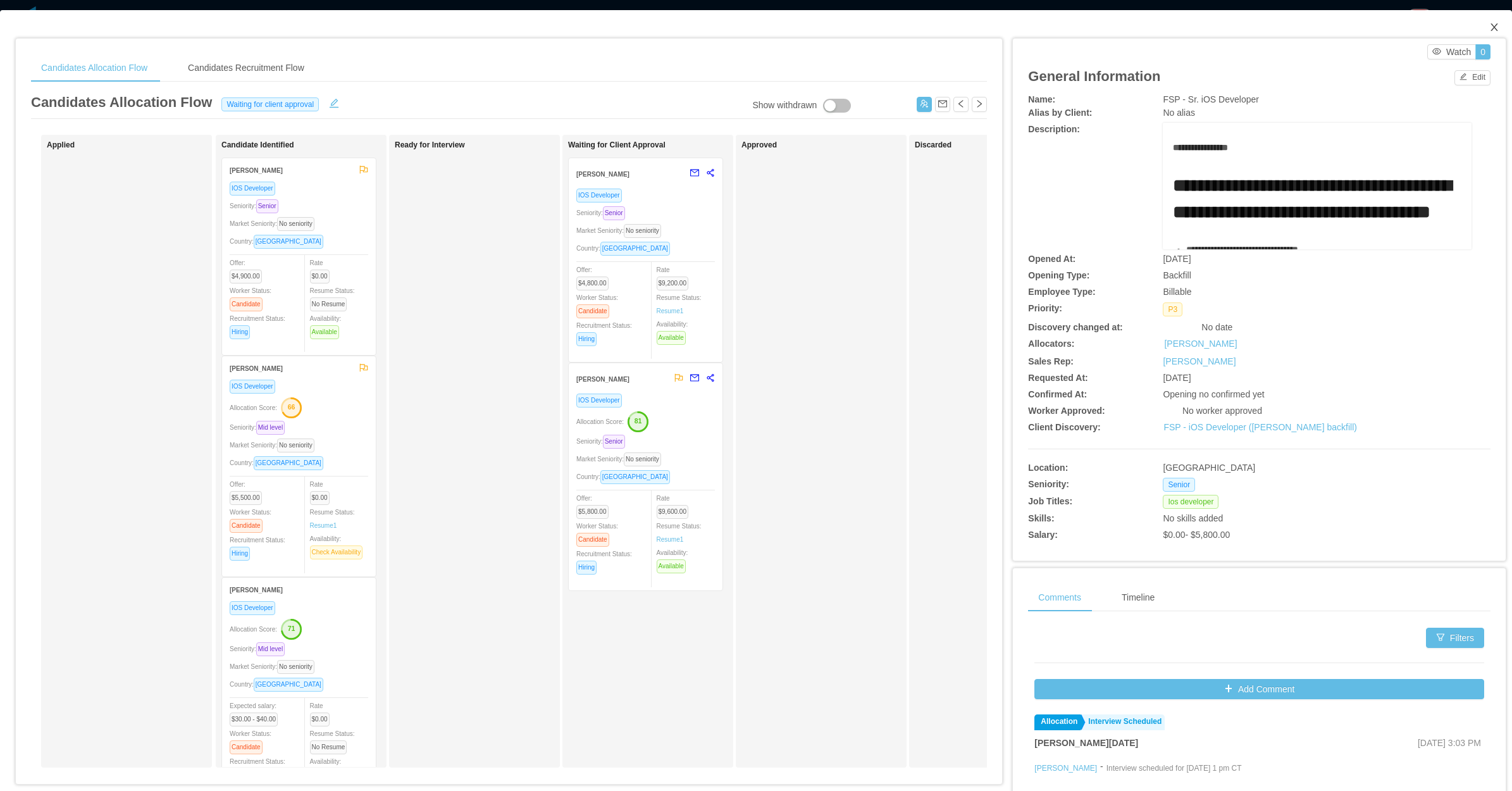
click at [1491, 27] on icon "icon: close" at bounding box center [1494, 27] width 7 height 8
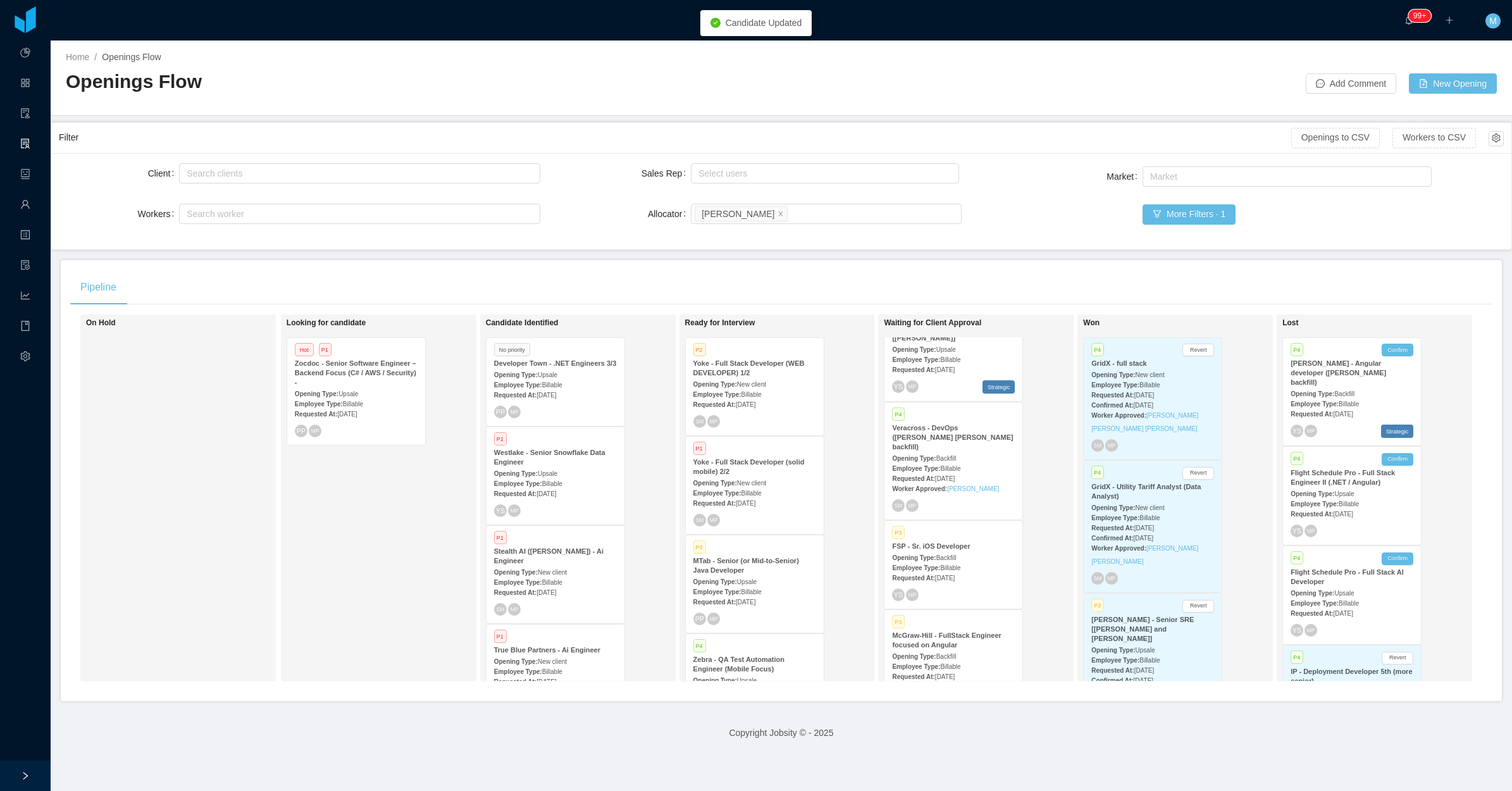
click at [747, 410] on div "Requested At: Jul 24th, 2025" at bounding box center [754, 403] width 123 height 13
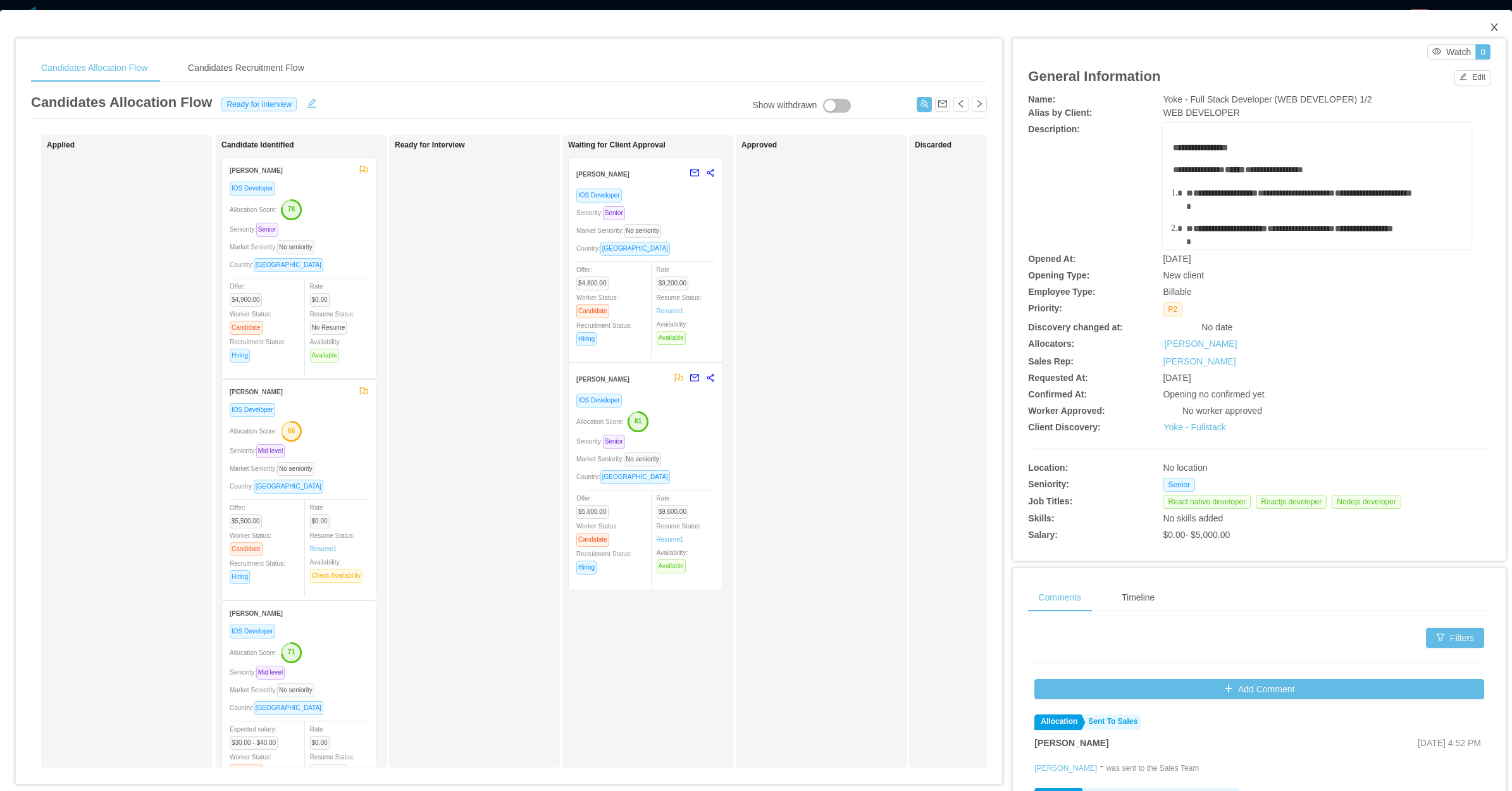
drag, startPoint x: 1490, startPoint y: 24, endPoint x: 1389, endPoint y: 78, distance: 114.5
click at [1489, 24] on span "Close" at bounding box center [1494, 27] width 35 height 35
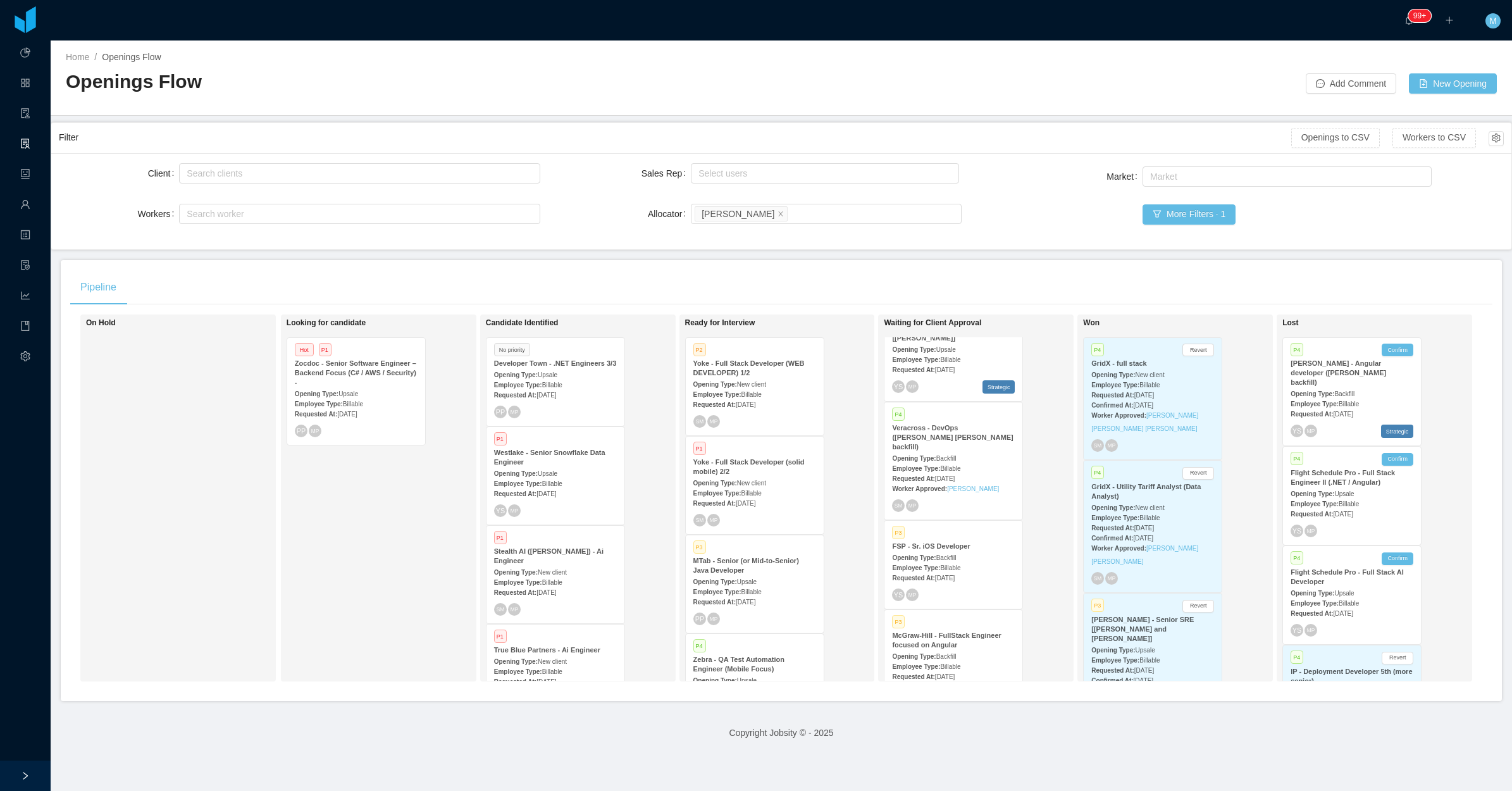
click at [751, 404] on span "Jul 24th, 2025" at bounding box center [746, 404] width 20 height 7
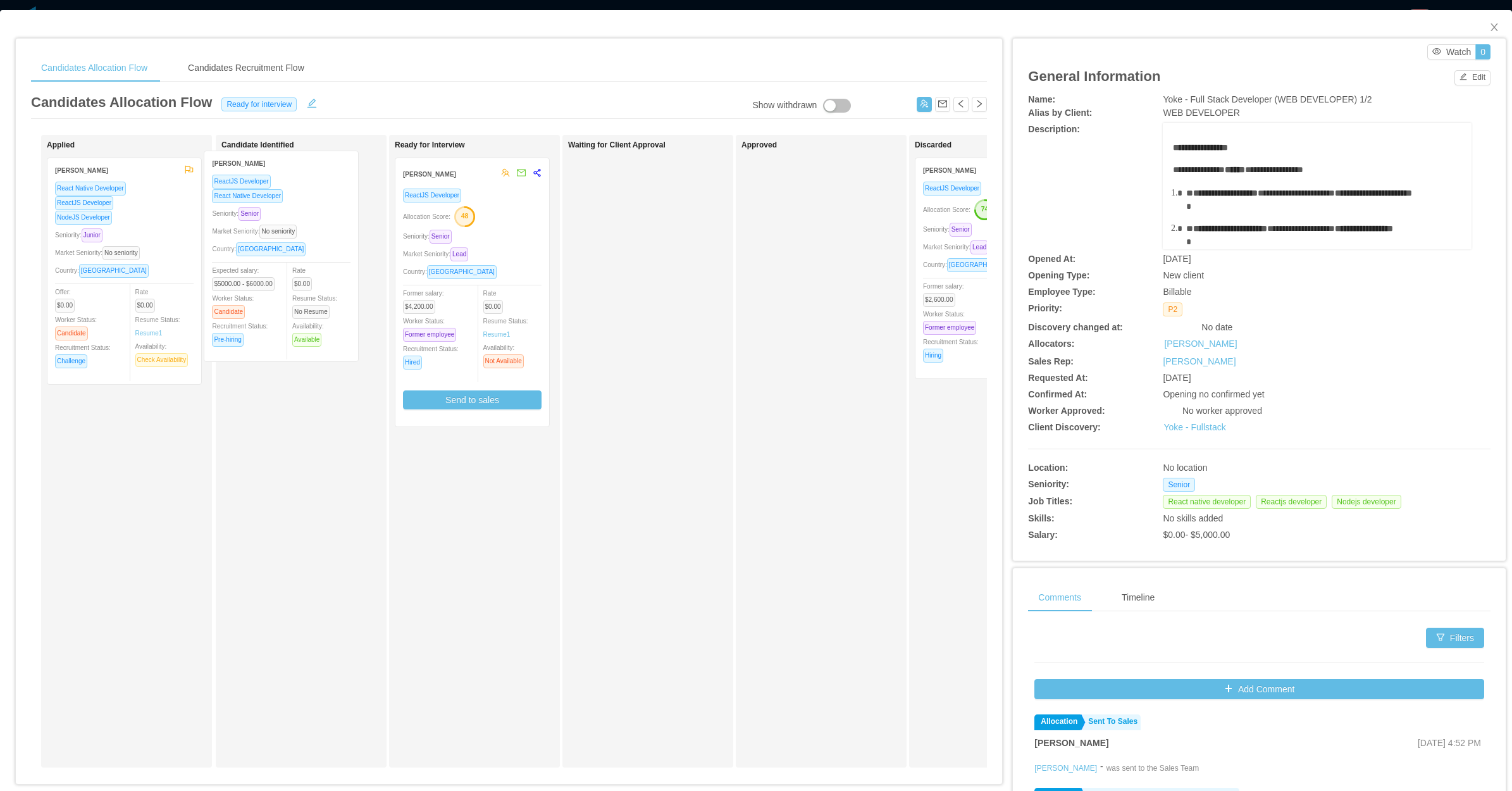
drag, startPoint x: 163, startPoint y: 291, endPoint x: 319, endPoint y: 283, distance: 156.2
click at [319, 283] on div "Applied Rodrigo Leão ReactJS Developer React Native Developer Seniority: Senior…" at bounding box center [509, 456] width 956 height 643
click at [356, 234] on div "Market Seniority: No seniority" at bounding box center [299, 237] width 138 height 15
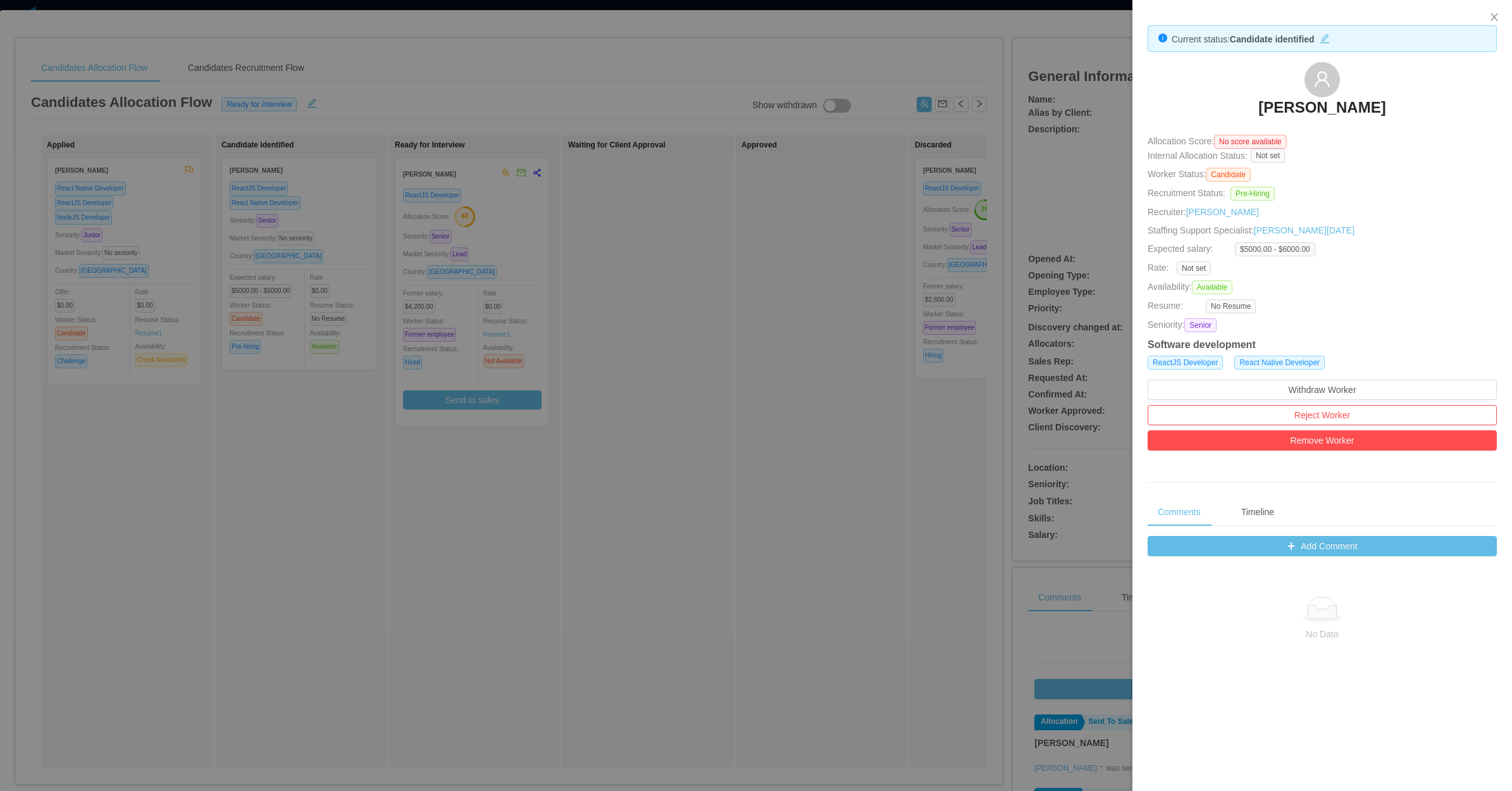
click at [625, 273] on div at bounding box center [756, 396] width 1512 height 791
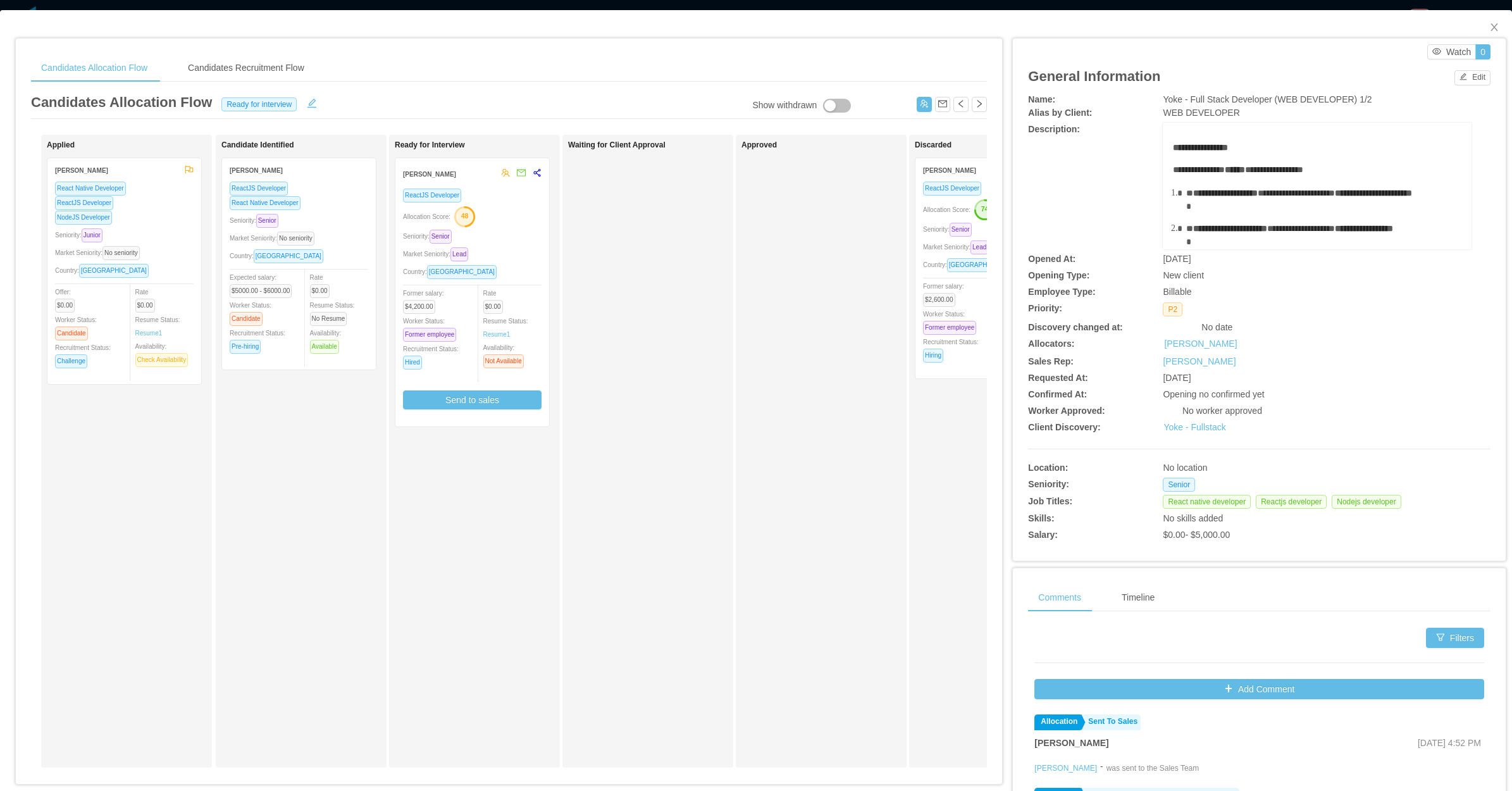
click at [350, 231] on div "Market Seniority: No seniority" at bounding box center [299, 237] width 138 height 15
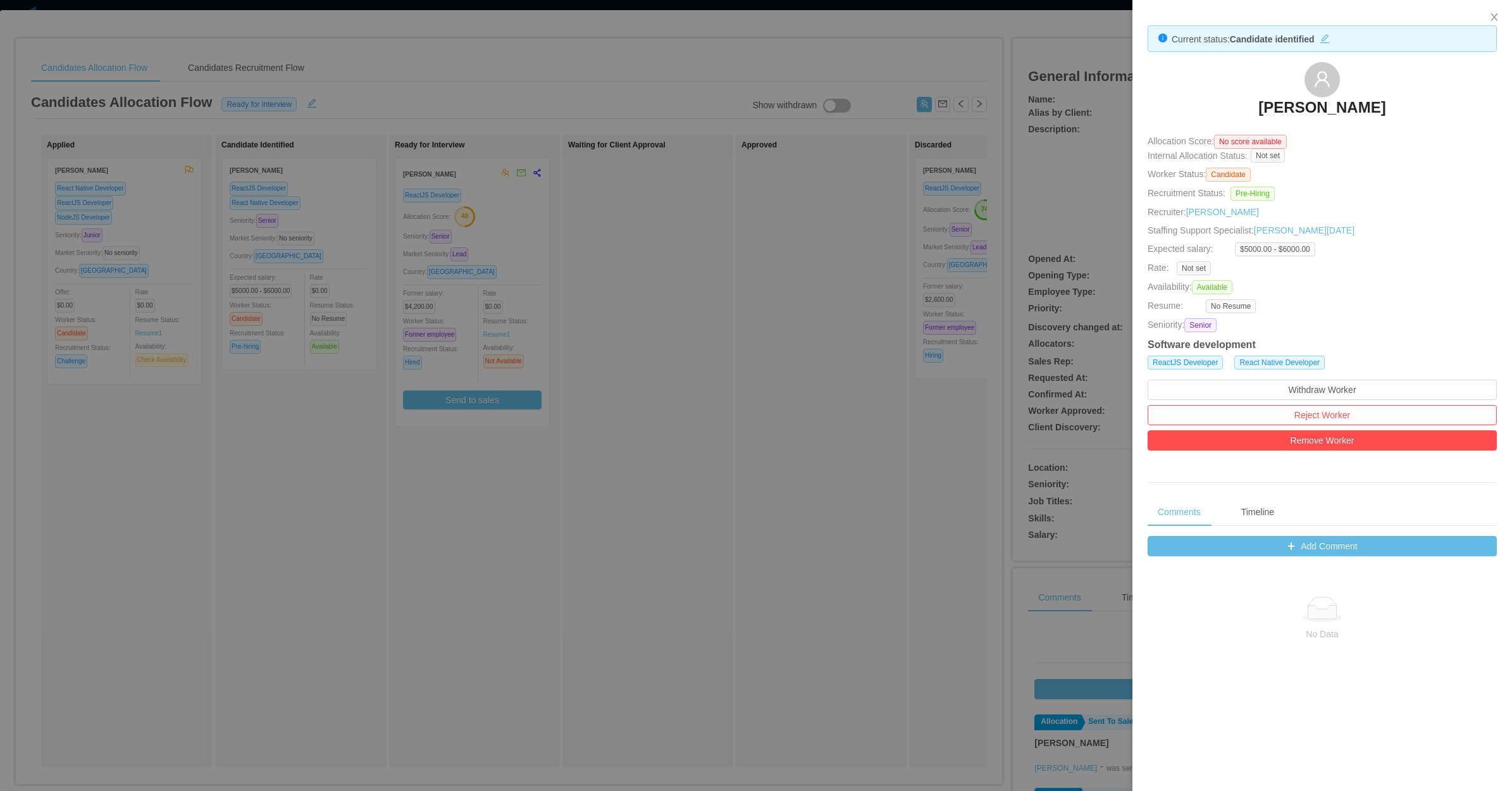
drag, startPoint x: 831, startPoint y: 295, endPoint x: 973, endPoint y: 244, distance: 150.9
click at [832, 295] on div at bounding box center [756, 396] width 1512 height 791
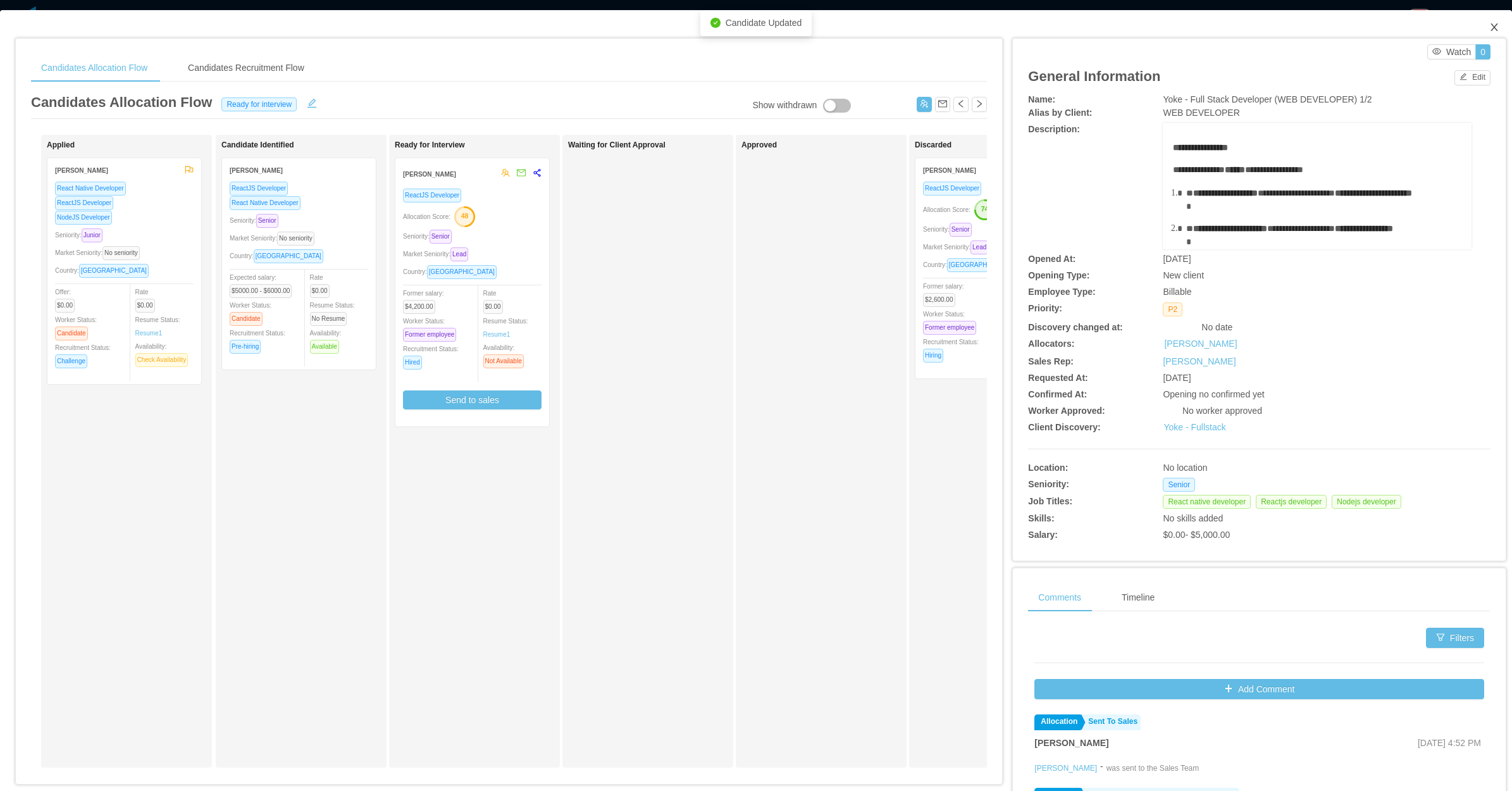
click at [1490, 28] on icon "icon: close" at bounding box center [1494, 27] width 10 height 10
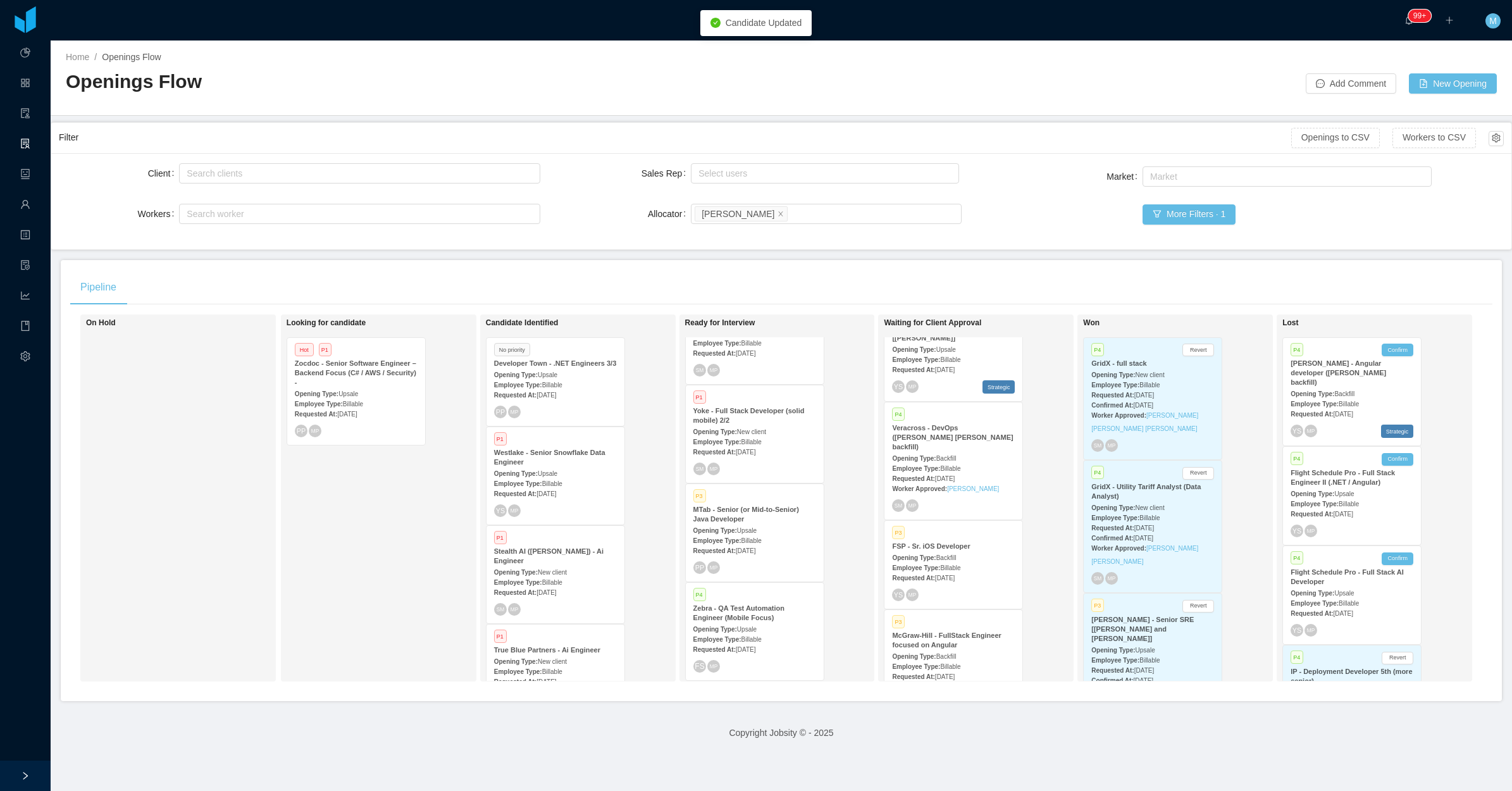
scroll to position [79, 0]
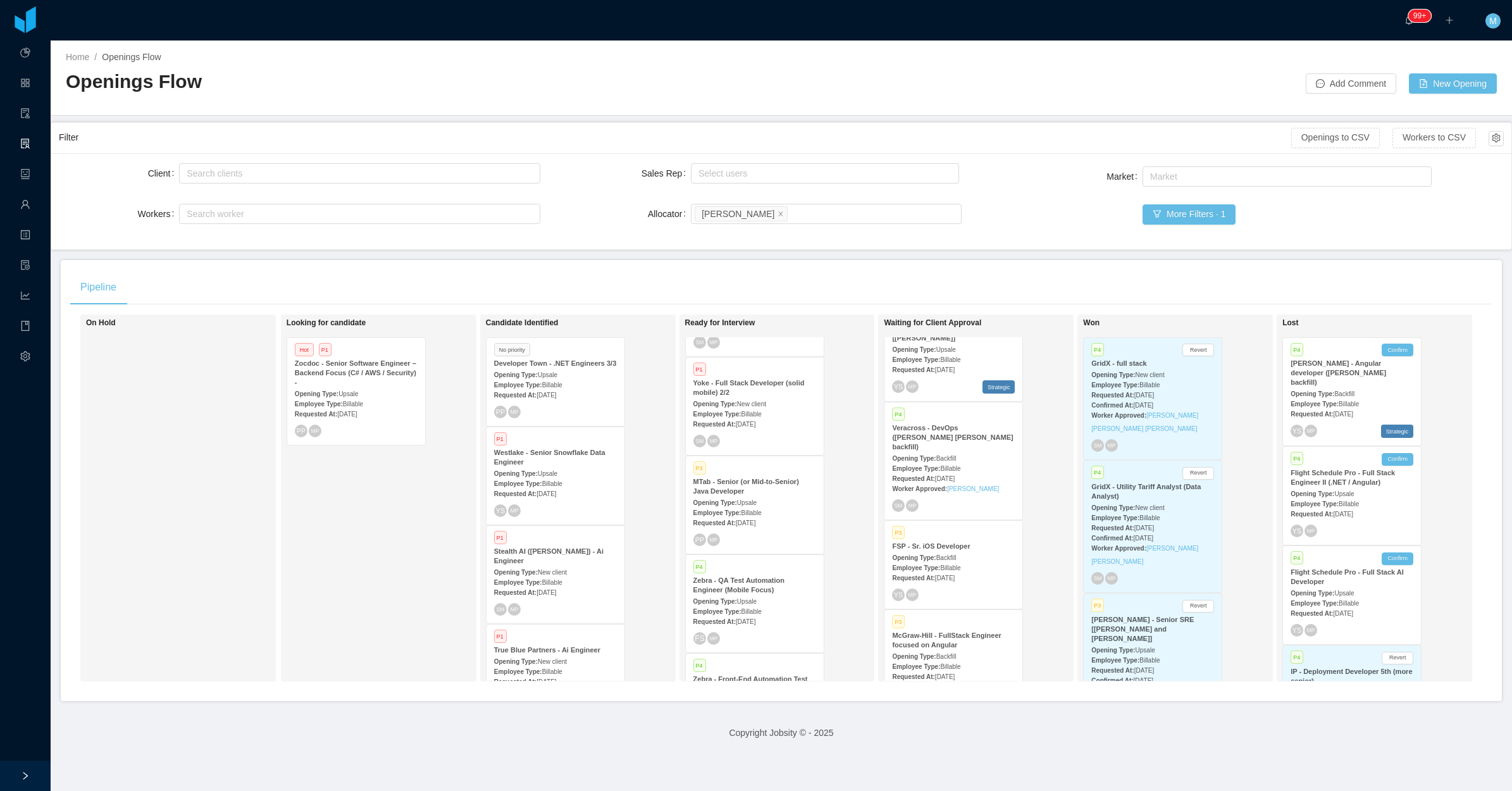
click at [745, 513] on span "Billable" at bounding box center [751, 512] width 21 height 7
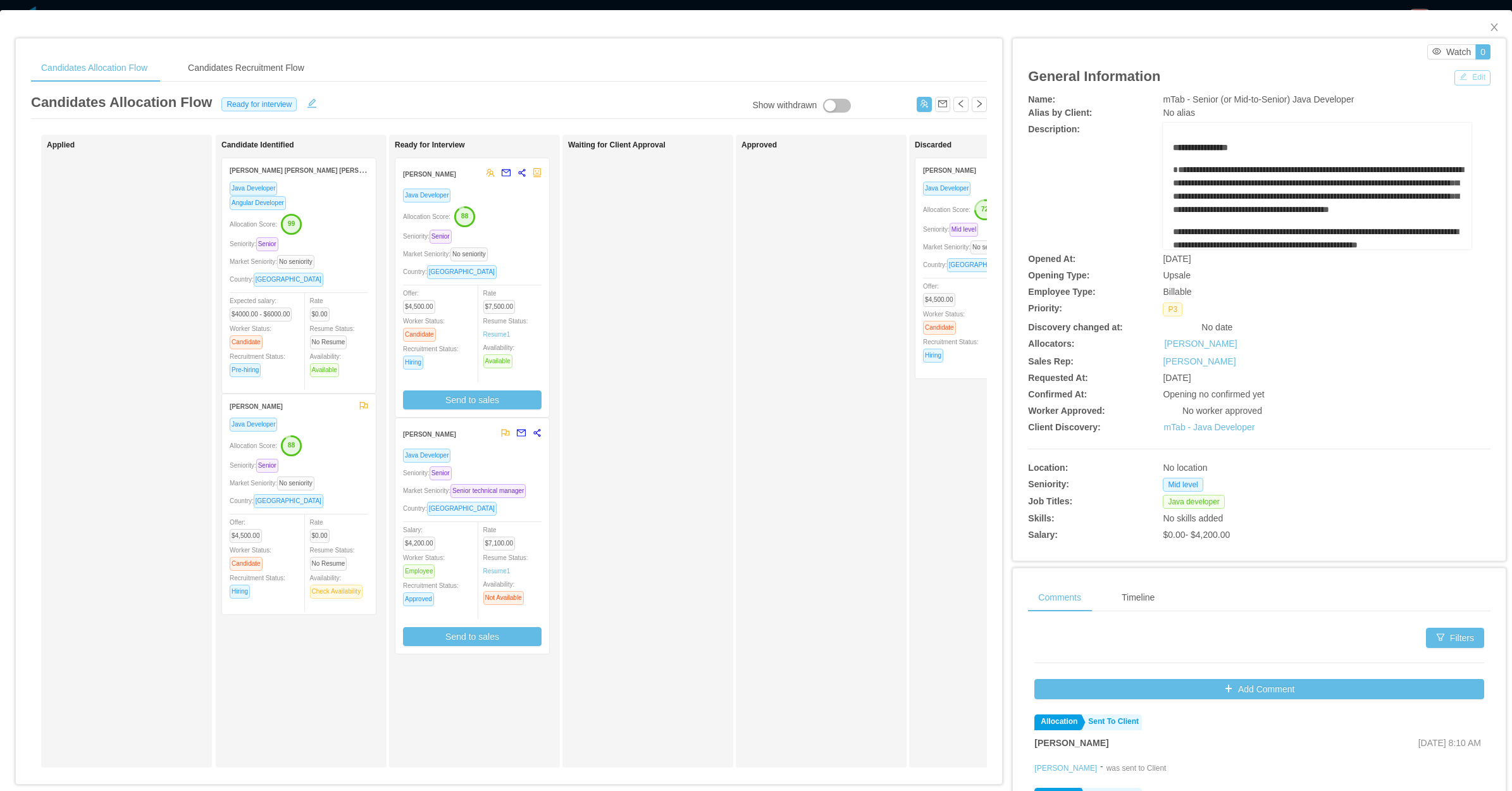
click at [1465, 76] on button "Edit" at bounding box center [1472, 78] width 36 height 15
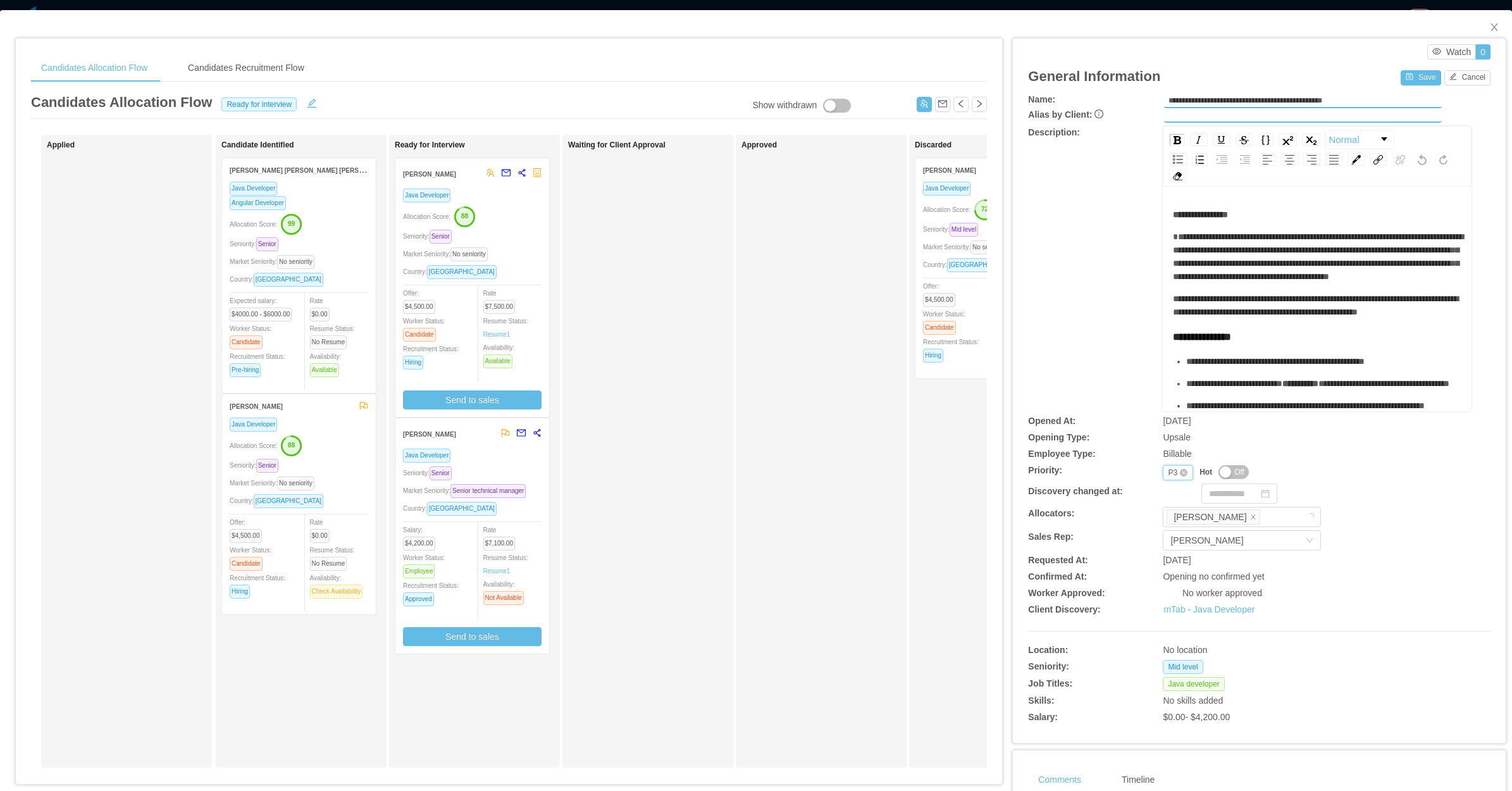
click at [1163, 470] on div "Priority P3" at bounding box center [1178, 473] width 31 height 15
drag, startPoint x: 1162, startPoint y: 544, endPoint x: 1158, endPoint y: 526, distance: 18.4
click at [1161, 545] on li "P4" at bounding box center [1168, 552] width 30 height 21
click at [1412, 81] on button "Save" at bounding box center [1421, 78] width 40 height 15
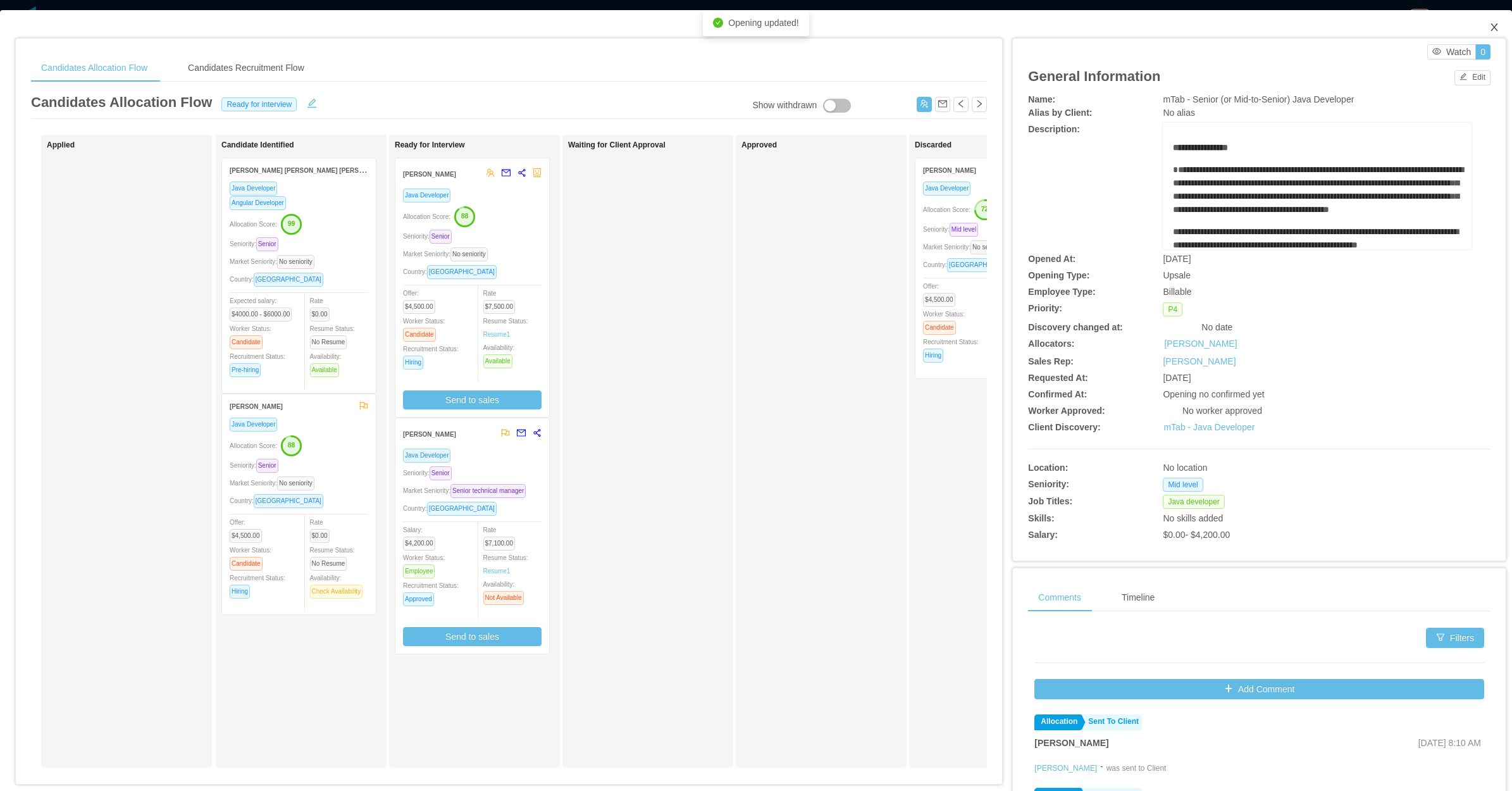
click at [1490, 27] on icon "icon: close" at bounding box center [1494, 27] width 10 height 10
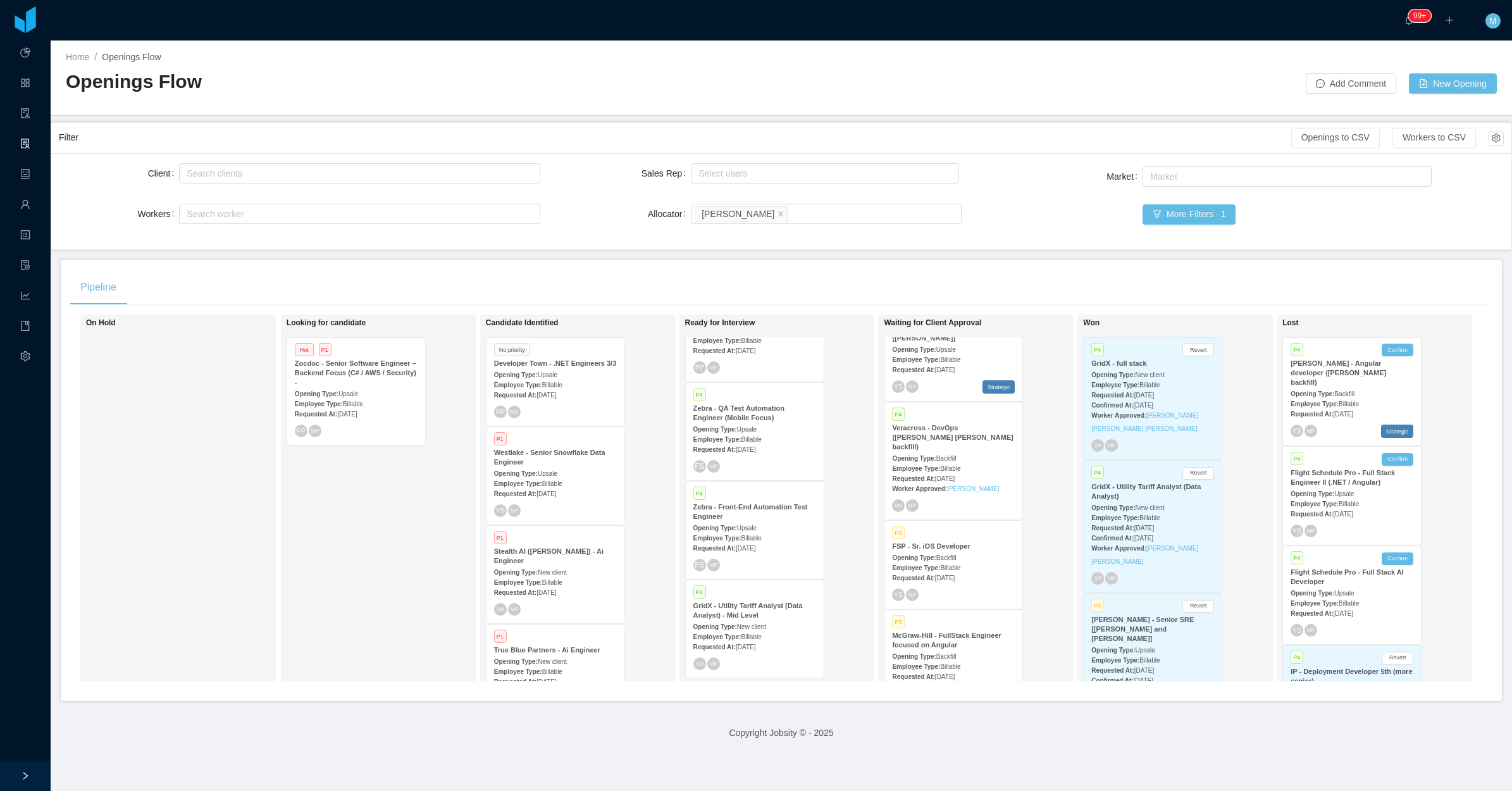
scroll to position [36, 0]
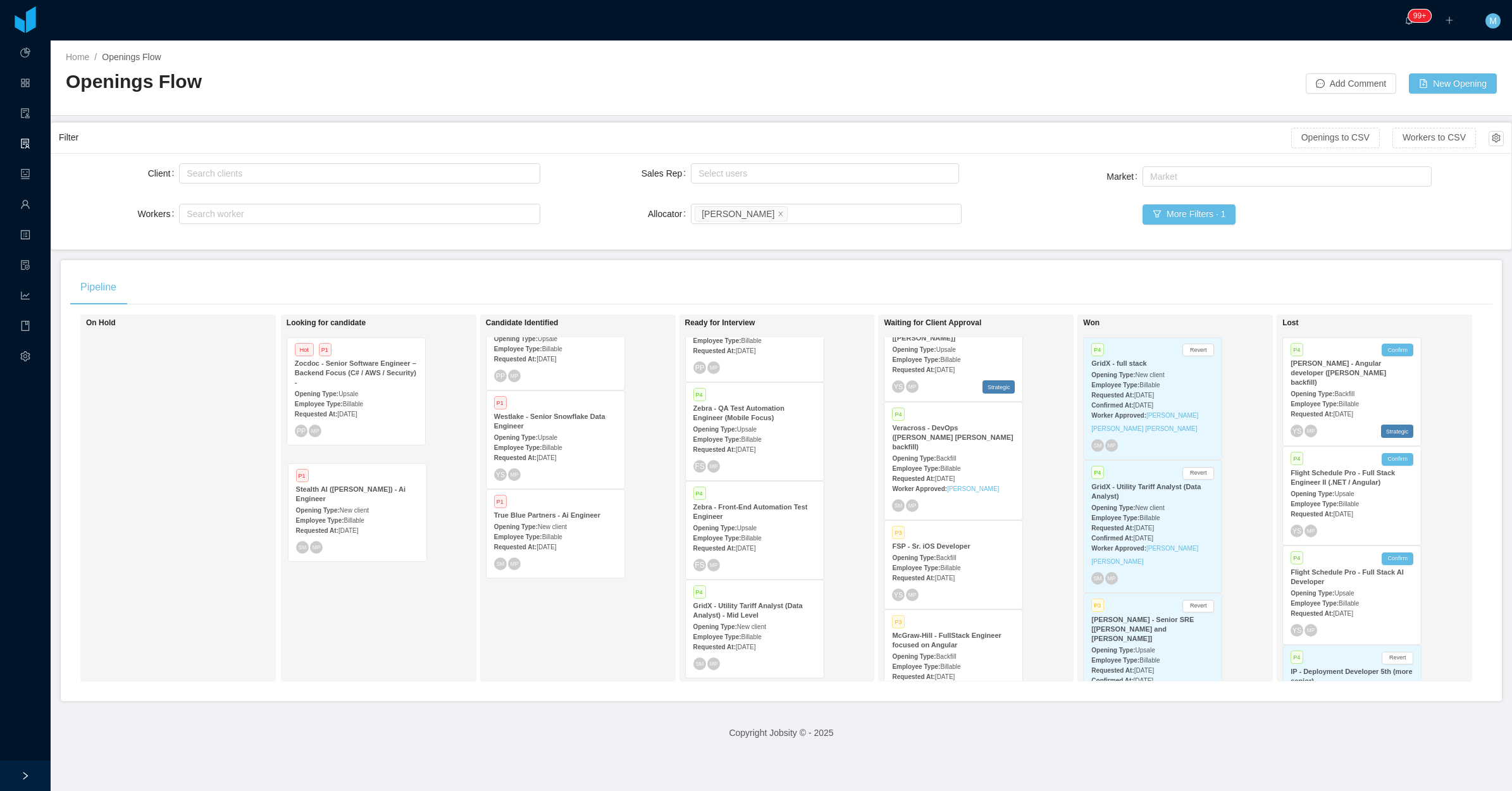
drag, startPoint x: 539, startPoint y: 532, endPoint x: 368, endPoint y: 504, distance: 173.3
click at [368, 504] on div "On Hold Looking for candidate Hot P1 Zocdoc - Senior Software Engineer – Backen…" at bounding box center [781, 503] width 1423 height 377
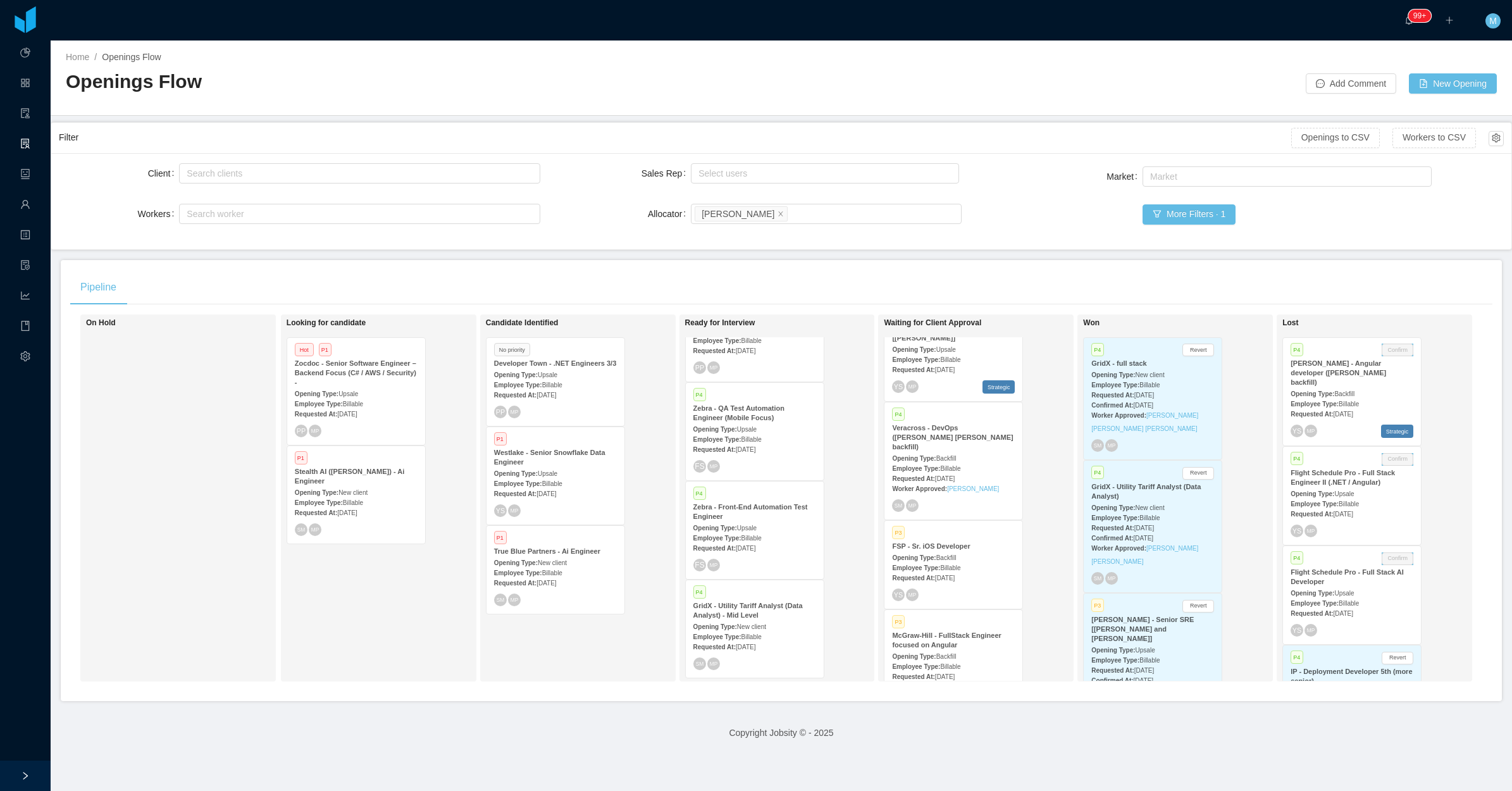
scroll to position [0, 0]
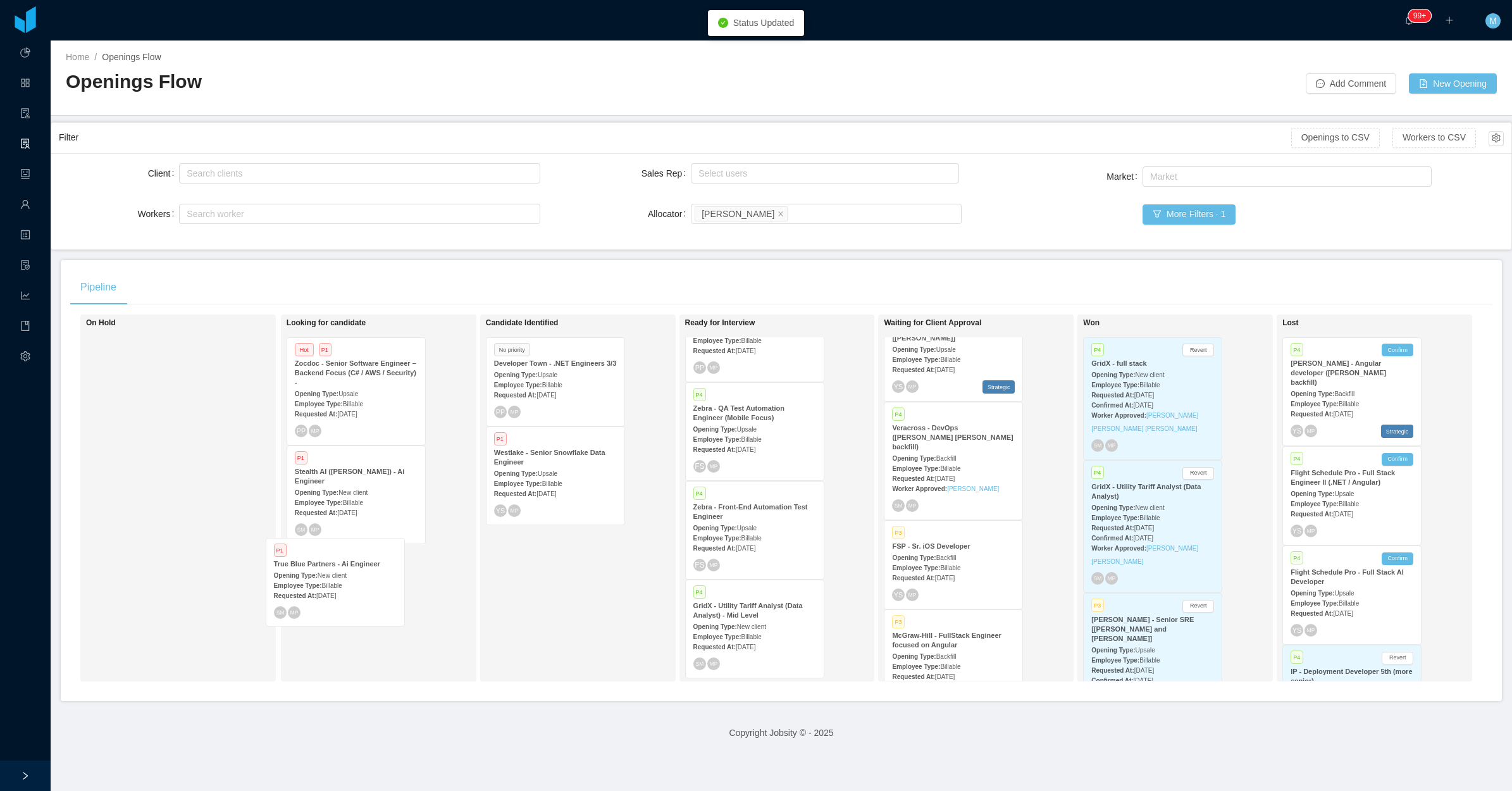
drag, startPoint x: 570, startPoint y: 578, endPoint x: 353, endPoint y: 590, distance: 217.3
click at [353, 590] on div "On Hold Looking for candidate Hot P1 Zocdoc - Senior Software Engineer – Backen…" at bounding box center [781, 503] width 1423 height 377
click at [618, 627] on div "Candidate Identified No priority Developer Town - .NET Engineers 3/3 Opening Ty…" at bounding box center [574, 498] width 177 height 356
click at [541, 609] on div "Candidate Identified No priority Developer Town - .NET Engineers 3/3 Opening Ty…" at bounding box center [574, 498] width 177 height 356
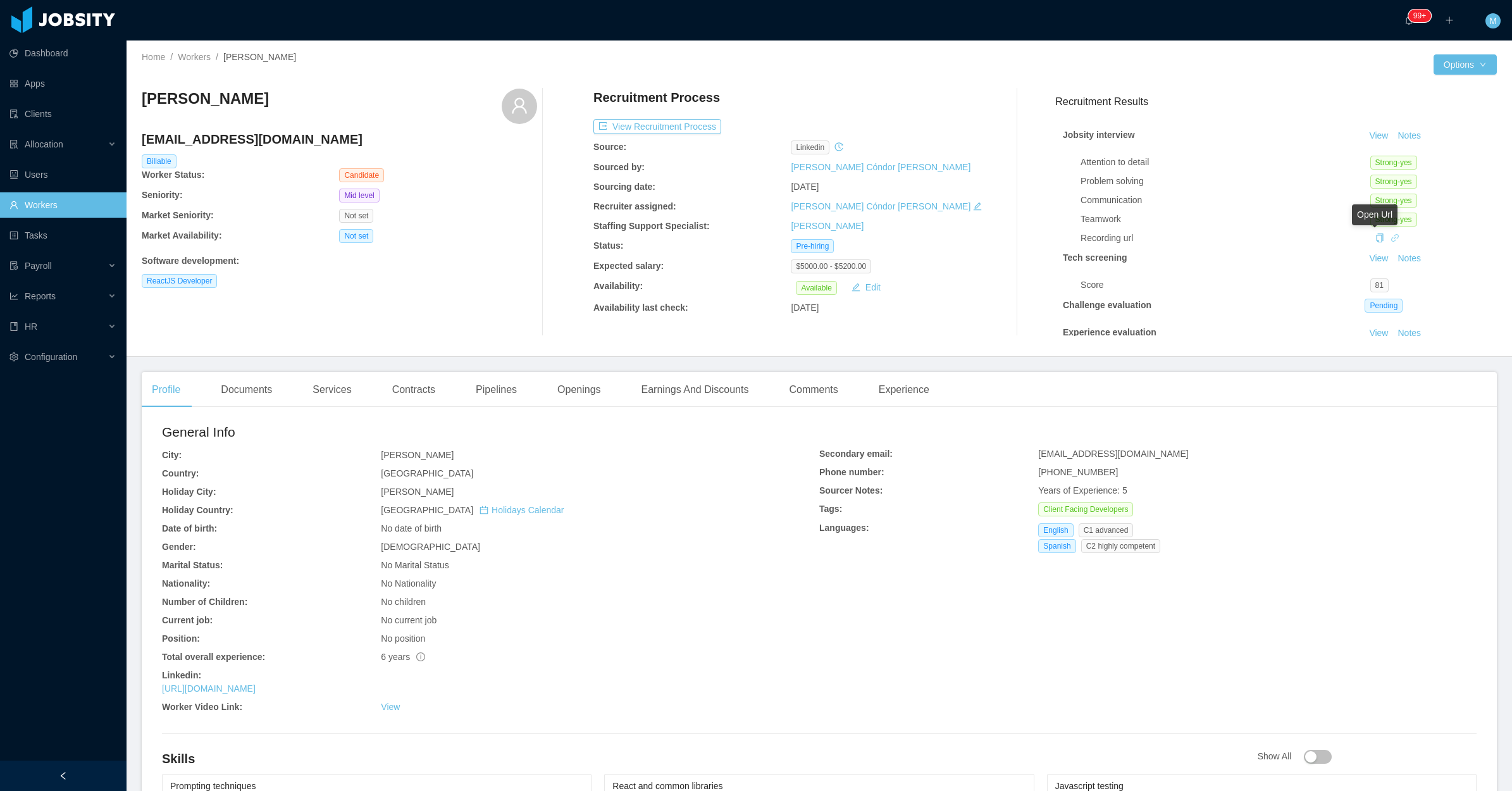
click at [1391, 238] on icon "icon: link" at bounding box center [1395, 238] width 9 height 9
drag, startPoint x: 558, startPoint y: 415, endPoint x: 590, endPoint y: 387, distance: 42.5
click at [558, 434] on div "Profile Documents Services Contracts Pipelines Openings Earnings And Discounts …" at bounding box center [819, 733] width 1355 height 722
click at [593, 385] on div "Openings" at bounding box center [580, 389] width 64 height 35
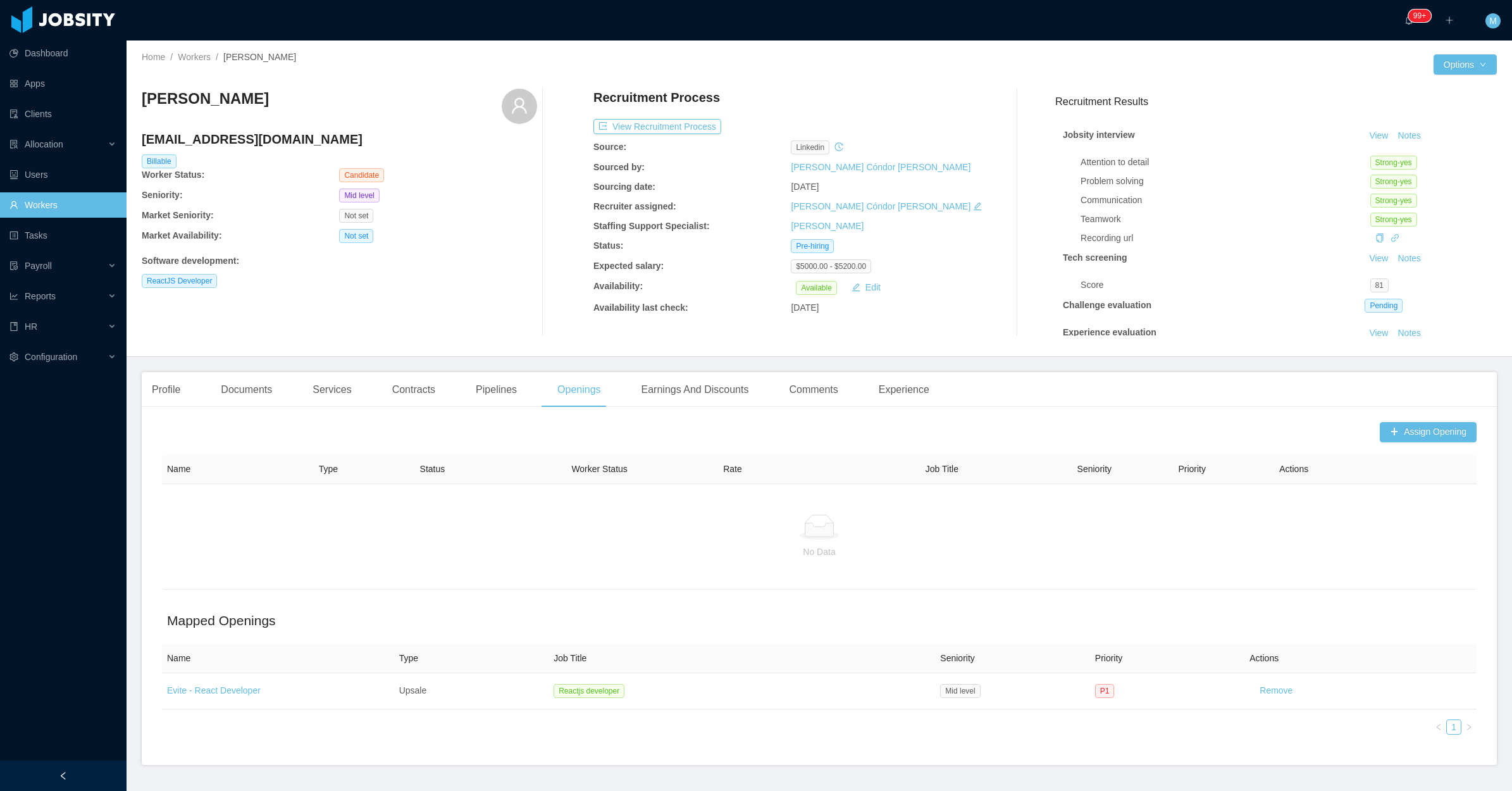
click at [1406, 418] on div "Profile Documents Services Contracts Pipelines Openings Earnings And Discounts …" at bounding box center [819, 568] width 1355 height 393
click at [1409, 426] on button "Assign Opening" at bounding box center [1428, 432] width 97 height 21
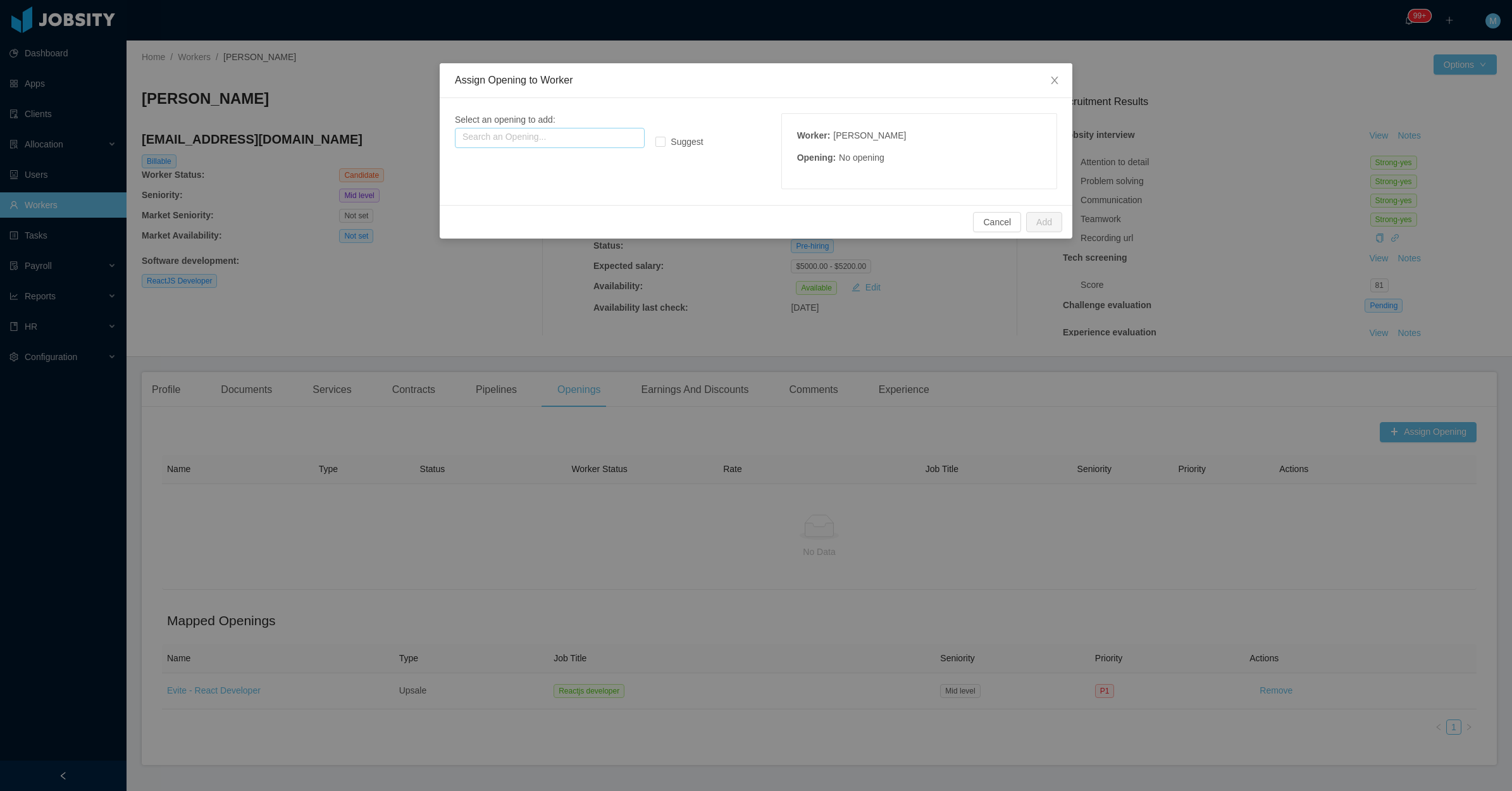
click at [583, 136] on input "text" at bounding box center [550, 137] width 190 height 21
drag, startPoint x: 541, startPoint y: 170, endPoint x: 796, endPoint y: 169, distance: 255.0
click at [541, 173] on p "Type: Upsale" at bounding box center [549, 176] width 175 height 14
type input "**********"
click at [1045, 231] on button "Add" at bounding box center [1044, 222] width 36 height 21
